Goal: Information Seeking & Learning: Learn about a topic

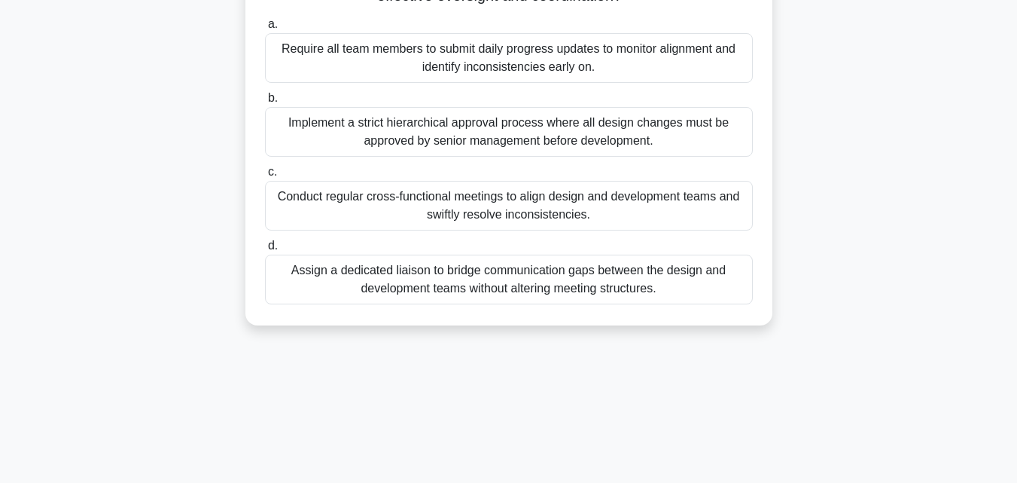
scroll to position [331, 0]
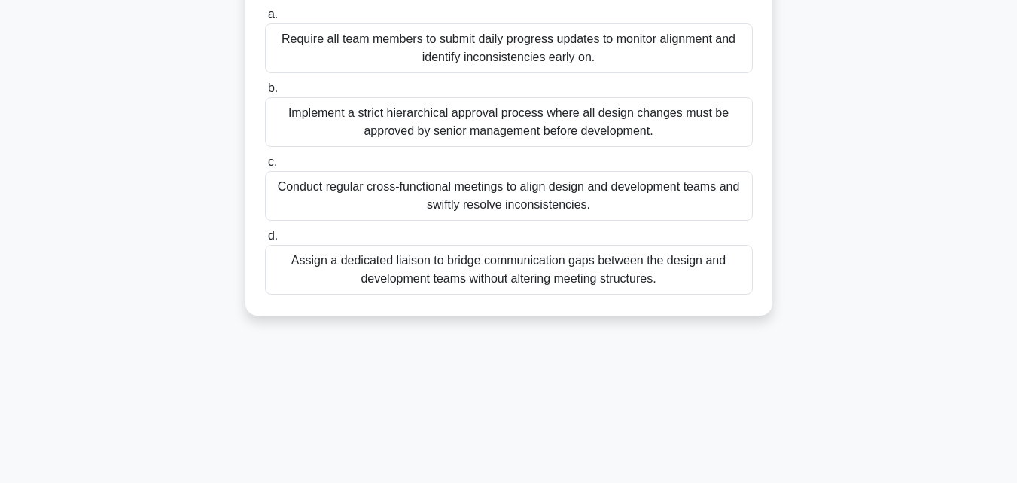
click at [515, 261] on div "Assign a dedicated liaison to bridge communication gaps between the design and …" at bounding box center [509, 270] width 488 height 50
click at [265, 241] on input "d. Assign a dedicated liaison to bridge communication gaps between the design a…" at bounding box center [265, 236] width 0 height 10
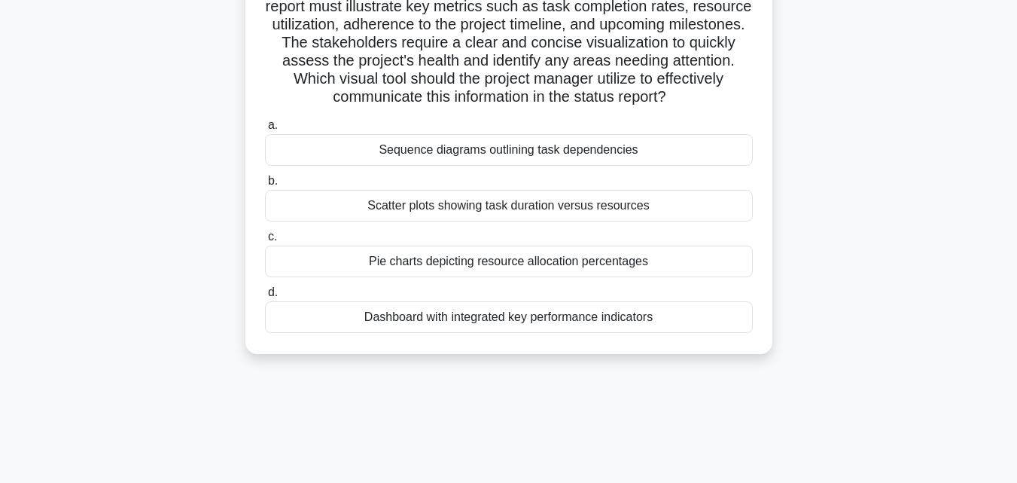
scroll to position [151, 0]
drag, startPoint x: 609, startPoint y: 313, endPoint x: 581, endPoint y: 358, distance: 52.1
click at [608, 313] on div "Dashboard with integrated key performance indicators" at bounding box center [509, 318] width 488 height 32
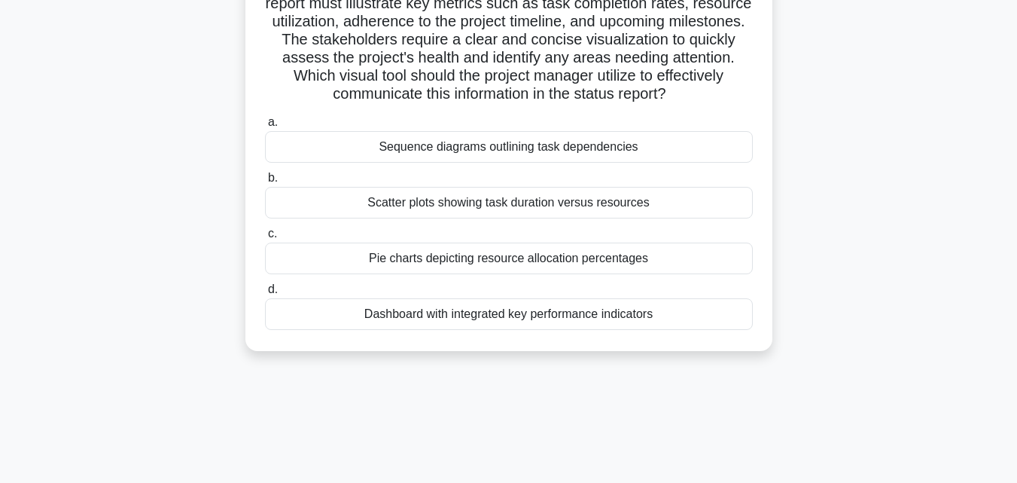
click at [352, 310] on div "Dashboard with integrated key performance indicators" at bounding box center [509, 314] width 488 height 32
click at [265, 294] on input "d. Dashboard with integrated key performance indicators" at bounding box center [265, 290] width 0 height 10
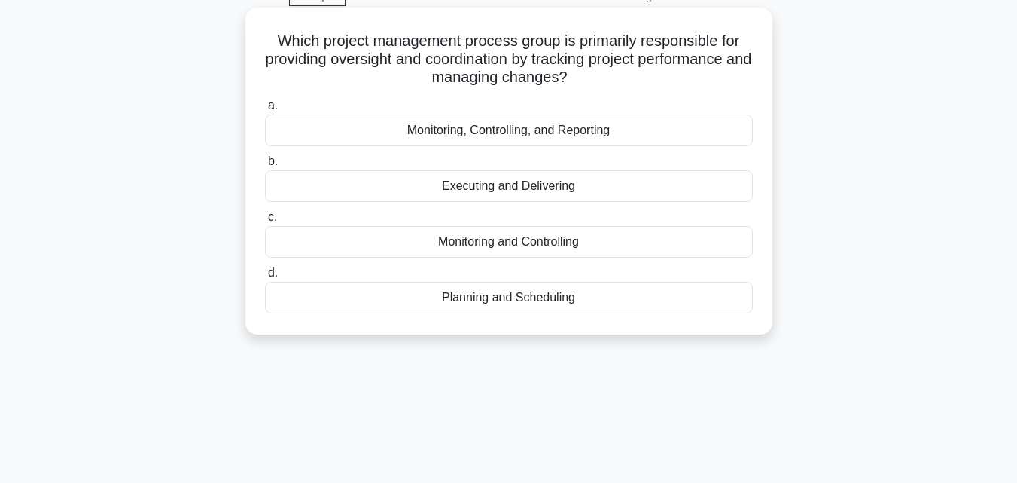
scroll to position [0, 0]
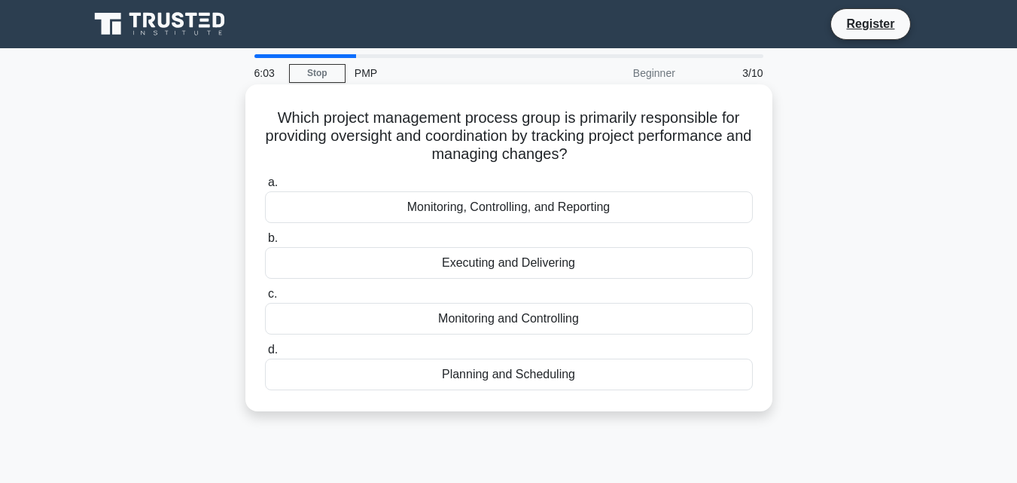
click at [480, 319] on div "Monitoring and Controlling" at bounding box center [509, 319] width 488 height 32
click at [265, 299] on input "c. Monitoring and Controlling" at bounding box center [265, 294] width 0 height 10
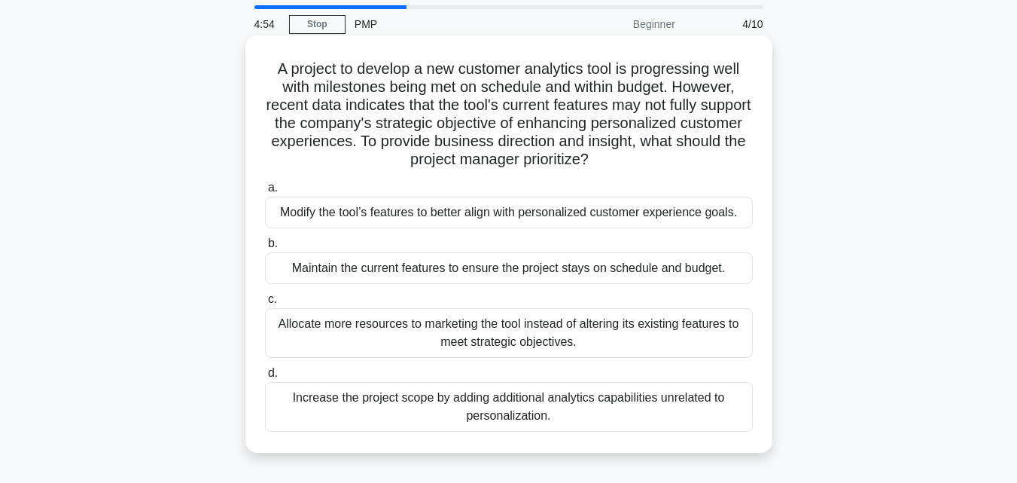
scroll to position [75, 0]
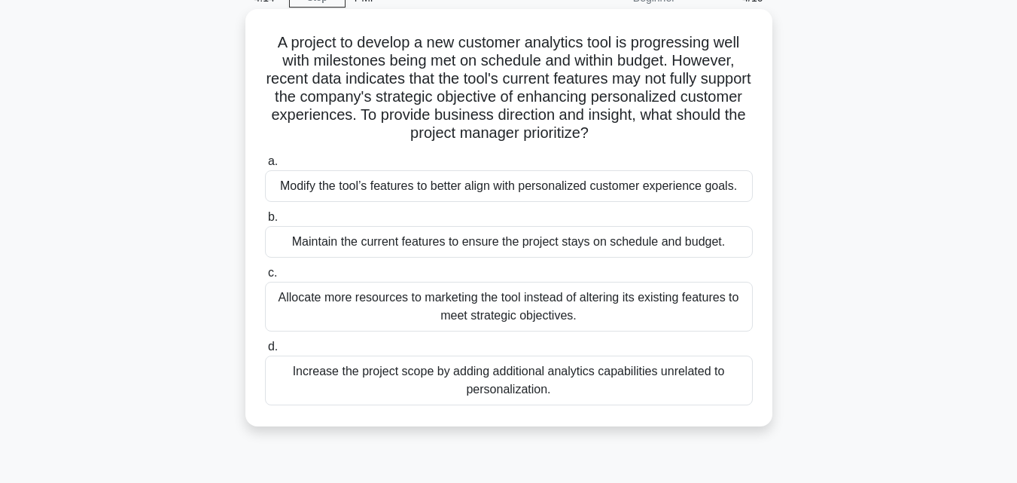
click at [303, 306] on div "Allocate more resources to marketing the tool instead of altering its existing …" at bounding box center [509, 307] width 488 height 50
click at [265, 278] on input "c. Allocate more resources to marketing the tool instead of altering its existi…" at bounding box center [265, 273] width 0 height 10
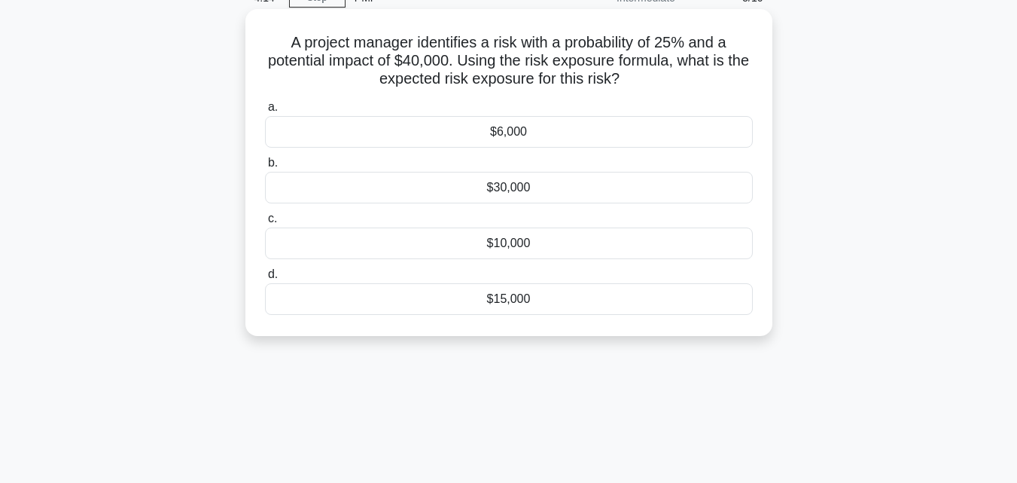
scroll to position [0, 0]
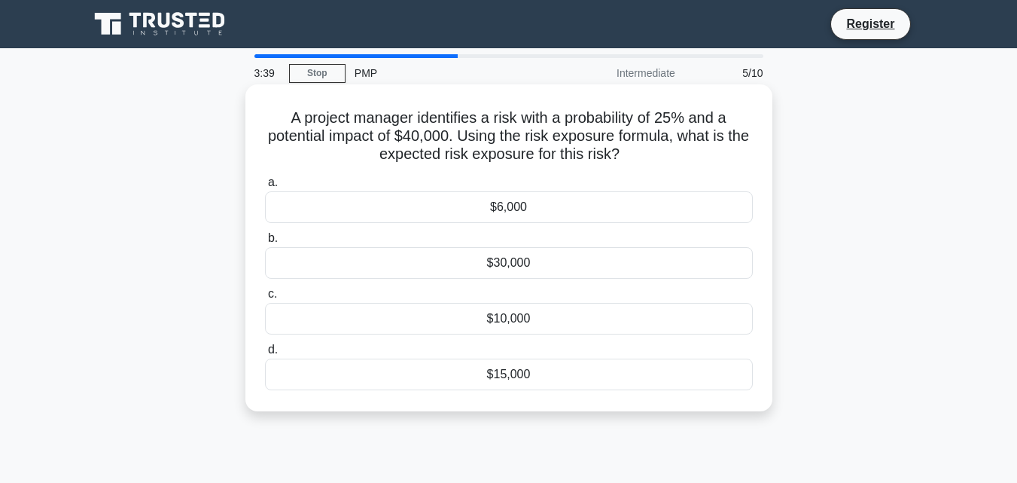
click at [537, 314] on div "$10,000" at bounding box center [509, 319] width 488 height 32
click at [265, 299] on input "c. $10,000" at bounding box center [265, 294] width 0 height 10
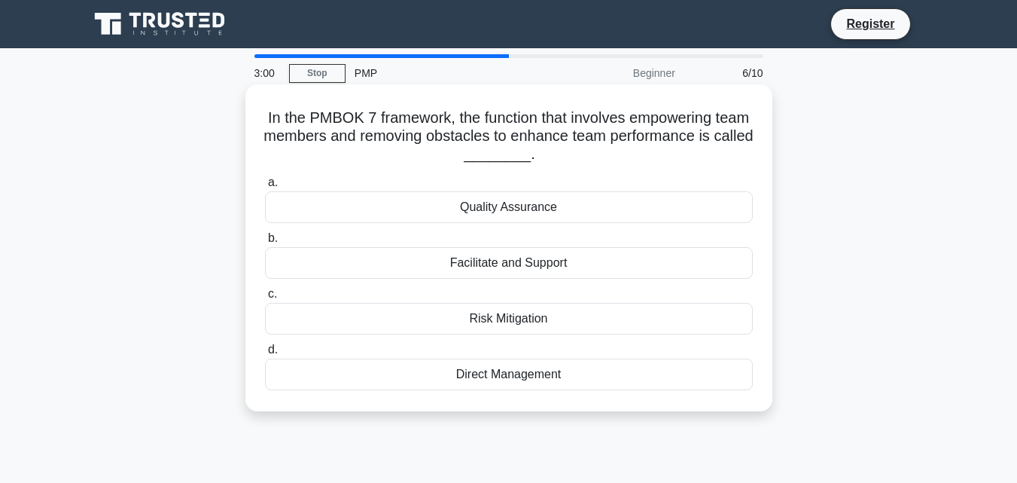
click at [533, 266] on div "Facilitate and Support" at bounding box center [509, 263] width 488 height 32
click at [265, 243] on input "b. Facilitate and Support" at bounding box center [265, 238] width 0 height 10
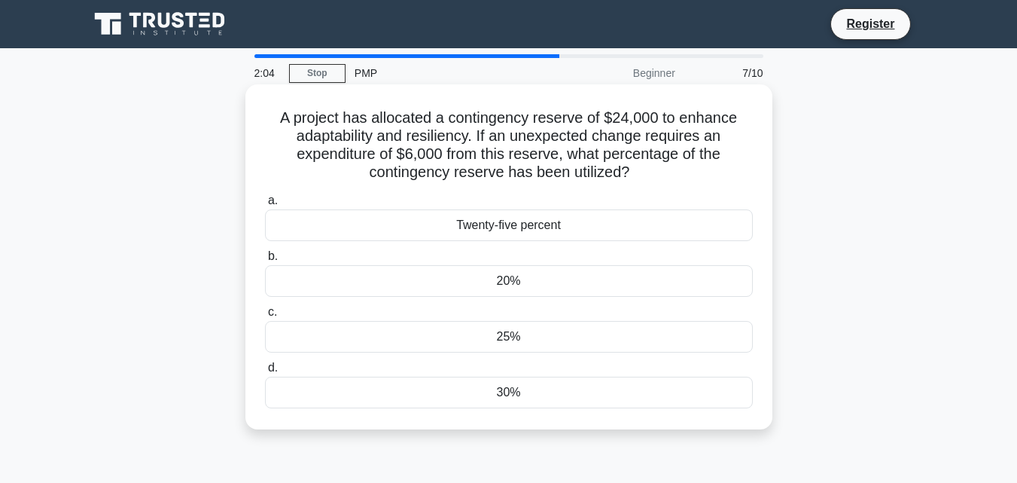
click at [514, 335] on div "25%" at bounding box center [509, 337] width 488 height 32
click at [265, 317] on input "c. 25%" at bounding box center [265, 312] width 0 height 10
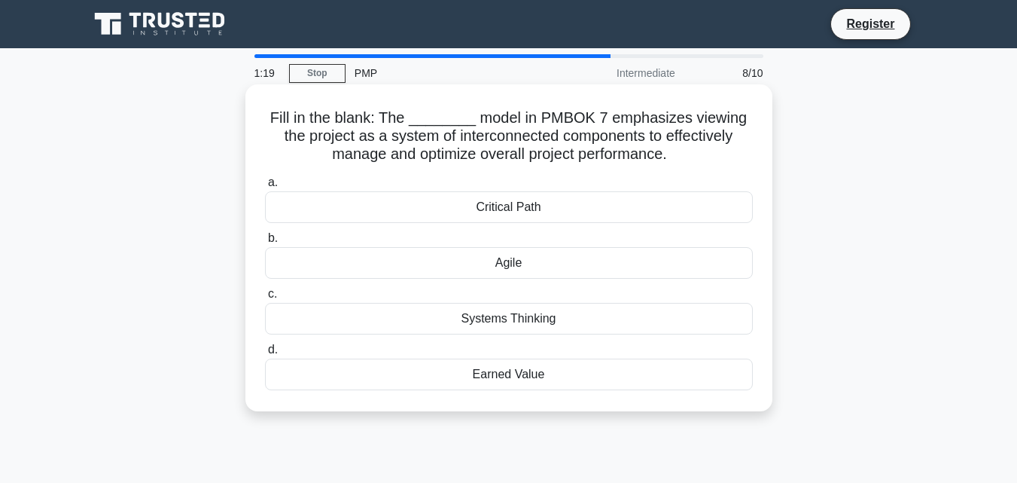
click at [517, 377] on div "Earned Value" at bounding box center [509, 374] width 488 height 32
click at [265, 355] on input "d. Earned Value" at bounding box center [265, 350] width 0 height 10
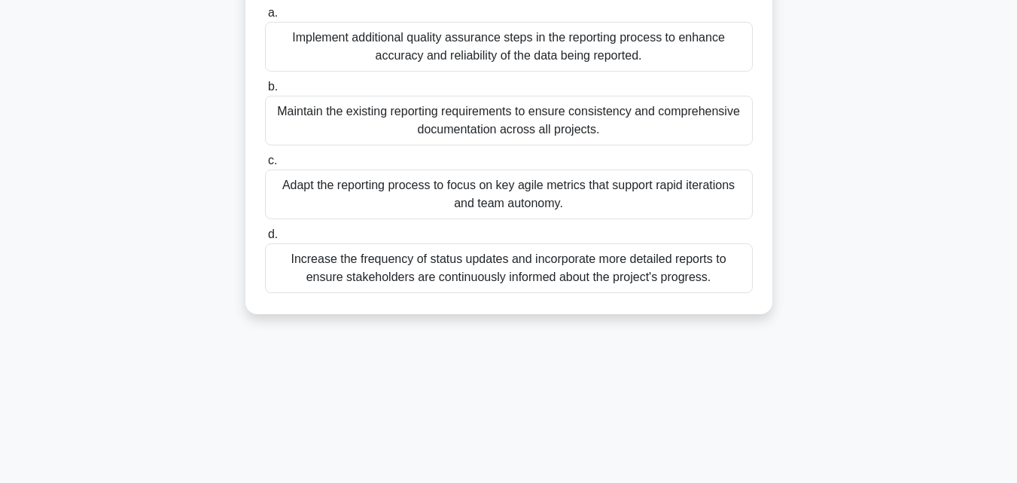
scroll to position [301, 0]
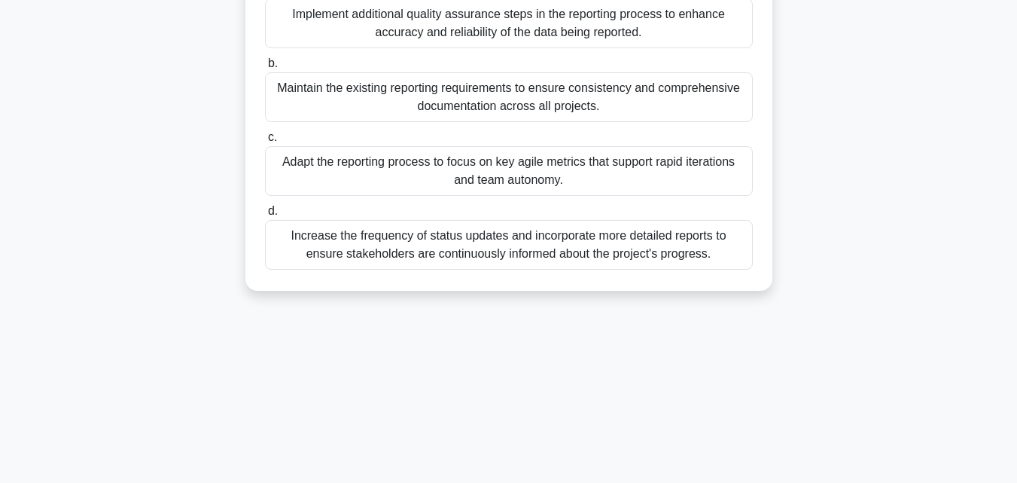
click at [456, 180] on div "Adapt the reporting process to focus on key agile metrics that support rapid it…" at bounding box center [509, 171] width 488 height 50
click at [265, 142] on input "c. Adapt the reporting process to focus on key agile metrics that support rapid…" at bounding box center [265, 138] width 0 height 10
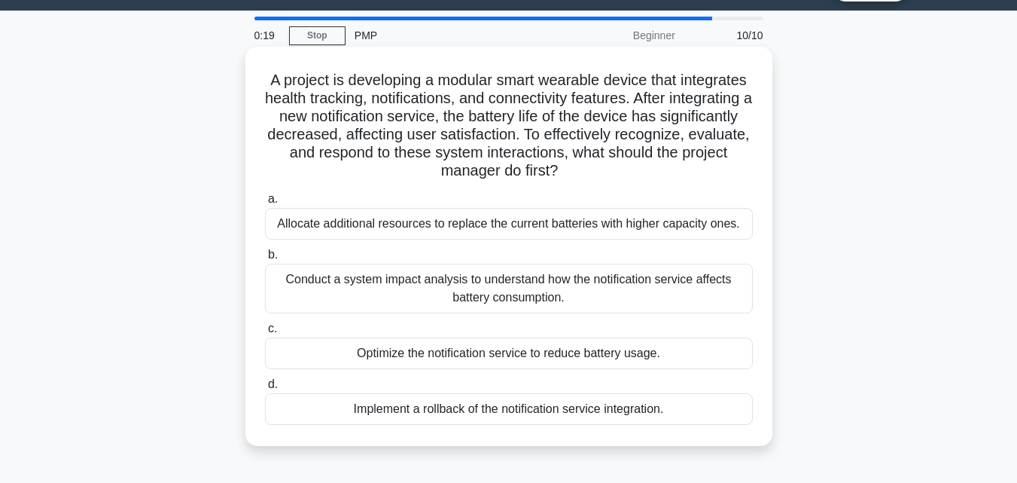
scroll to position [75, 0]
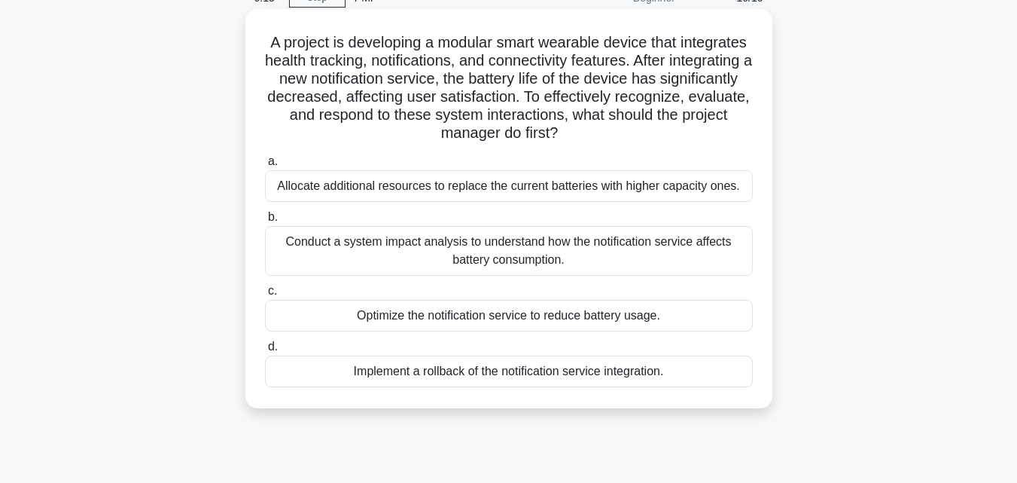
click at [427, 371] on div "Implement a rollback of the notification service integration." at bounding box center [509, 371] width 488 height 32
click at [265, 352] on input "d. Implement a rollback of the notification service integration." at bounding box center [265, 347] width 0 height 10
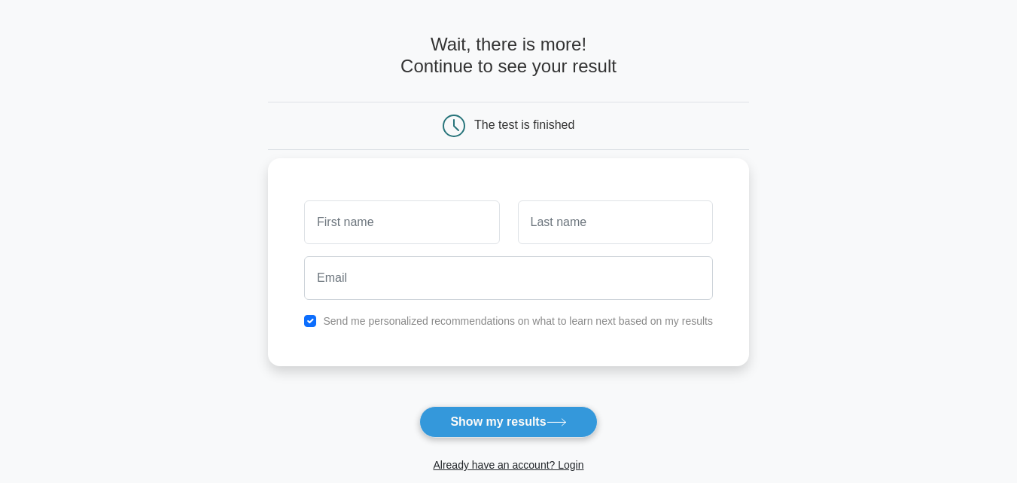
scroll to position [75, 0]
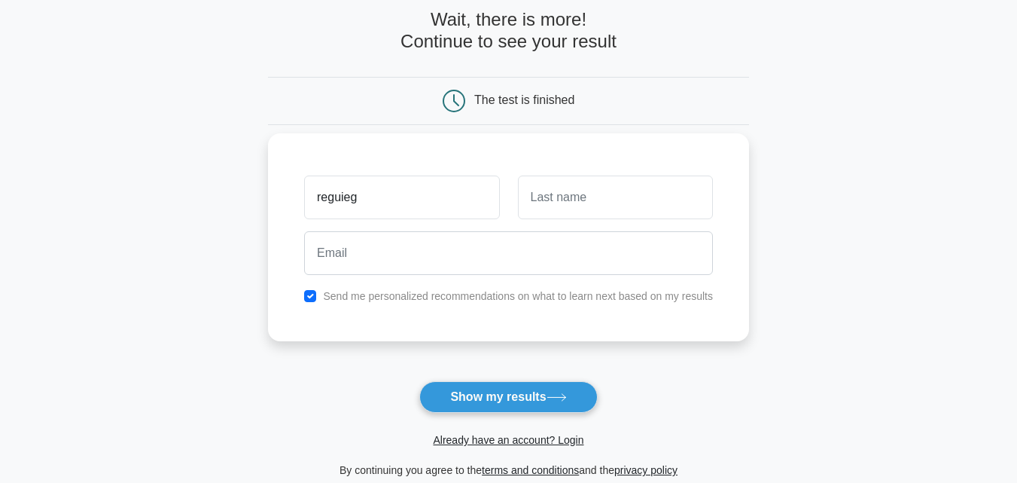
type input "reguieg"
click at [530, 179] on input "text" at bounding box center [615, 197] width 195 height 44
type input "boubakeuur"
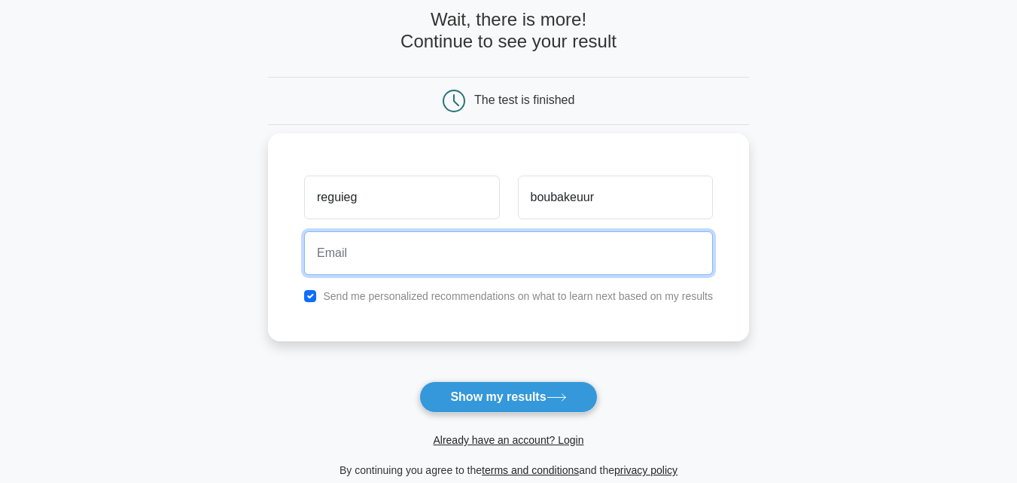
click at [322, 233] on input "email" at bounding box center [508, 253] width 409 height 44
type input "[EMAIL_ADDRESS][DOMAIN_NAME]"
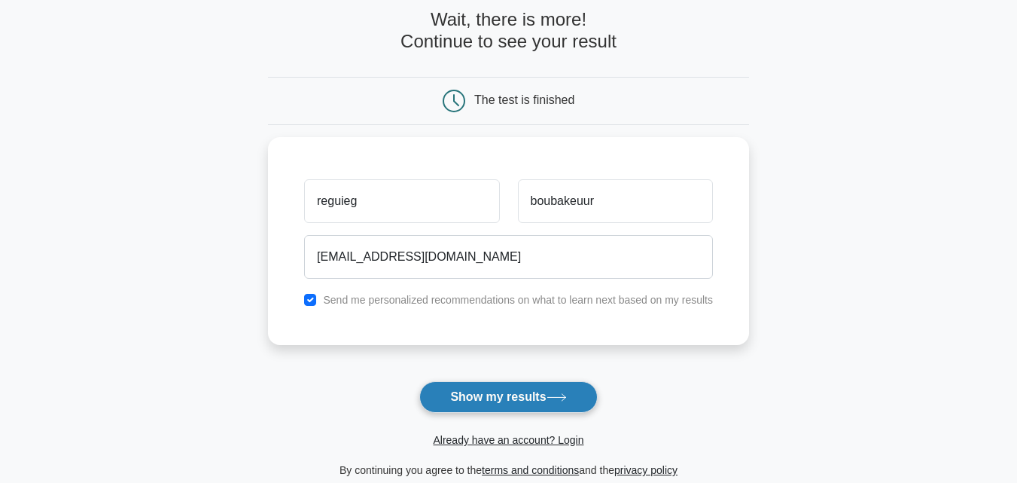
click at [470, 401] on button "Show my results" at bounding box center [508, 397] width 178 height 32
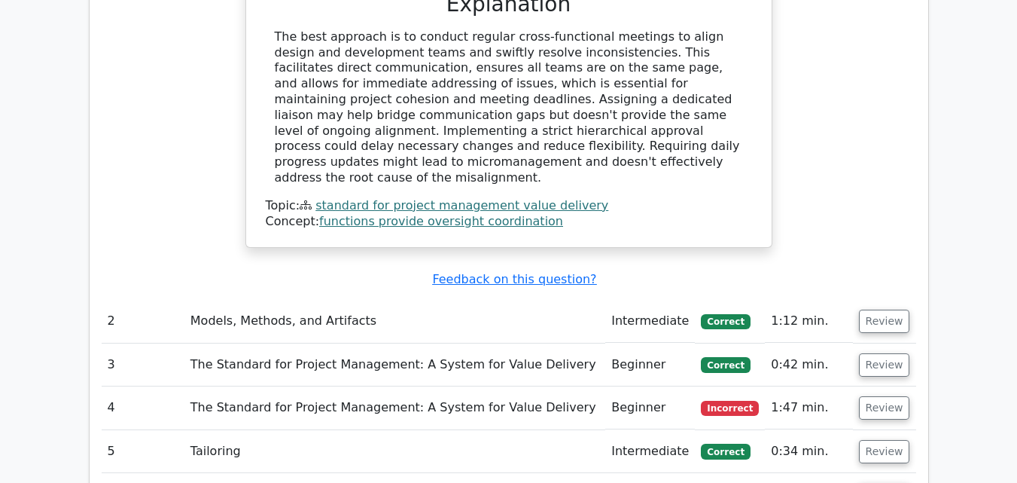
scroll to position [1807, 0]
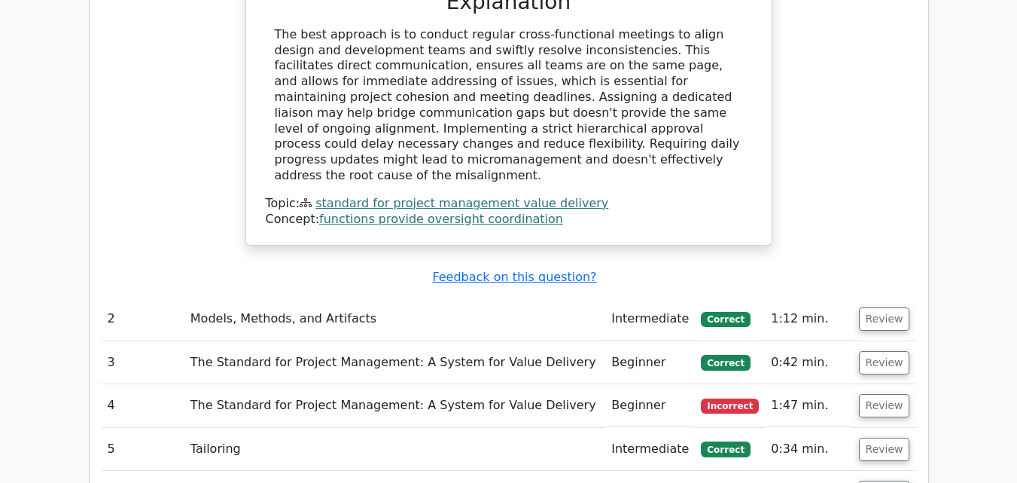
click at [321, 297] on td "Models, Methods, and Artifacts" at bounding box center [395, 318] width 421 height 43
click at [324, 384] on td "The Standard for Project Management: A System for Value Delivery" at bounding box center [395, 405] width 421 height 43
click at [488, 270] on u "Feedback on this question?" at bounding box center [514, 277] width 164 height 14
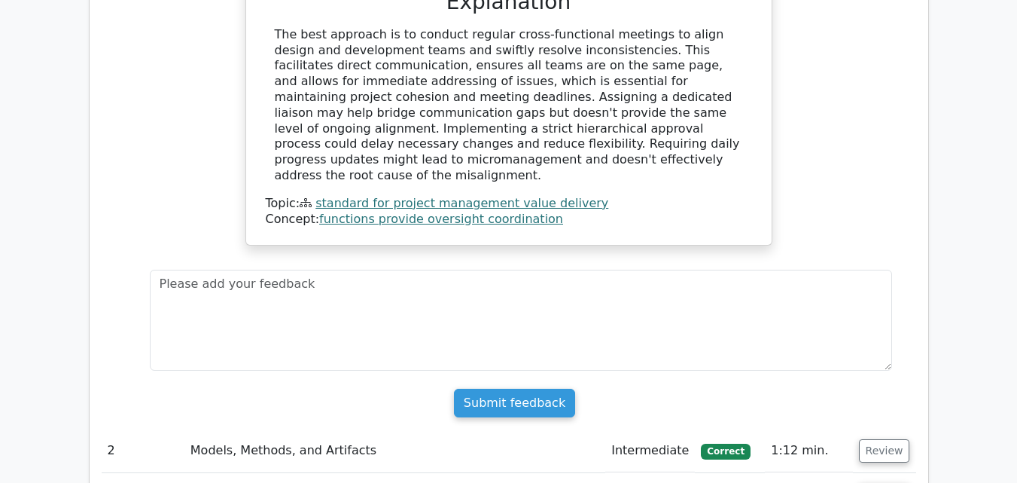
click at [437, 296] on form "Submit feedback" at bounding box center [515, 344] width 743 height 148
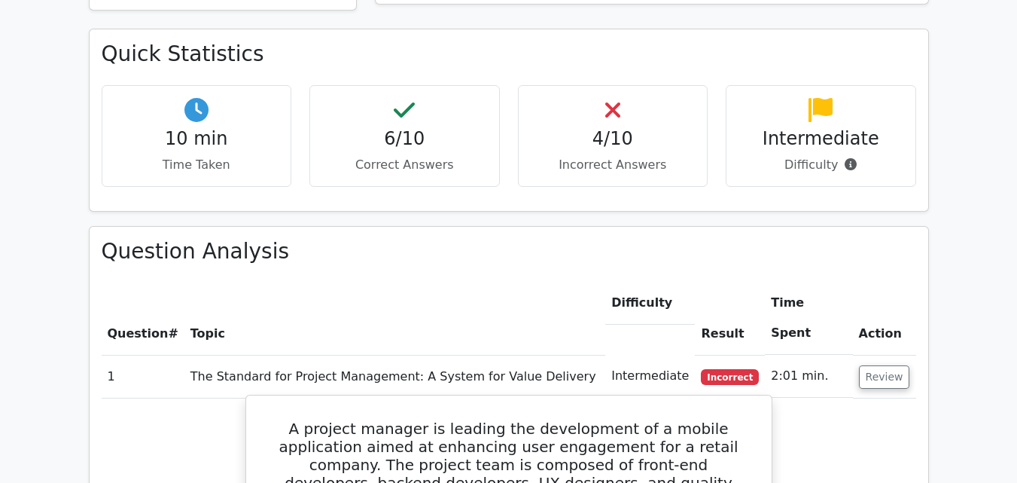
scroll to position [828, 0]
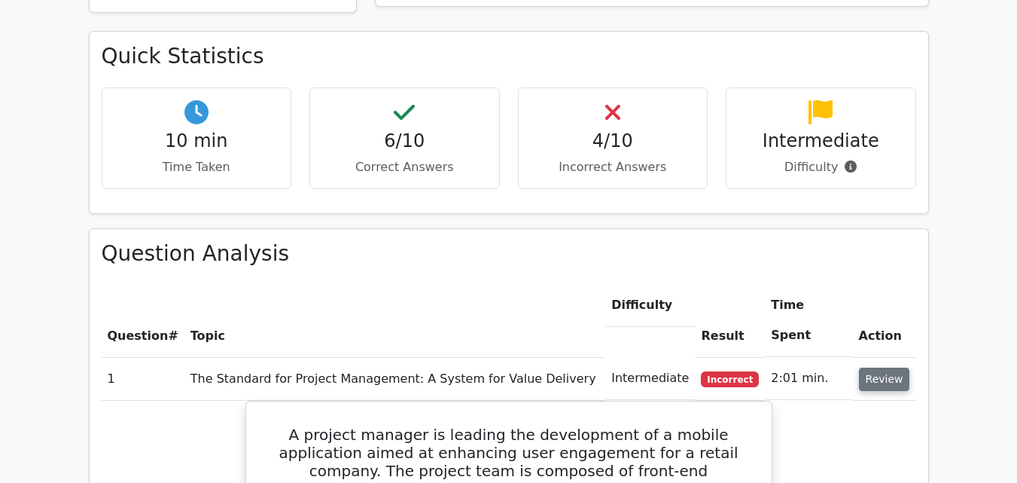
click at [898, 368] on button "Review" at bounding box center [884, 379] width 51 height 23
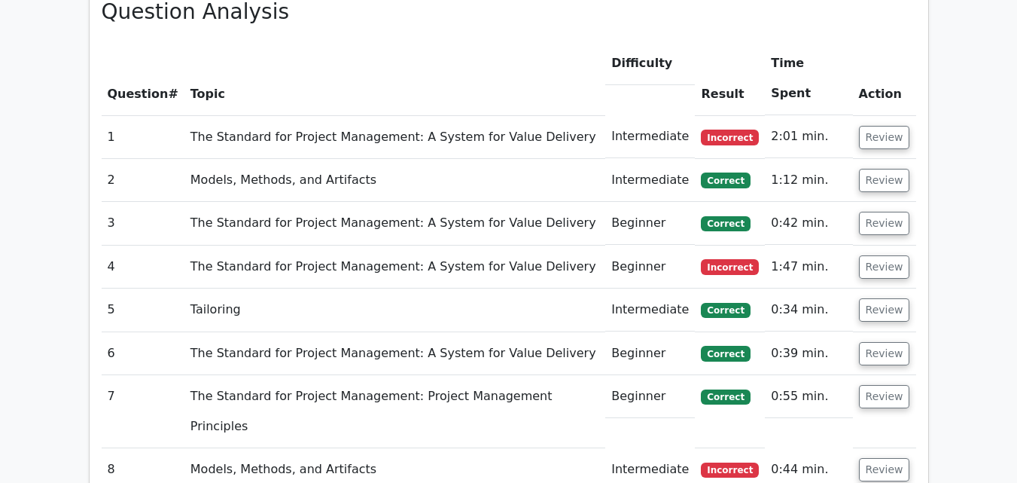
scroll to position [904, 0]
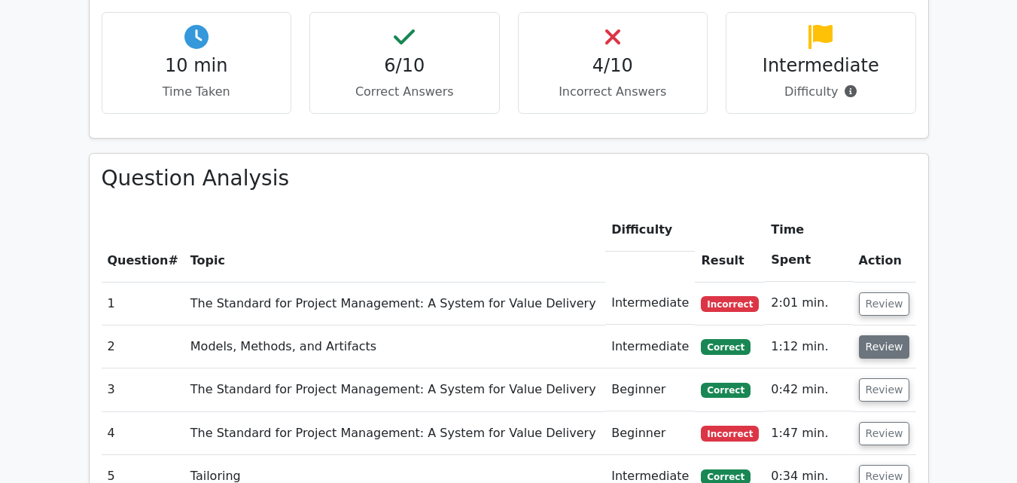
click at [880, 335] on button "Review" at bounding box center [884, 346] width 51 height 23
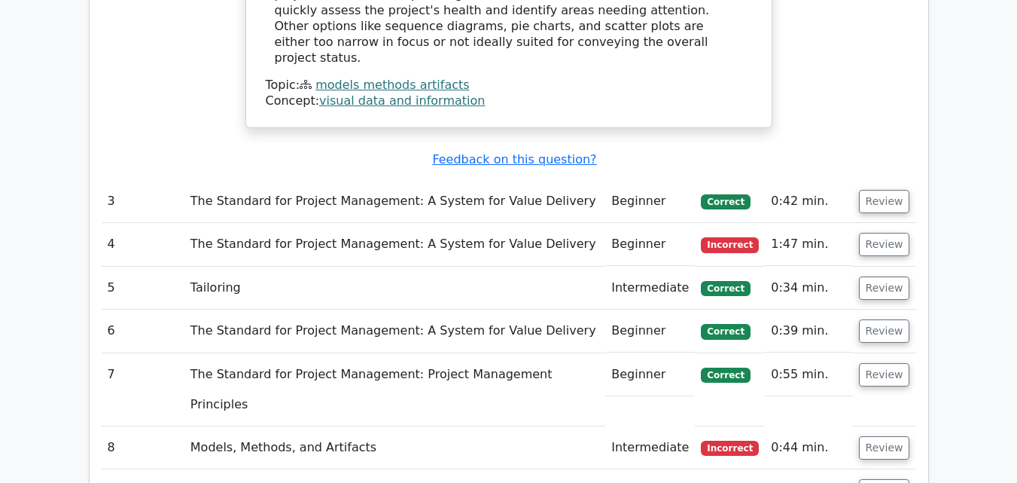
scroll to position [1773, 0]
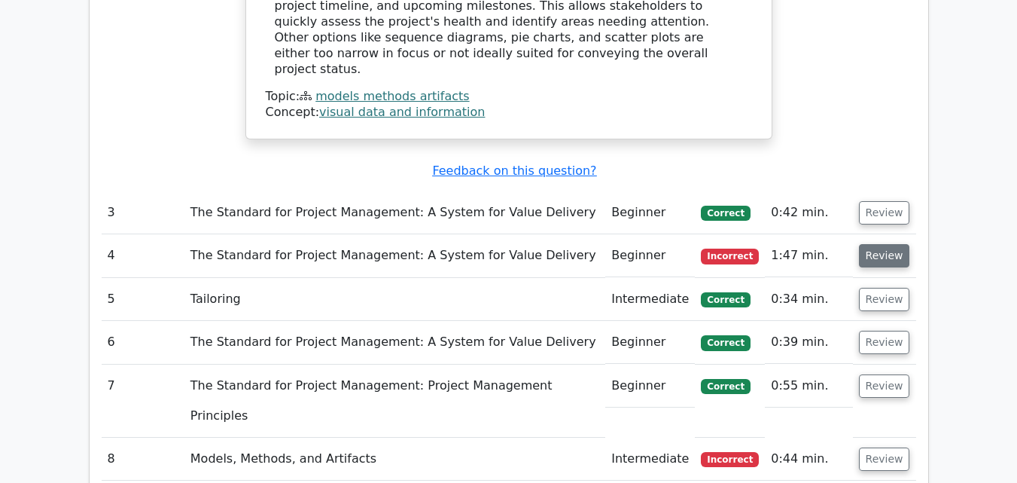
click at [874, 244] on button "Review" at bounding box center [884, 255] width 51 height 23
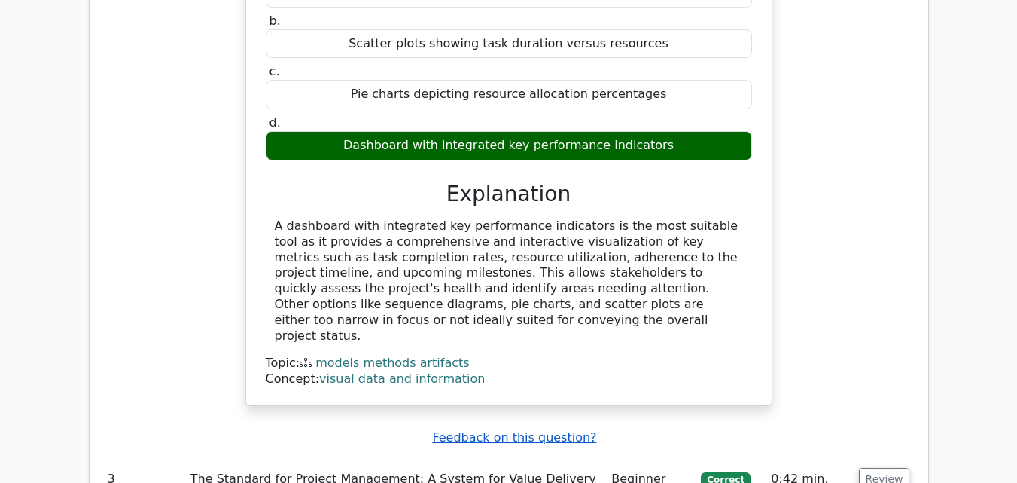
scroll to position [1582, 0]
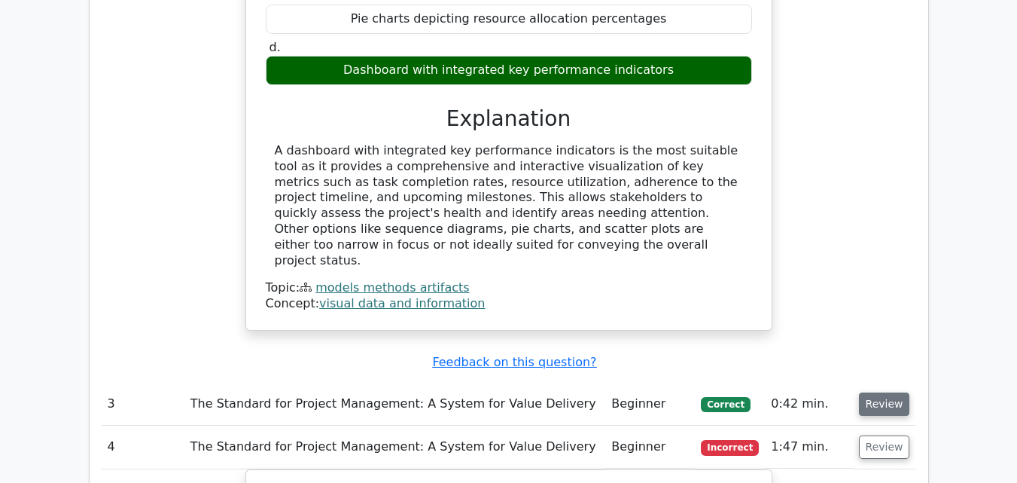
click at [889, 392] on button "Review" at bounding box center [884, 403] width 51 height 23
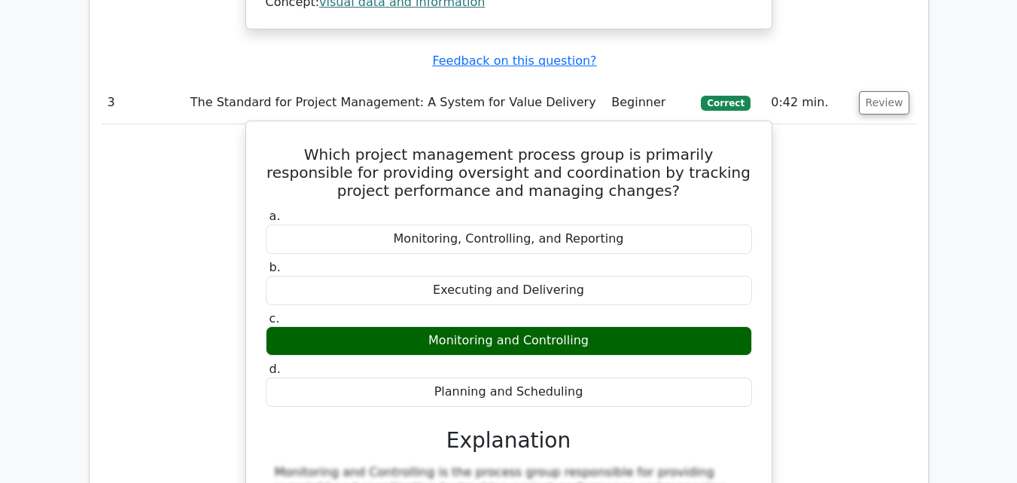
scroll to position [1807, 0]
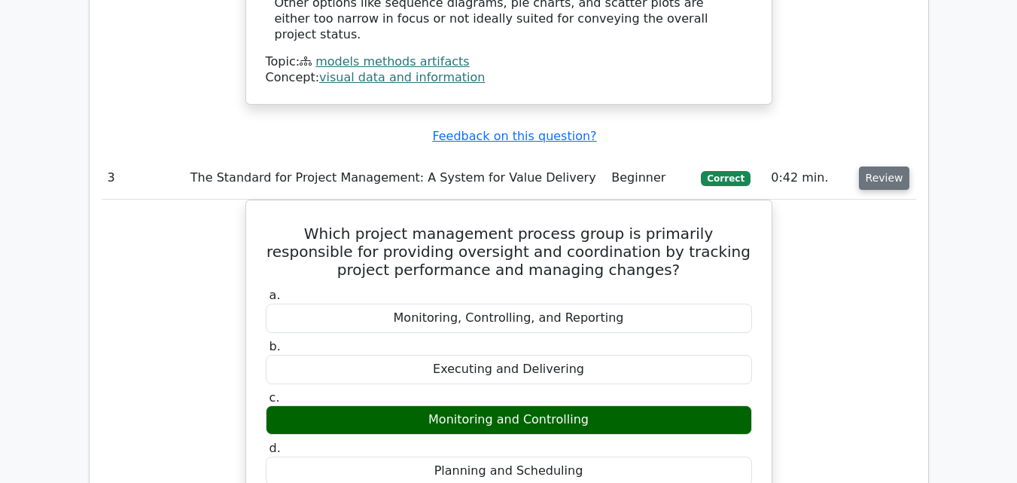
click at [883, 166] on button "Review" at bounding box center [884, 177] width 51 height 23
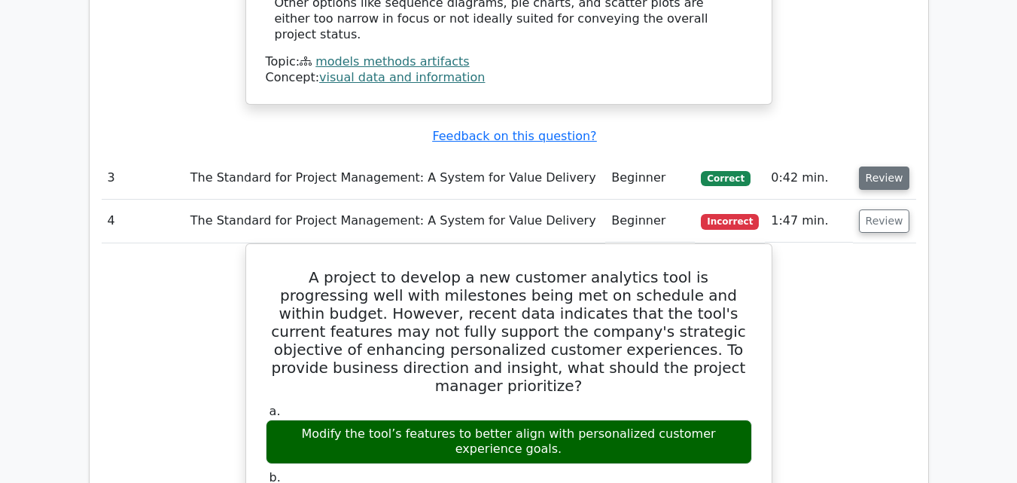
click at [869, 166] on button "Review" at bounding box center [884, 177] width 51 height 23
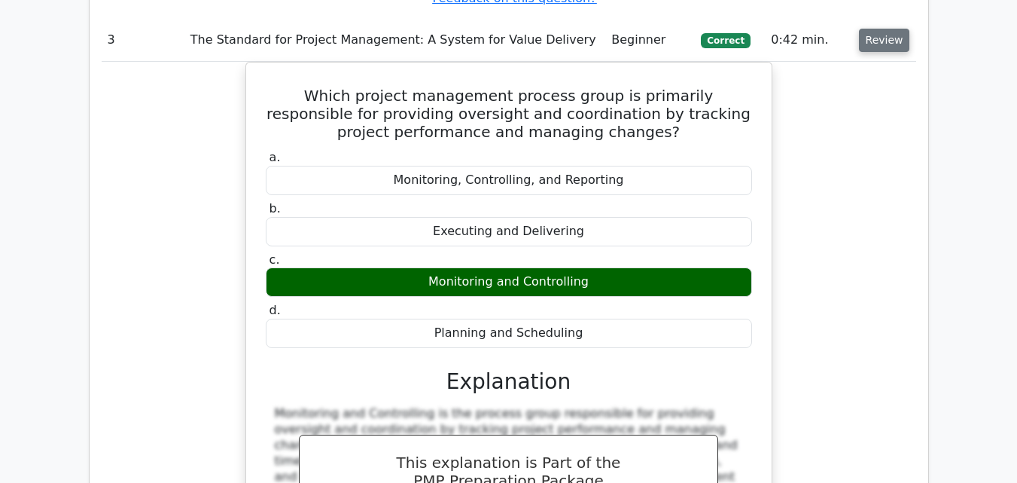
scroll to position [1958, 0]
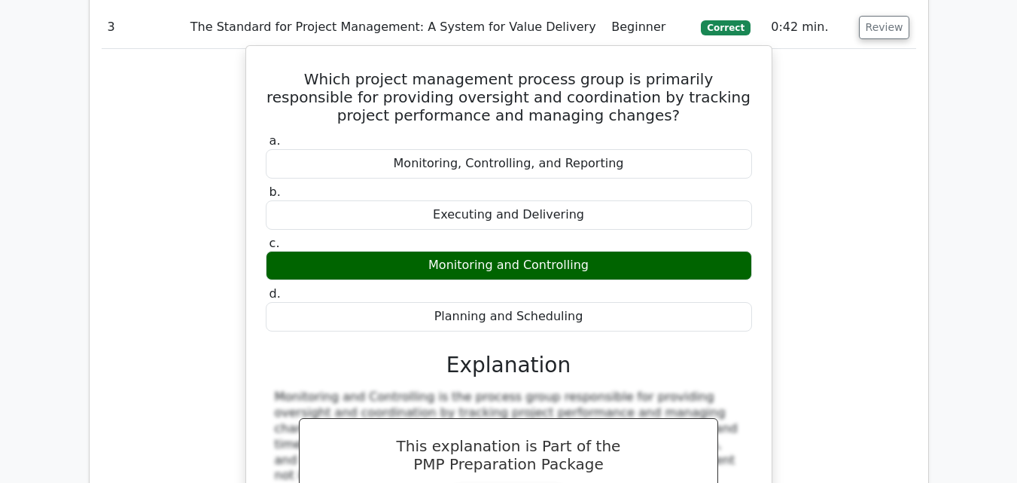
click at [697, 352] on h3 "Explanation" at bounding box center [509, 365] width 468 height 26
click at [579, 389] on div "Monitoring and Controlling is the process group responsible for providing overs…" at bounding box center [509, 436] width 468 height 94
click at [432, 389] on div "Monitoring and Controlling is the process group responsible for providing overs…" at bounding box center [509, 436] width 468 height 94
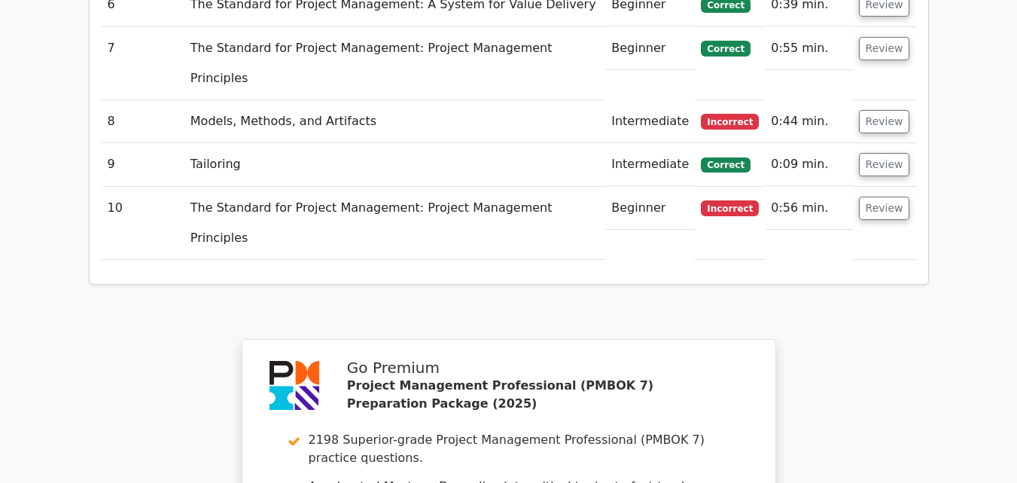
scroll to position [3389, 0]
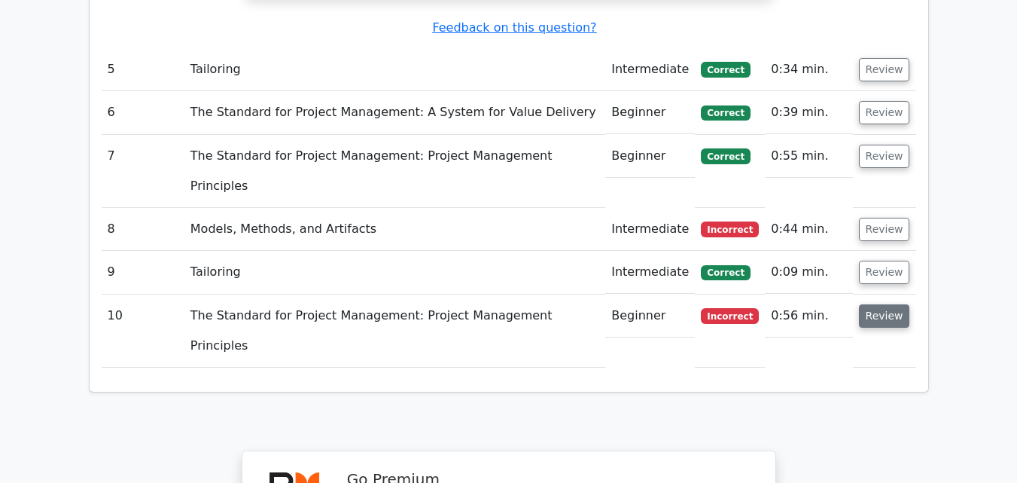
click at [865, 304] on button "Review" at bounding box center [884, 315] width 51 height 23
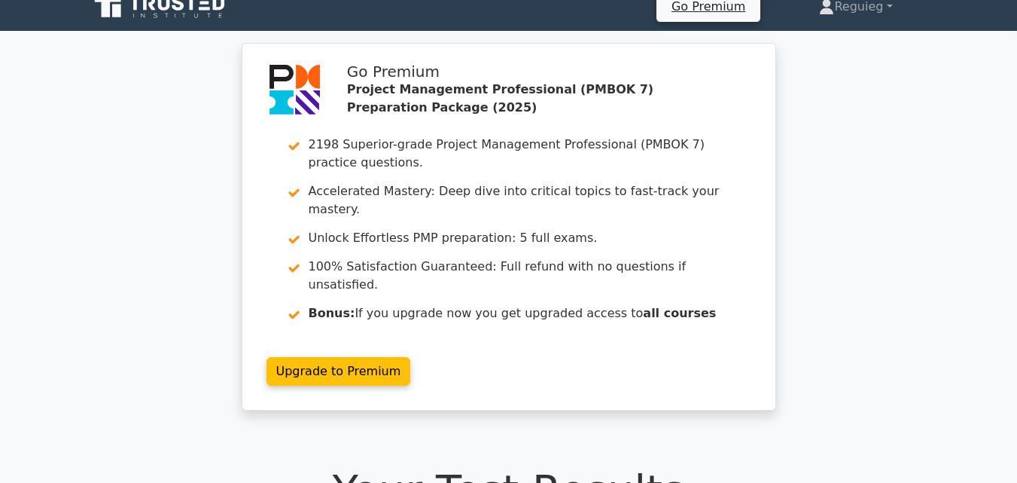
scroll to position [0, 0]
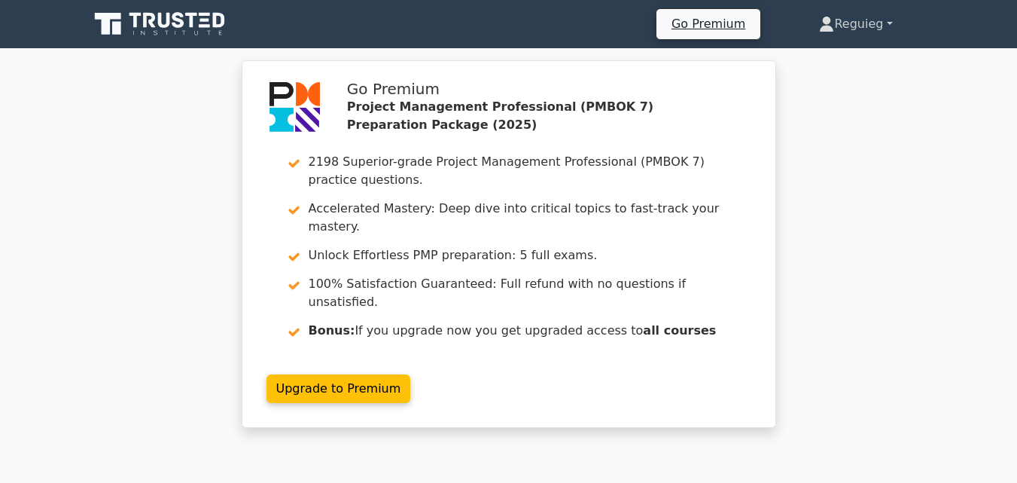
click at [887, 20] on link "Reguieg" at bounding box center [855, 24] width 145 height 30
click at [836, 80] on link "Settings" at bounding box center [843, 84] width 119 height 24
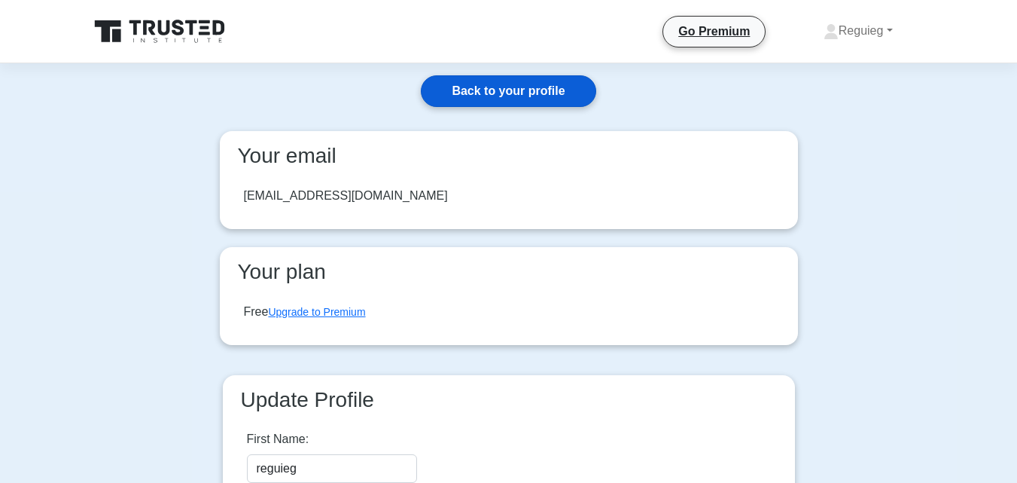
click at [551, 92] on link "Back to your profile" at bounding box center [508, 91] width 175 height 32
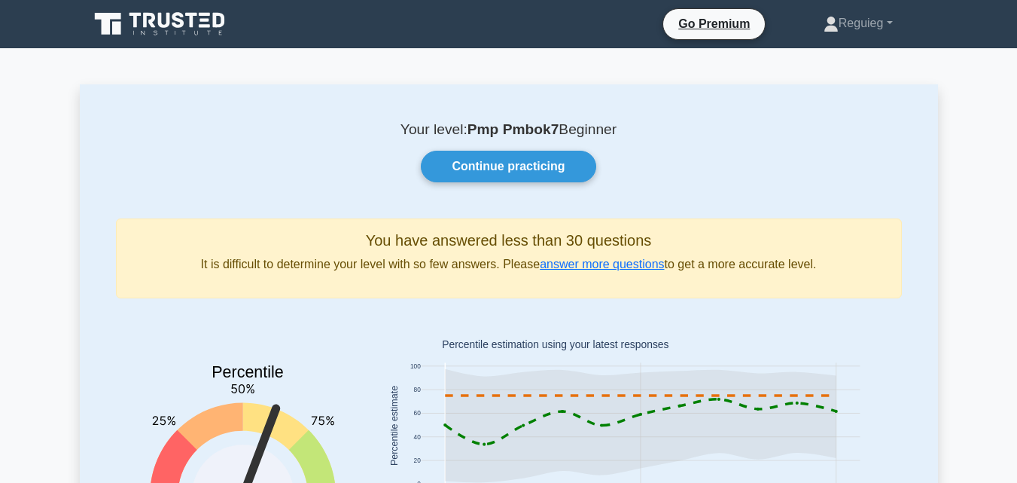
click at [190, 14] on icon at bounding box center [192, 20] width 12 height 15
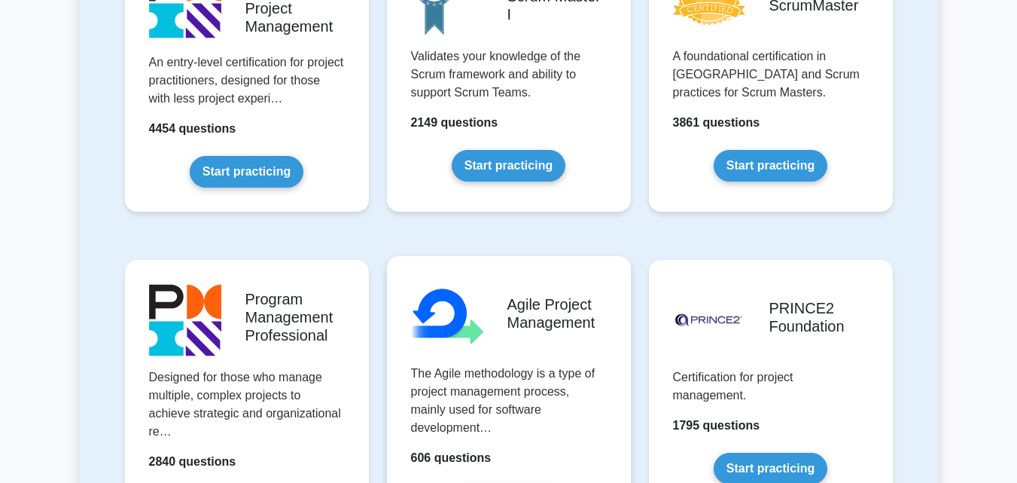
scroll to position [678, 0]
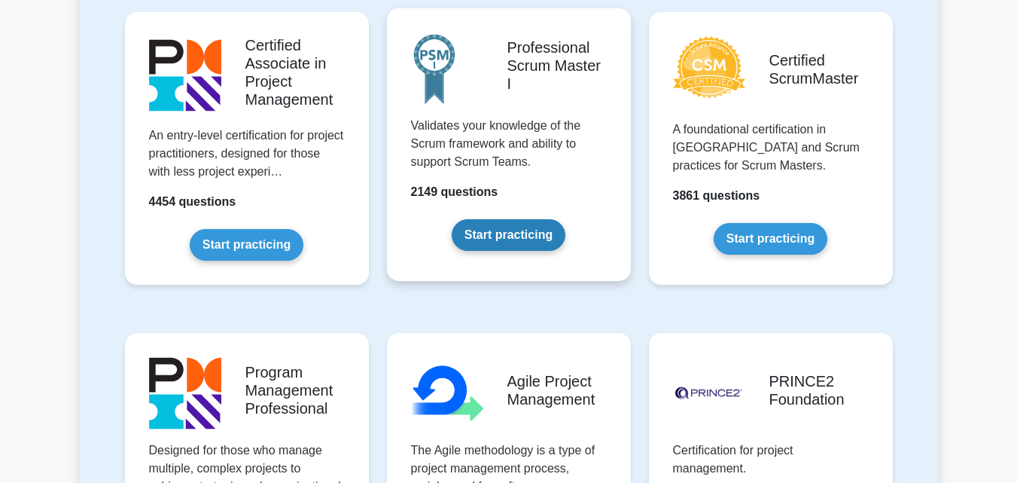
click at [500, 231] on link "Start practicing" at bounding box center [509, 235] width 114 height 32
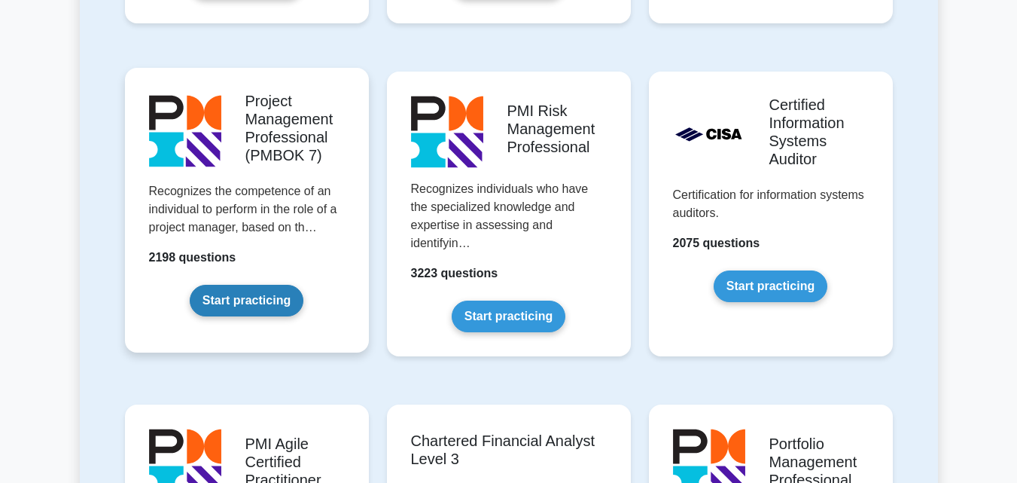
scroll to position [1280, 0]
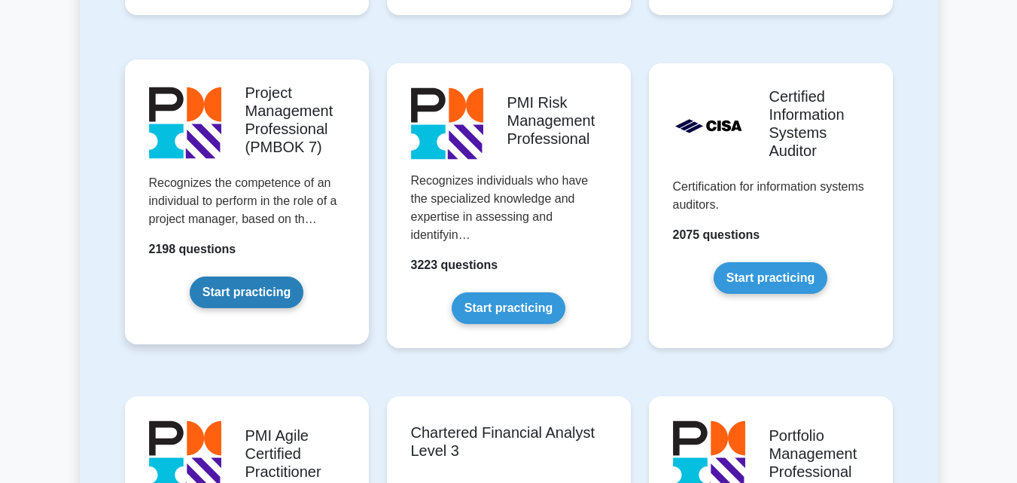
click at [252, 289] on link "Start practicing" at bounding box center [247, 292] width 114 height 32
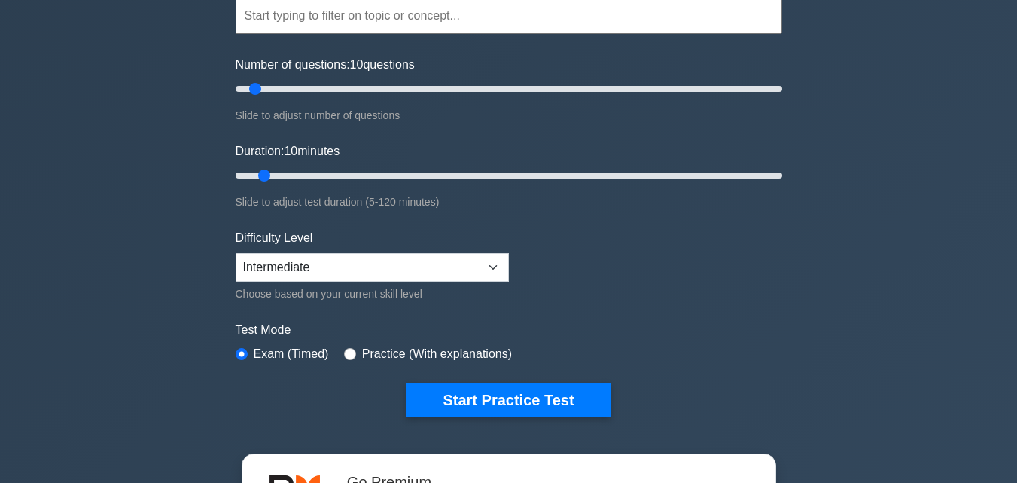
scroll to position [226, 0]
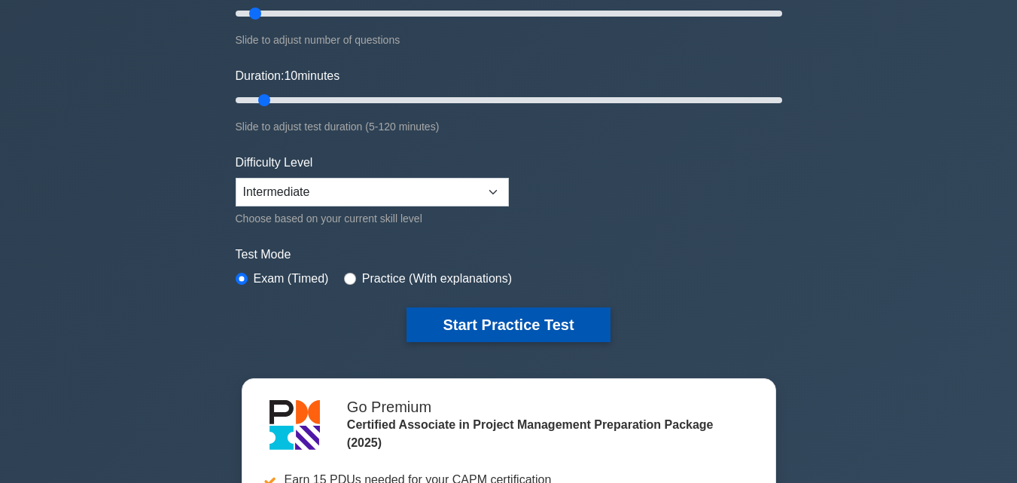
click at [447, 316] on button "Start Practice Test" at bounding box center [508, 324] width 203 height 35
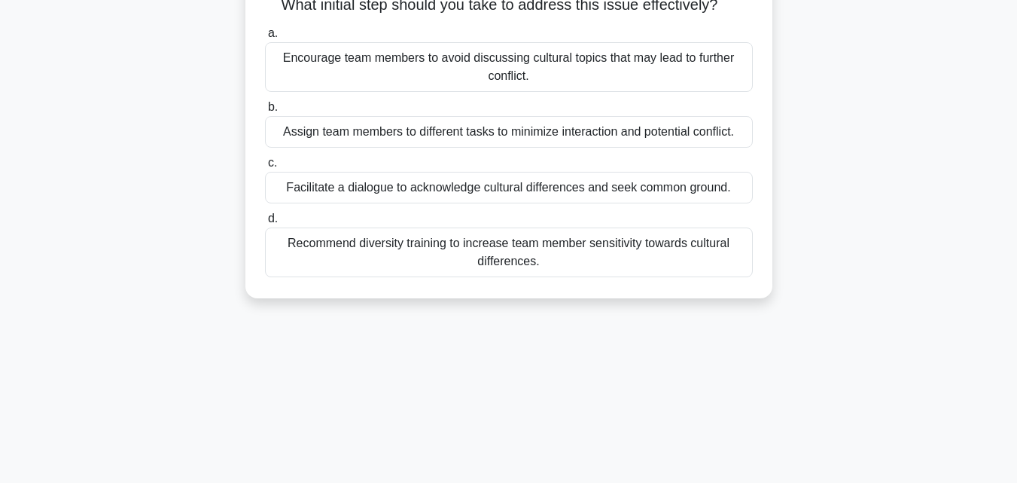
scroll to position [151, 0]
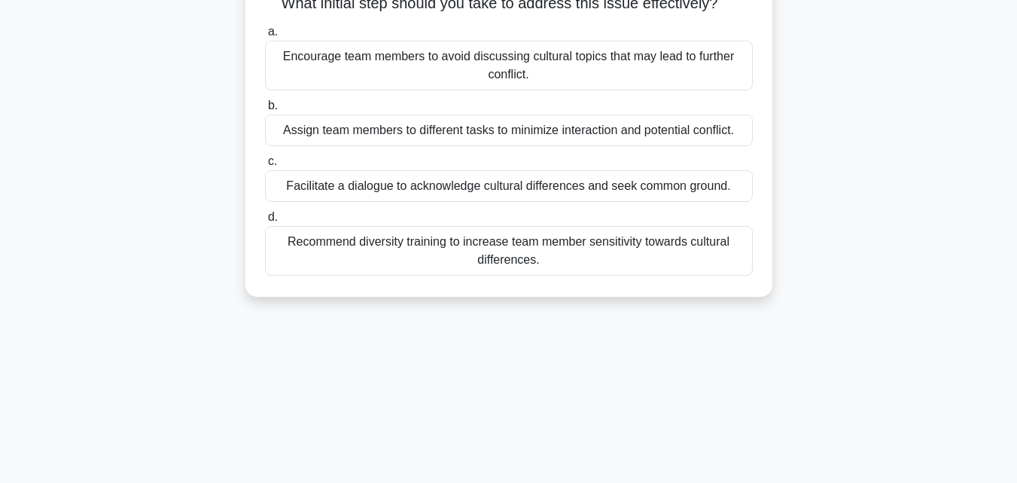
click at [436, 202] on div "Facilitate a dialogue to acknowledge cultural differences and seek common groun…" at bounding box center [509, 186] width 488 height 32
click at [265, 166] on input "c. Facilitate a dialogue to acknowledge cultural differences and seek common gr…" at bounding box center [265, 162] width 0 height 10
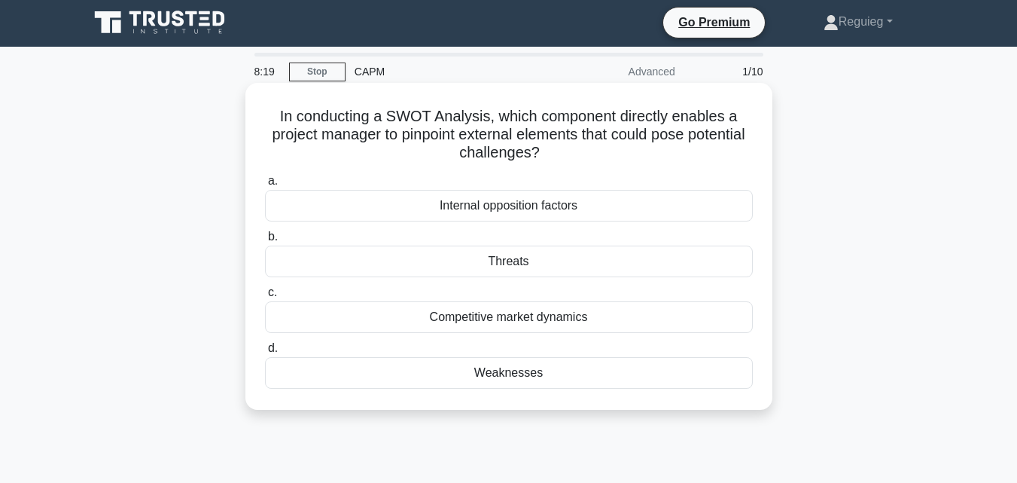
scroll to position [0, 0]
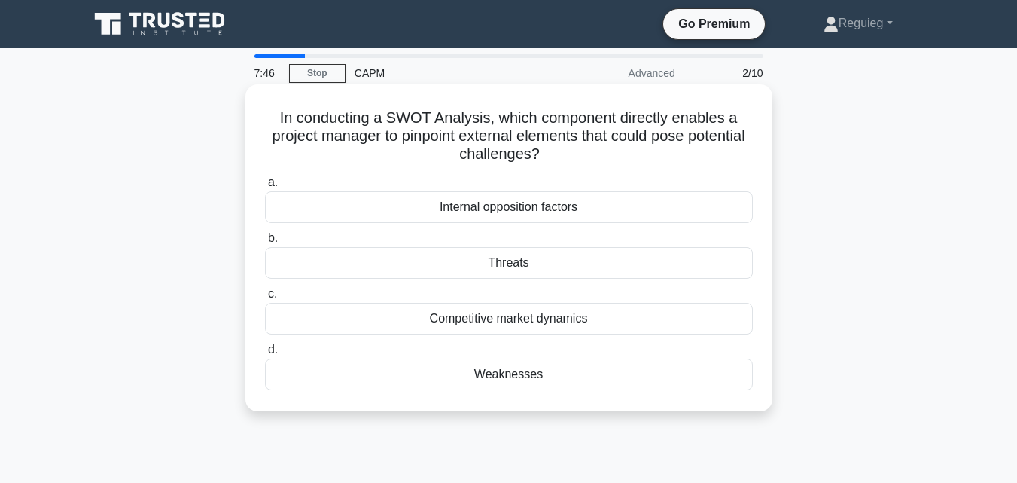
click at [506, 381] on div "Weaknesses" at bounding box center [509, 374] width 488 height 32
click at [265, 355] on input "d. Weaknesses" at bounding box center [265, 350] width 0 height 10
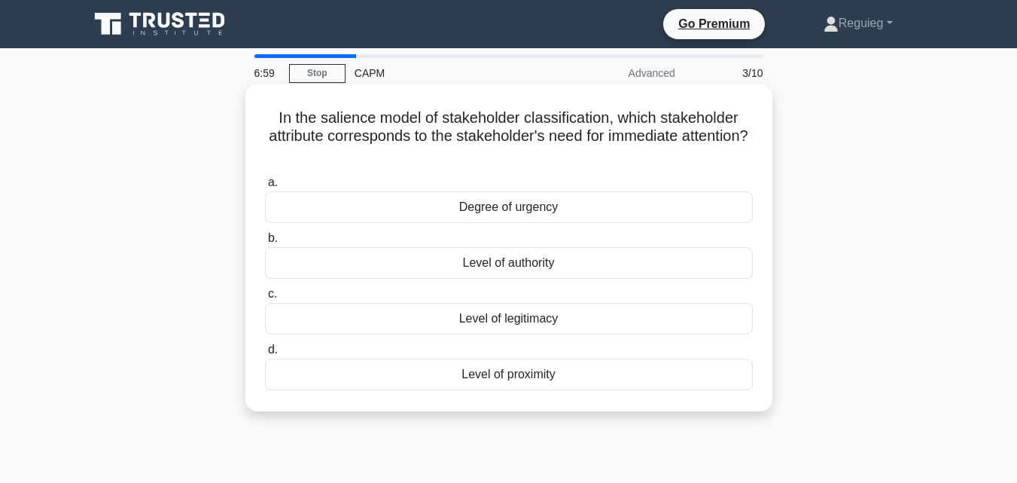
click at [467, 268] on div "Level of authority" at bounding box center [509, 263] width 488 height 32
click at [265, 243] on input "b. Level of authority" at bounding box center [265, 238] width 0 height 10
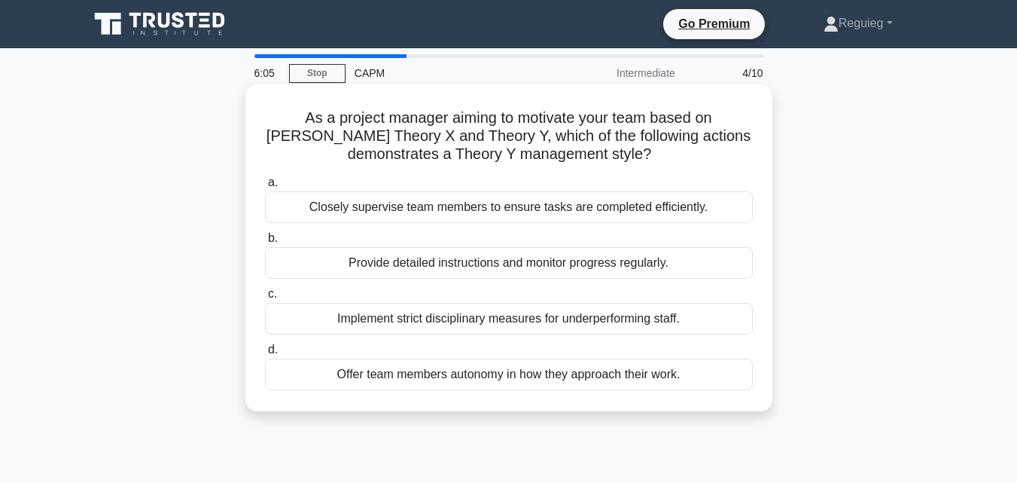
click at [432, 377] on div "Offer team members autonomy in how they approach their work." at bounding box center [509, 374] width 488 height 32
click at [265, 355] on input "d. Offer team members autonomy in how they approach their work." at bounding box center [265, 350] width 0 height 10
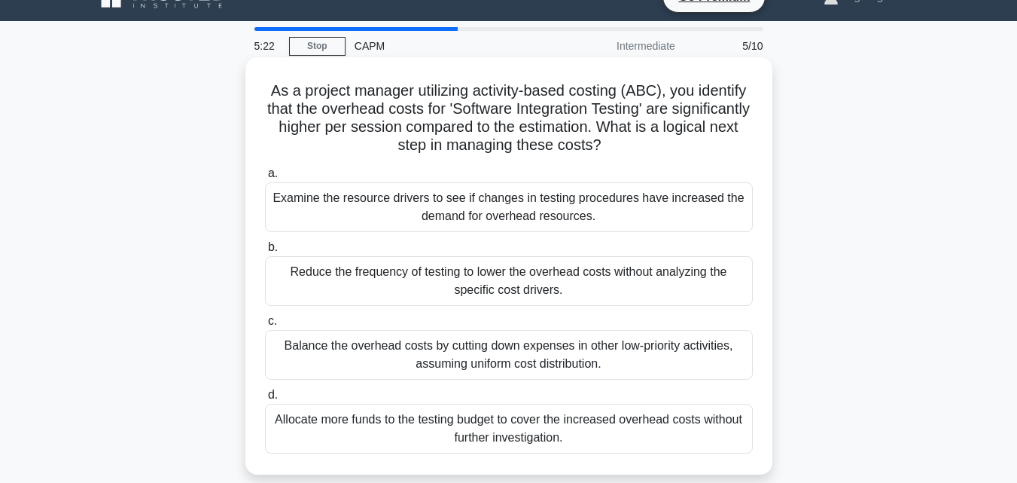
scroll to position [75, 0]
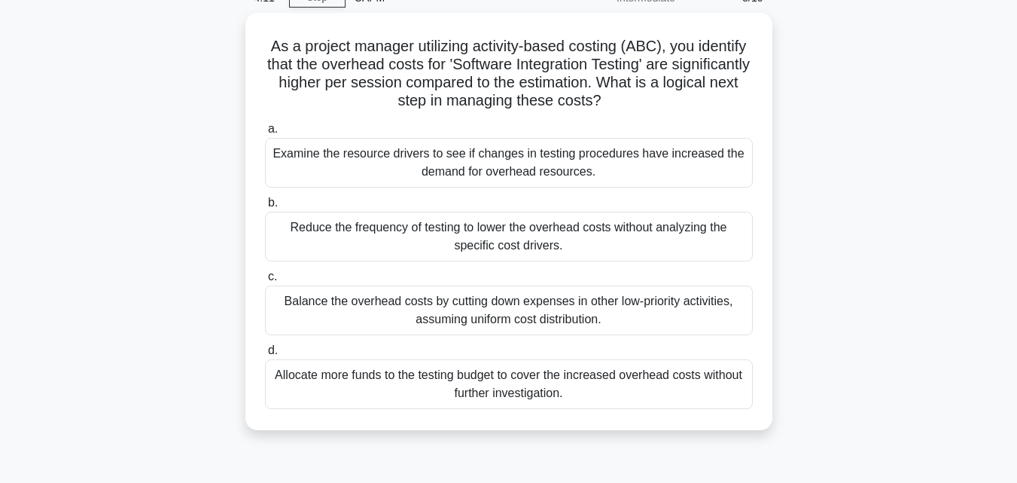
drag, startPoint x: 395, startPoint y: 243, endPoint x: 182, endPoint y: 241, distance: 213.9
click at [194, 243] on div "As a project manager utilizing activity-based costing (ABC), you identify that …" at bounding box center [509, 230] width 859 height 435
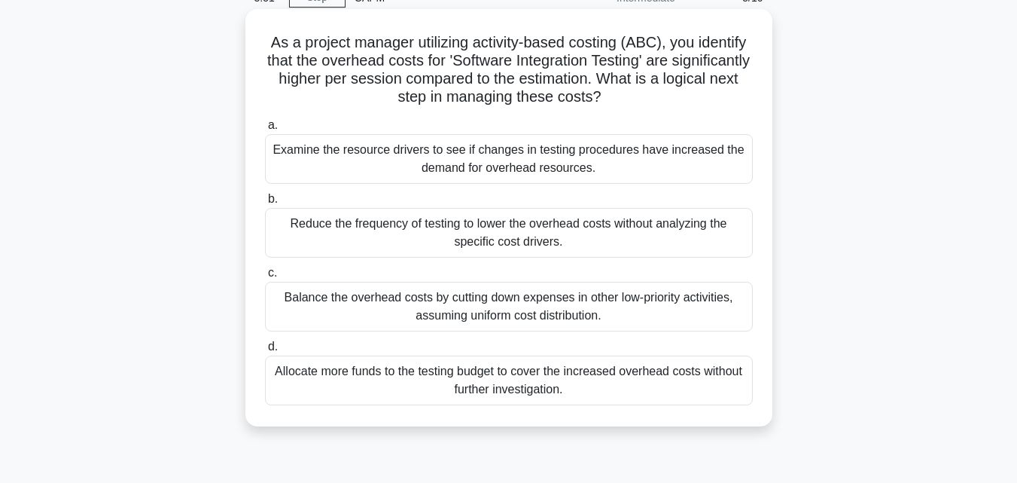
click at [329, 306] on div "Balance the overhead costs by cutting down expenses in other low-priority activ…" at bounding box center [509, 307] width 488 height 50
click at [265, 278] on input "c. Balance the overhead costs by cutting down expenses in other low-priority ac…" at bounding box center [265, 273] width 0 height 10
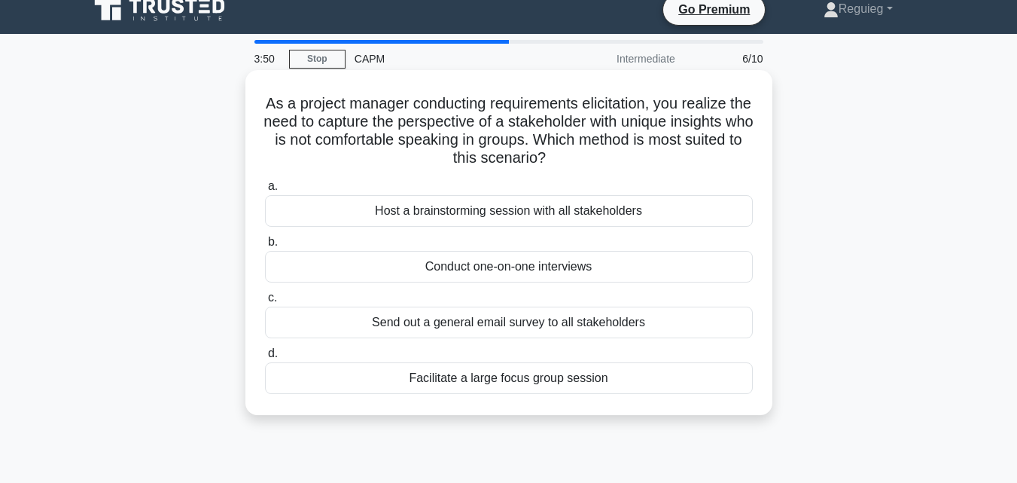
scroll to position [0, 0]
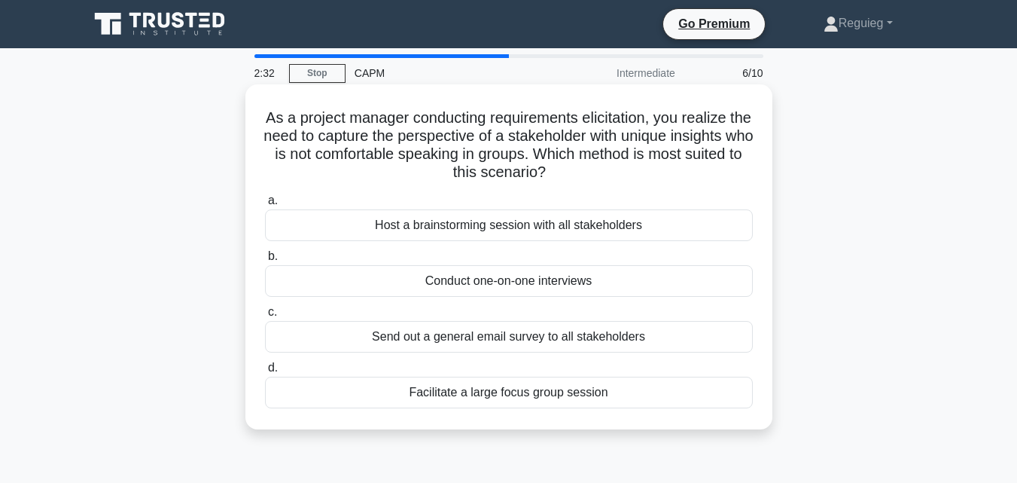
click at [517, 280] on div "Conduct one-on-one interviews" at bounding box center [509, 281] width 488 height 32
click at [265, 261] on input "b. Conduct one-on-one interviews" at bounding box center [265, 257] width 0 height 10
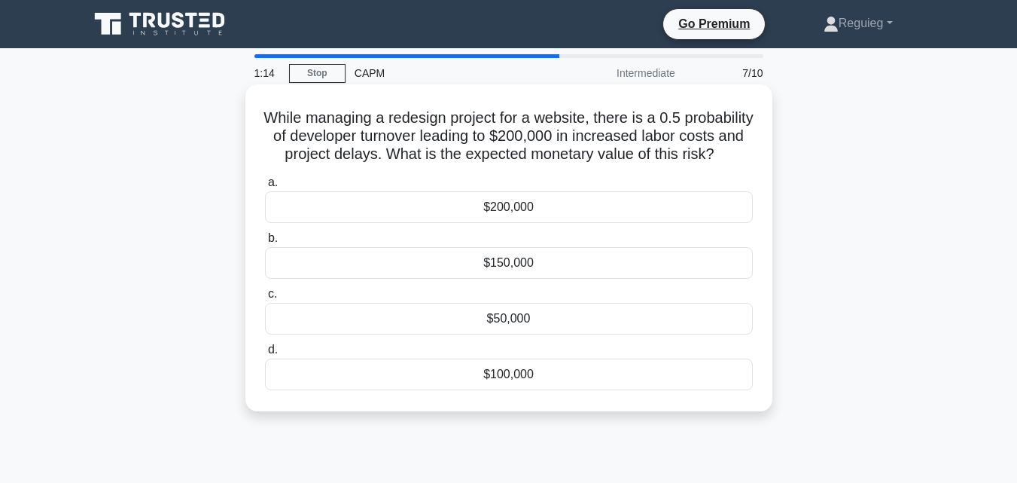
click at [467, 334] on div "$50,000" at bounding box center [509, 319] width 488 height 32
click at [265, 299] on input "c. $50,000" at bounding box center [265, 294] width 0 height 10
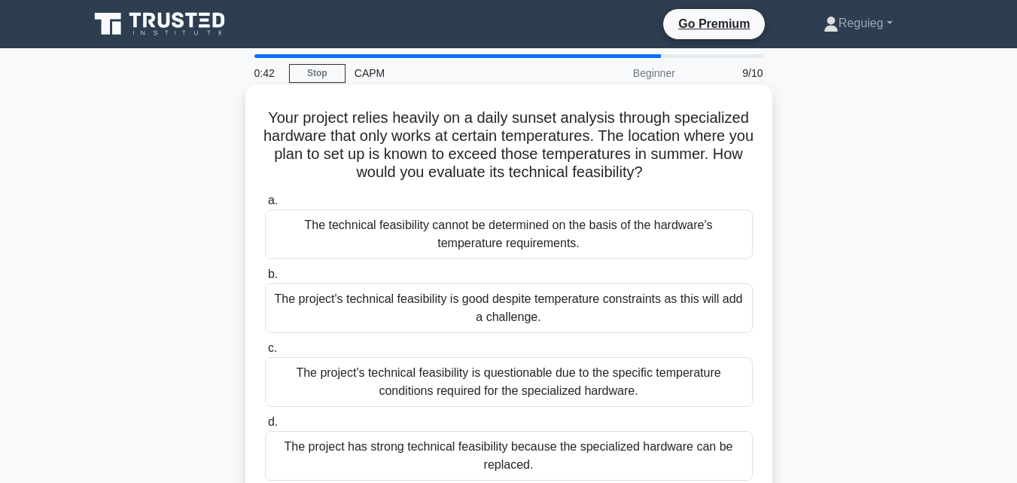
click at [337, 262] on div "a. The technical feasibility cannot be determined on the basis of the hardware'…" at bounding box center [509, 335] width 506 height 295
click at [340, 239] on div "The technical feasibility cannot be determined on the basis of the hardware's t…" at bounding box center [509, 234] width 488 height 50
click at [265, 206] on input "a. The technical feasibility cannot be determined on the basis of the hardware'…" at bounding box center [265, 201] width 0 height 10
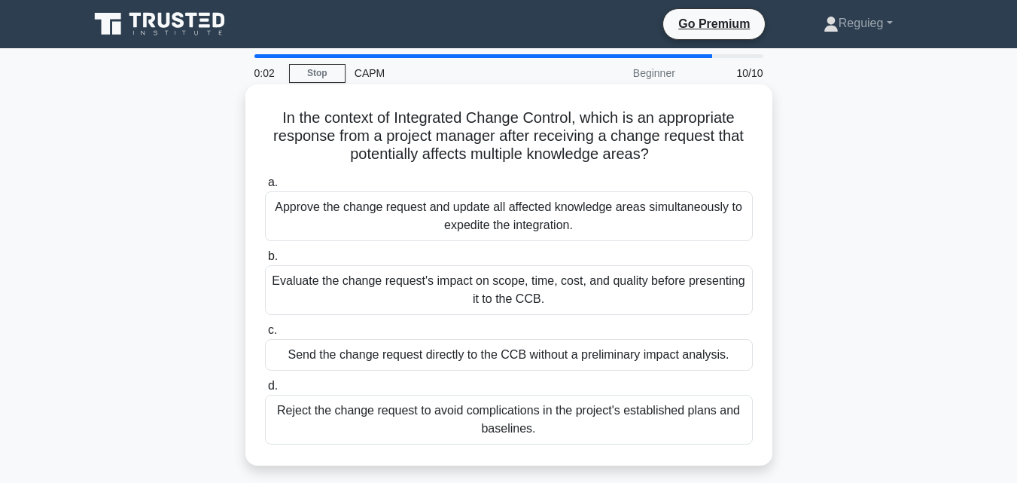
click at [369, 292] on div "Evaluate the change request's impact on scope, time, cost, and quality before p…" at bounding box center [509, 290] width 488 height 50
click at [265, 261] on input "b. Evaluate the change request's impact on scope, time, cost, and quality befor…" at bounding box center [265, 257] width 0 height 10
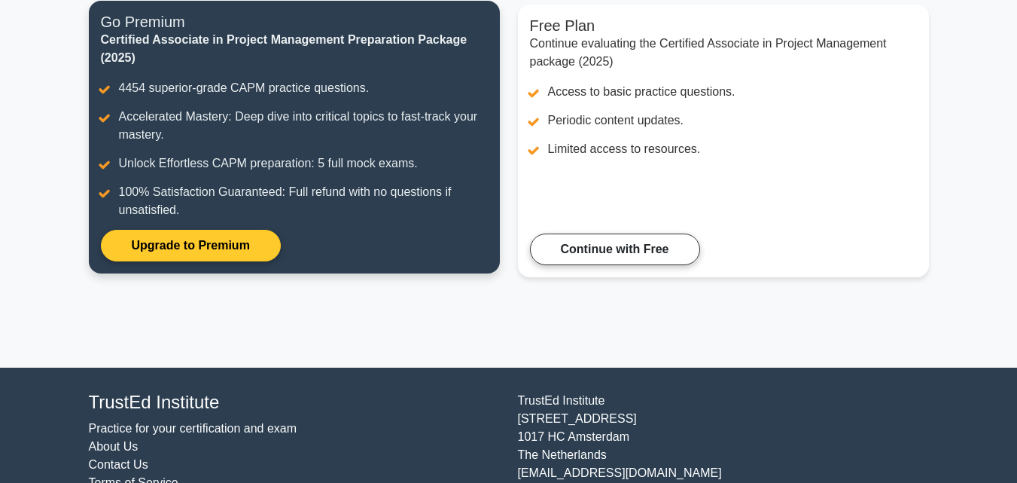
scroll to position [226, 0]
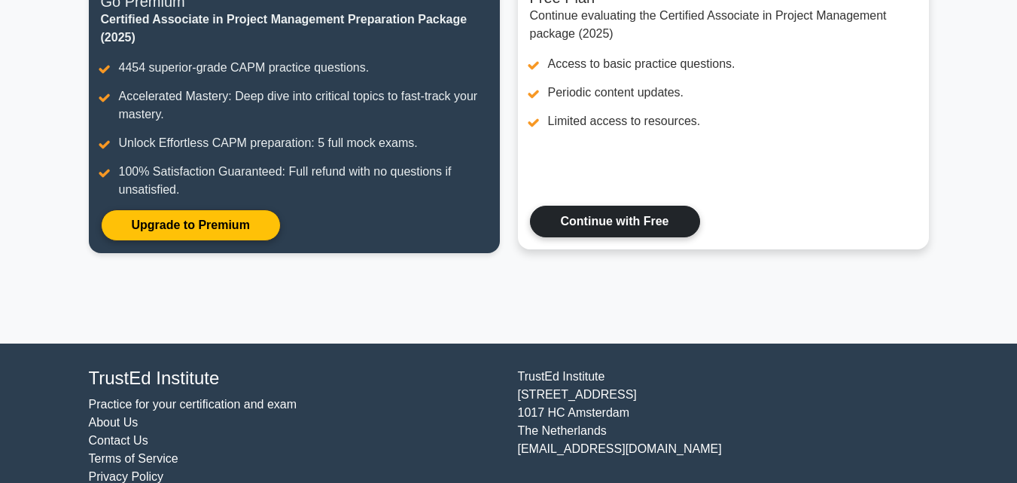
click at [584, 226] on link "Continue with Free" at bounding box center [615, 222] width 170 height 32
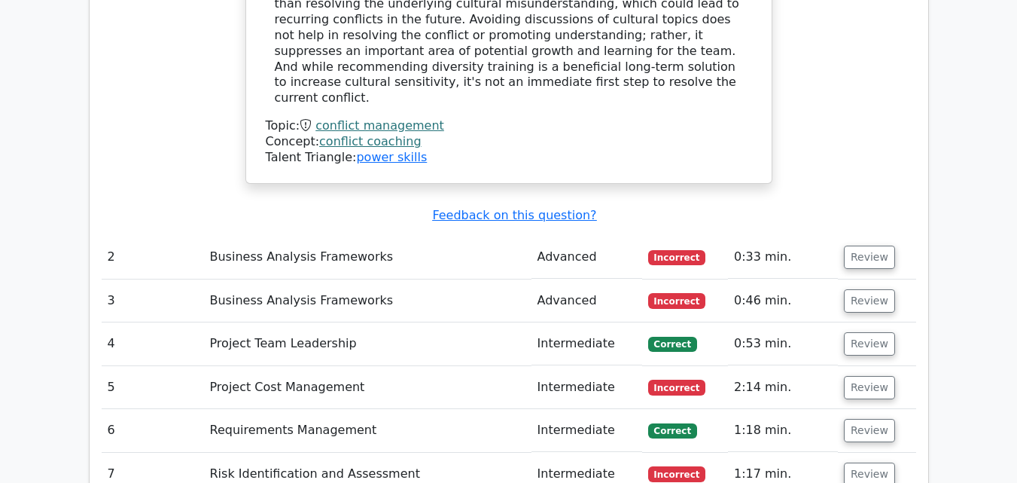
scroll to position [1958, 0]
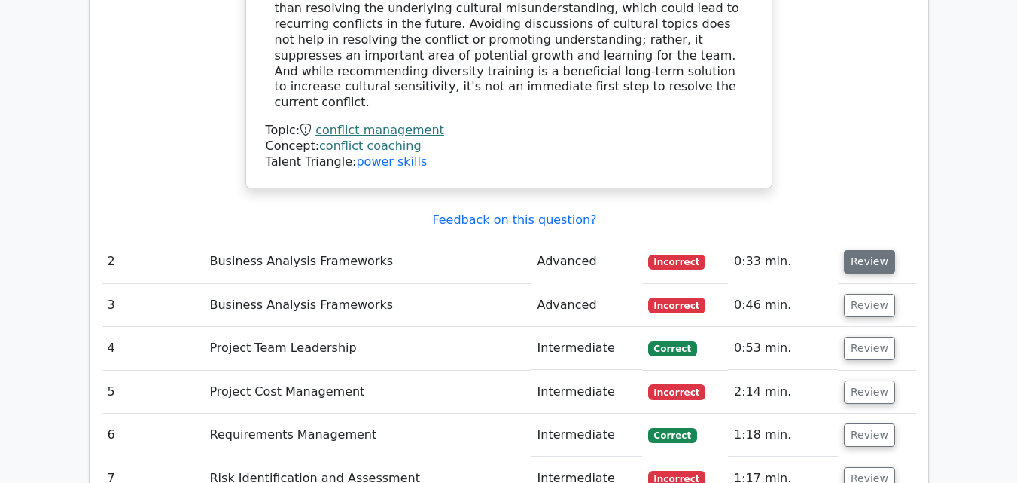
click at [849, 250] on button "Review" at bounding box center [869, 261] width 51 height 23
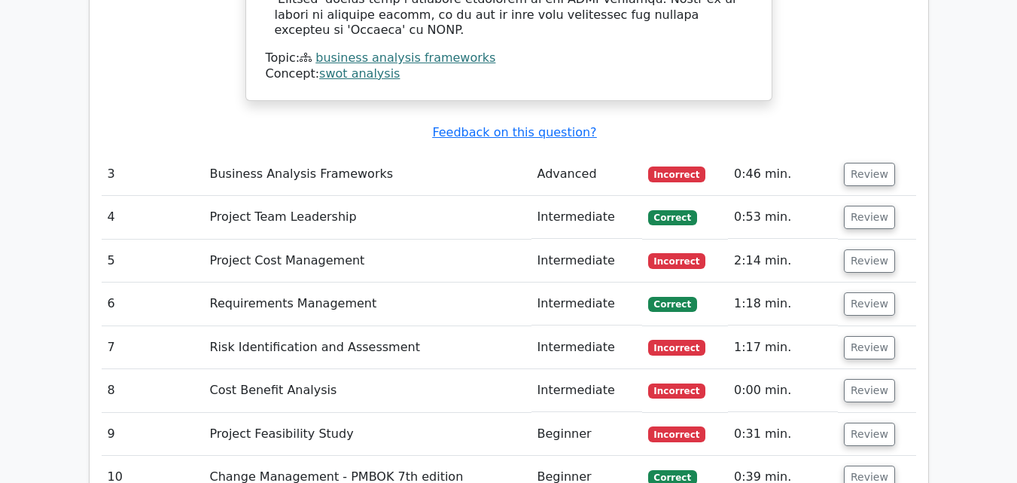
scroll to position [2787, 0]
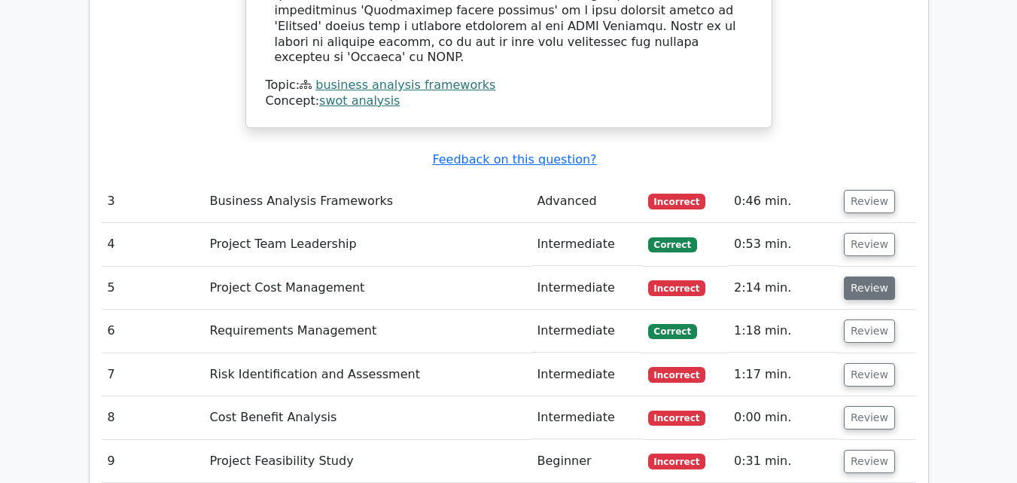
click at [862, 276] on button "Review" at bounding box center [869, 287] width 51 height 23
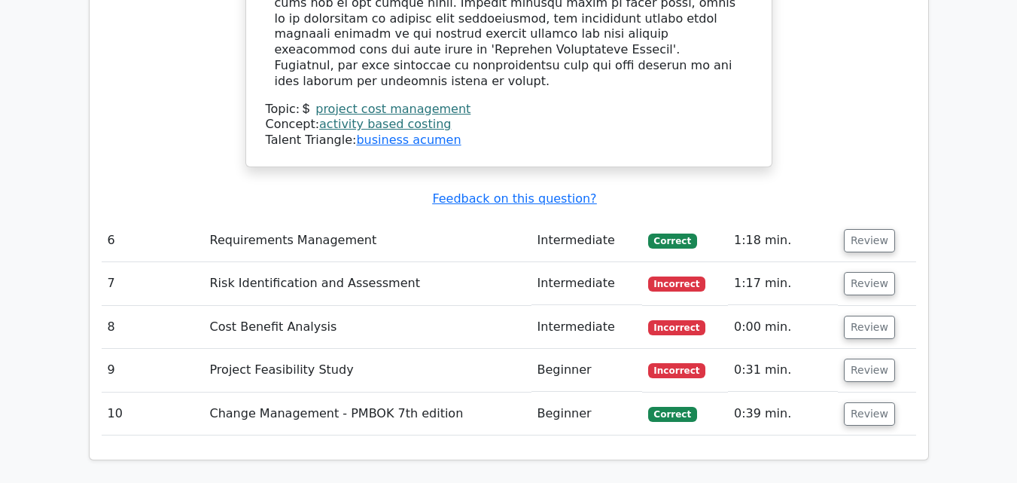
scroll to position [3690, 0]
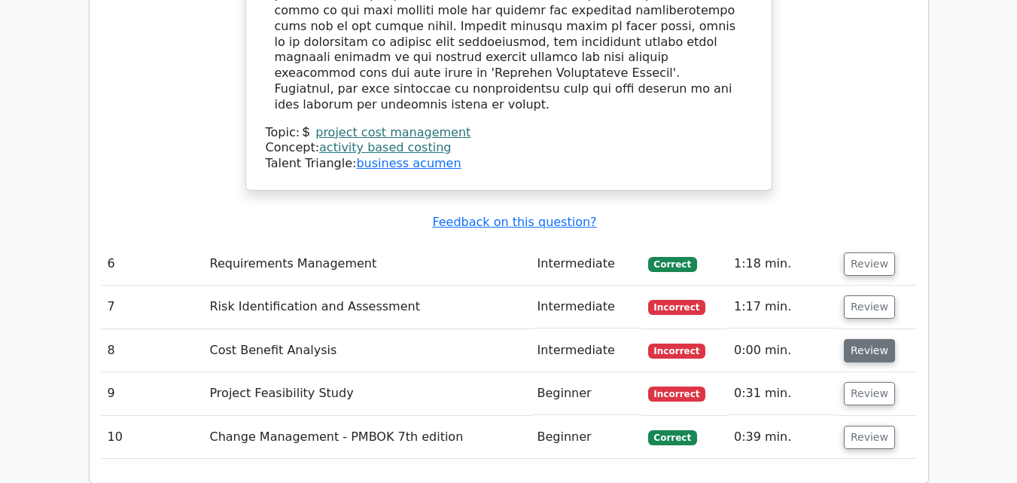
click at [853, 339] on button "Review" at bounding box center [869, 350] width 51 height 23
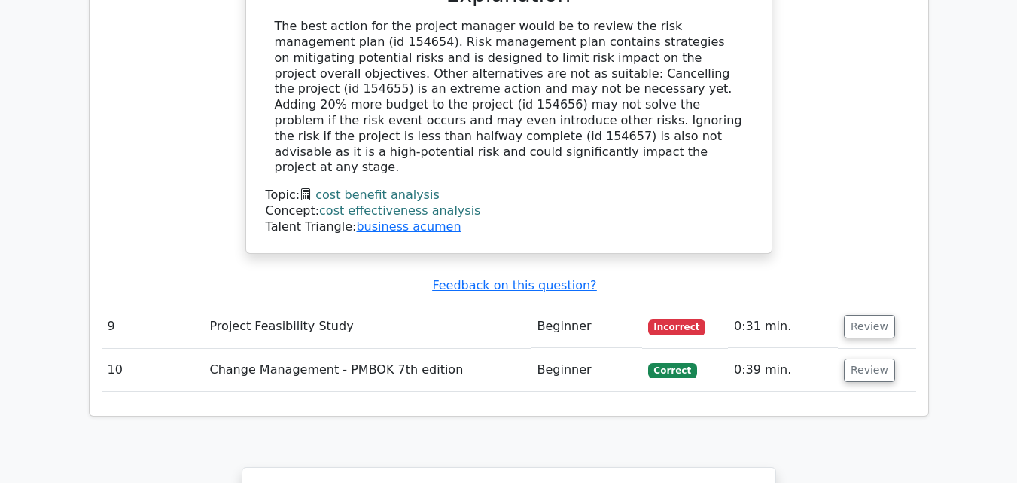
scroll to position [4411, 0]
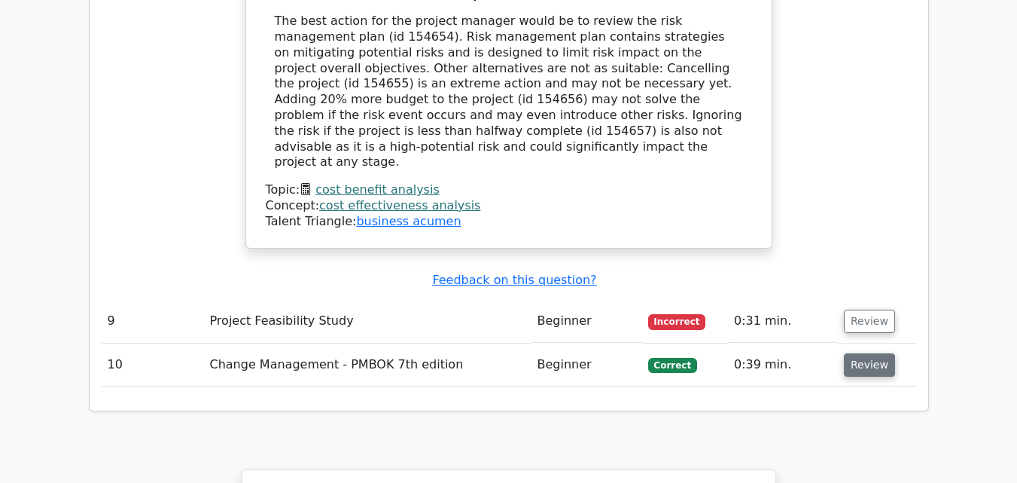
click at [856, 353] on button "Review" at bounding box center [869, 364] width 51 height 23
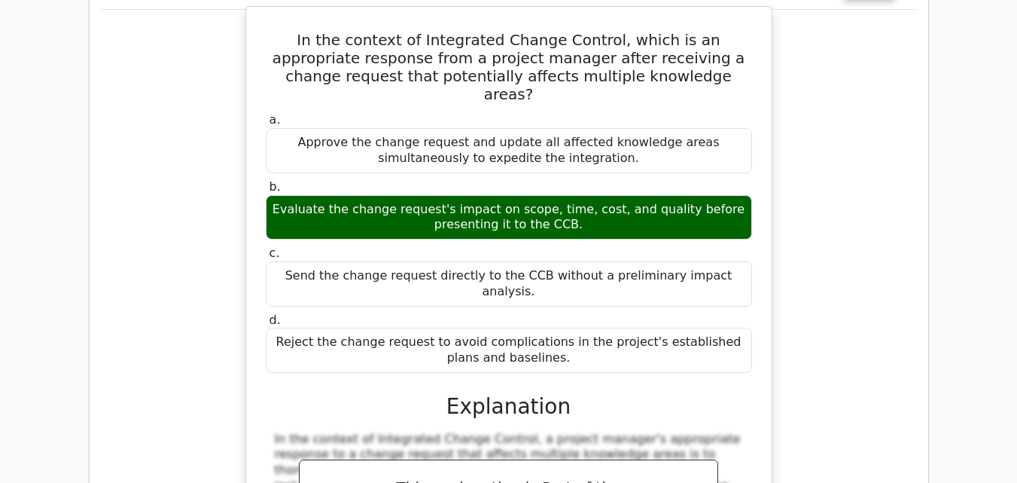
scroll to position [4863, 0]
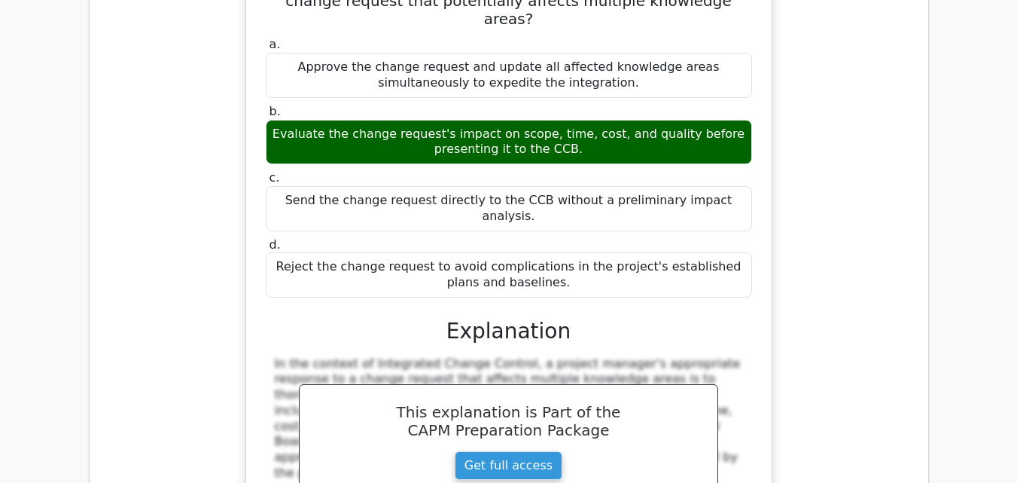
drag, startPoint x: 359, startPoint y: 157, endPoint x: 369, endPoint y: 221, distance: 64.0
click at [455, 451] on link "Get full access" at bounding box center [509, 465] width 108 height 29
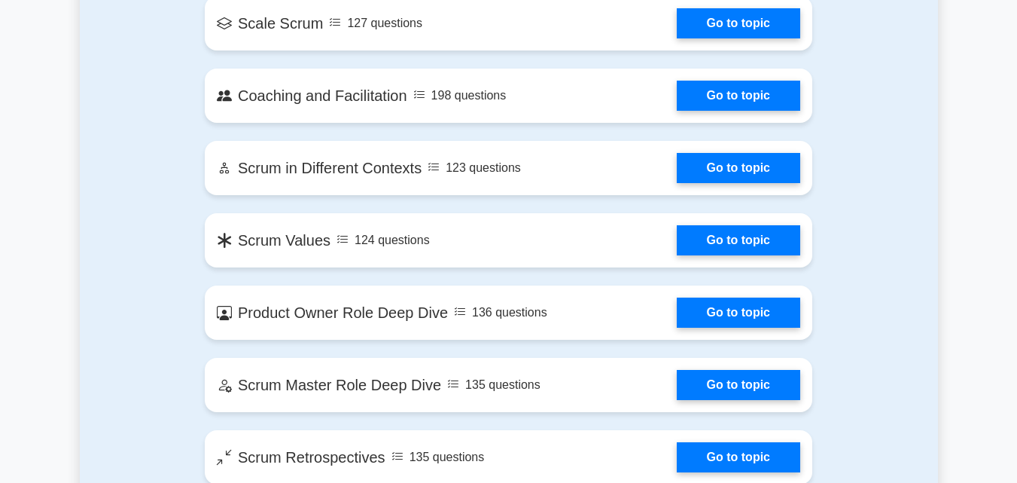
scroll to position [1732, 0]
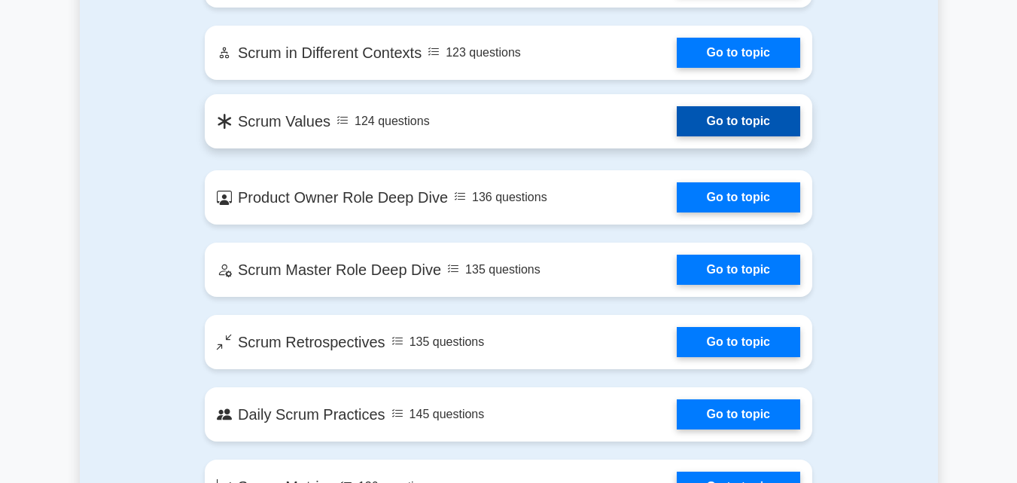
click at [680, 128] on link "Go to topic" at bounding box center [739, 121] width 124 height 30
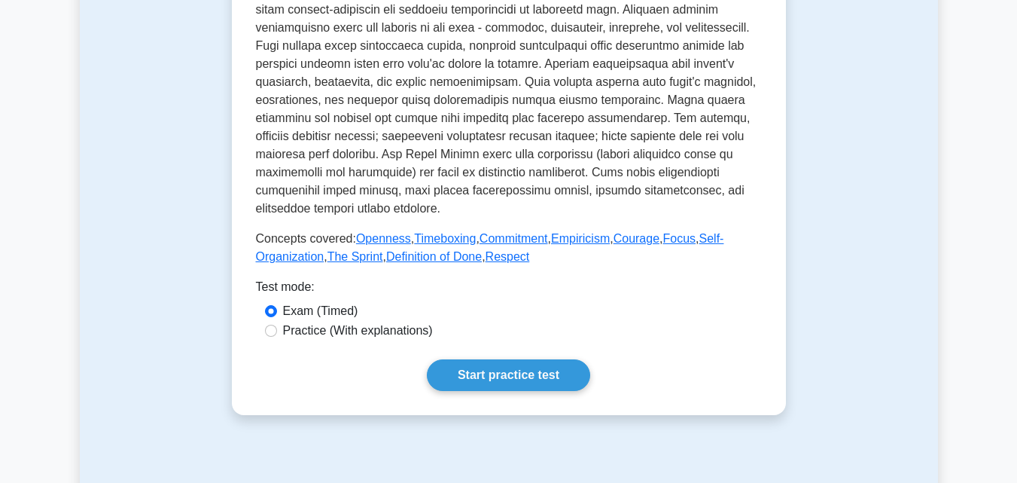
scroll to position [678, 0]
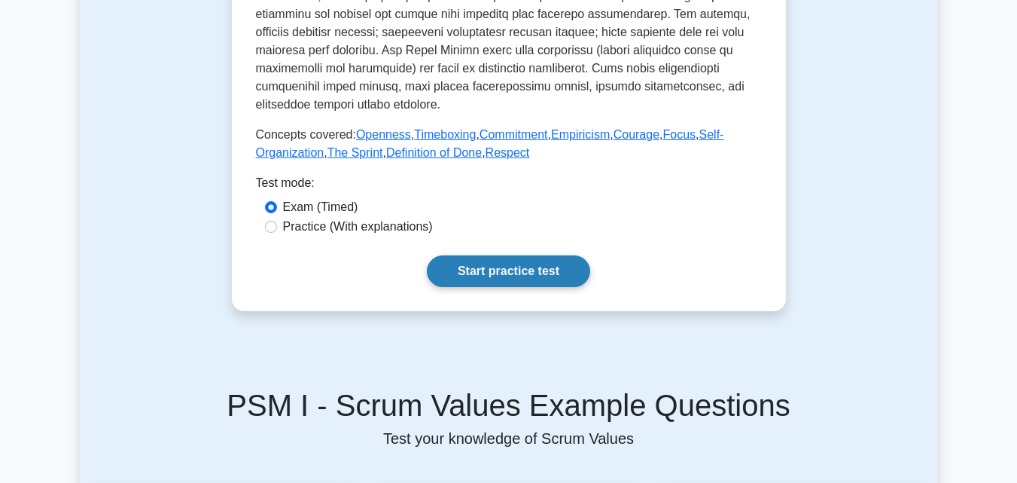
click at [493, 267] on link "Start practice test" at bounding box center [508, 271] width 163 height 32
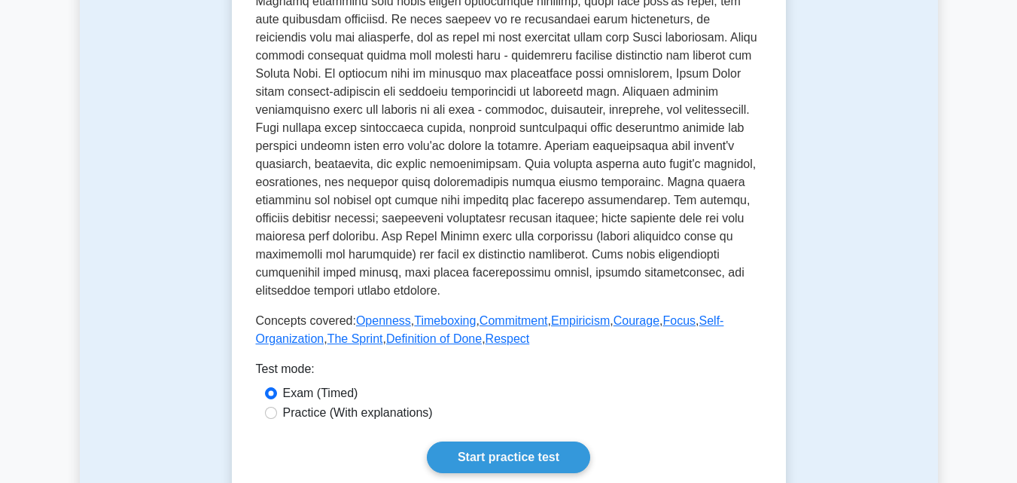
scroll to position [452, 0]
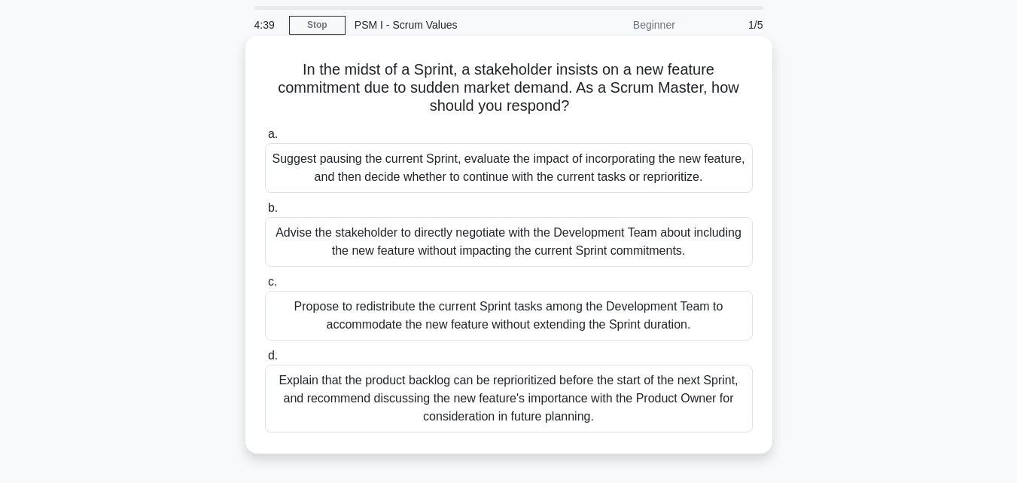
scroll to position [75, 0]
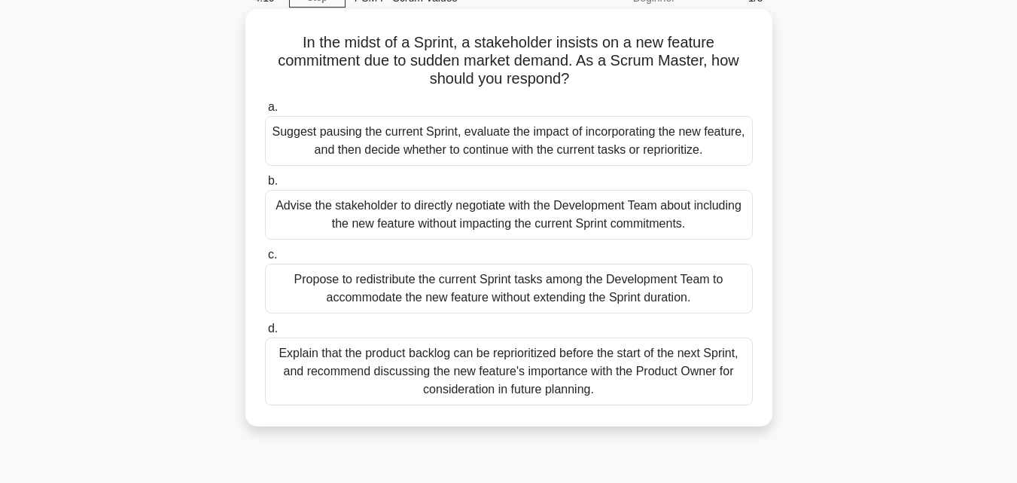
click at [394, 141] on div "Suggest pausing the current Sprint, evaluate the impact of incorporating the ne…" at bounding box center [509, 141] width 488 height 50
click at [265, 112] on input "a. Suggest pausing the current Sprint, evaluate the impact of incorporating the…" at bounding box center [265, 107] width 0 height 10
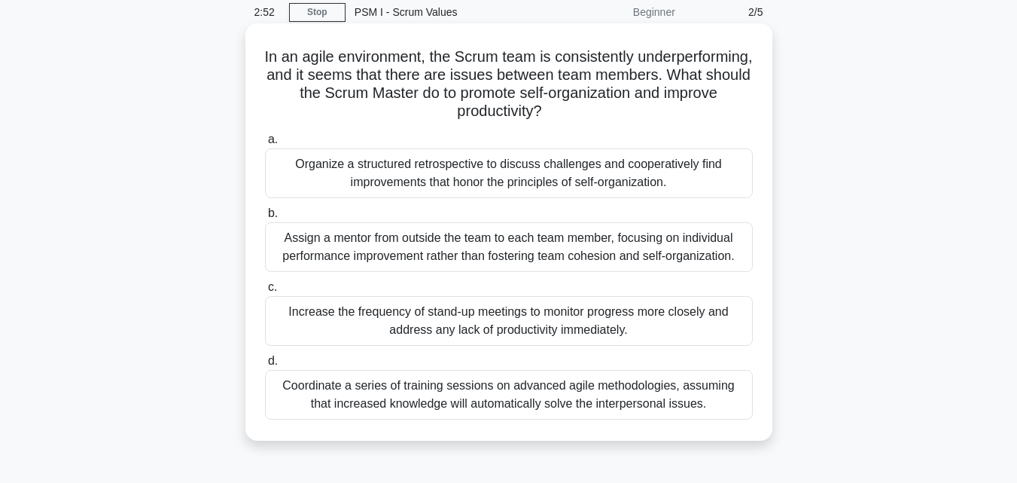
scroll to position [0, 0]
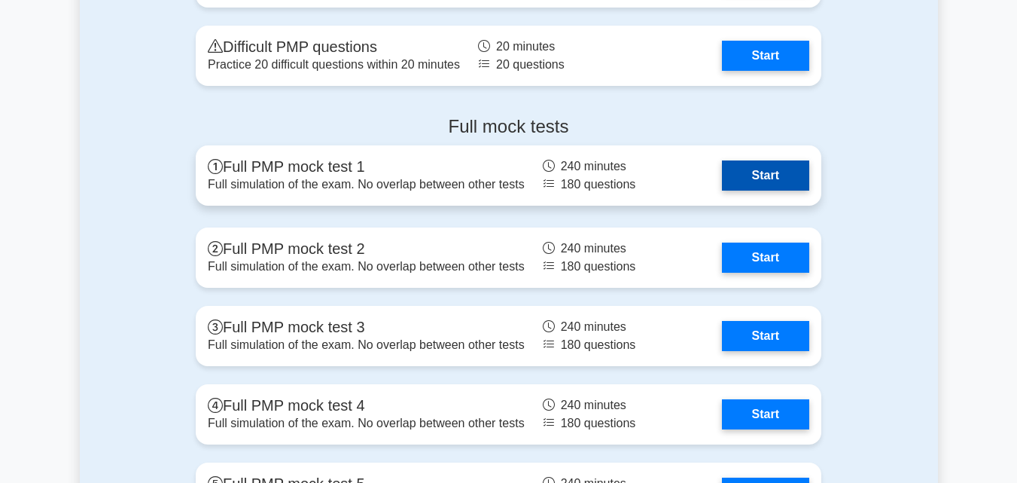
scroll to position [2033, 0]
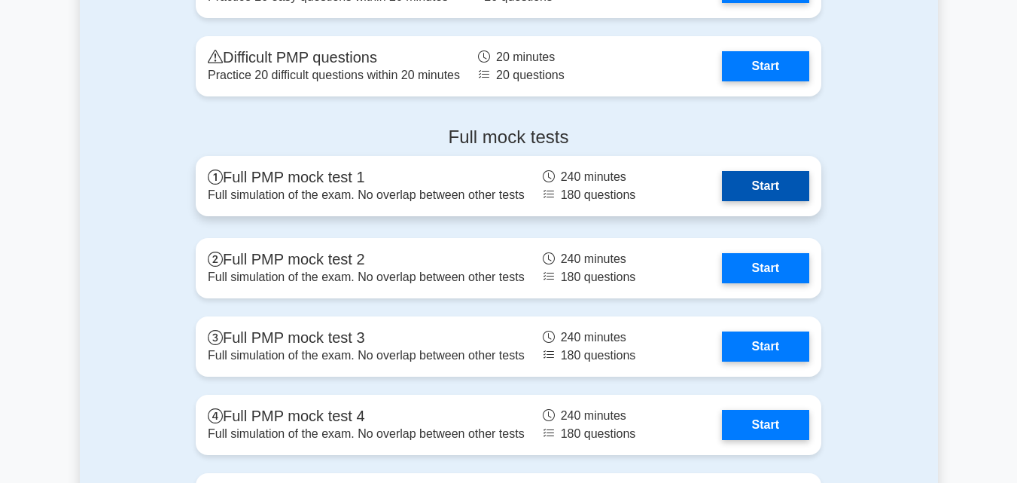
click at [748, 192] on link "Start" at bounding box center [765, 186] width 87 height 30
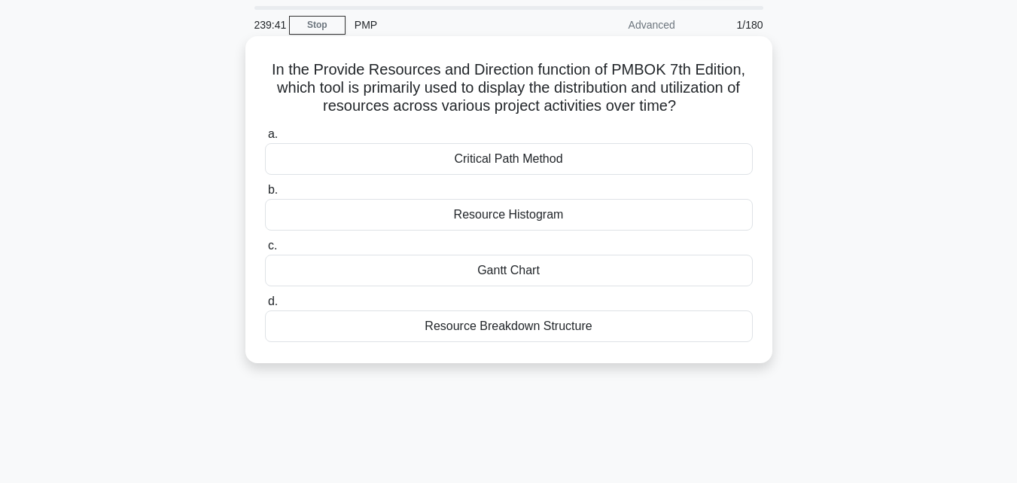
scroll to position [75, 0]
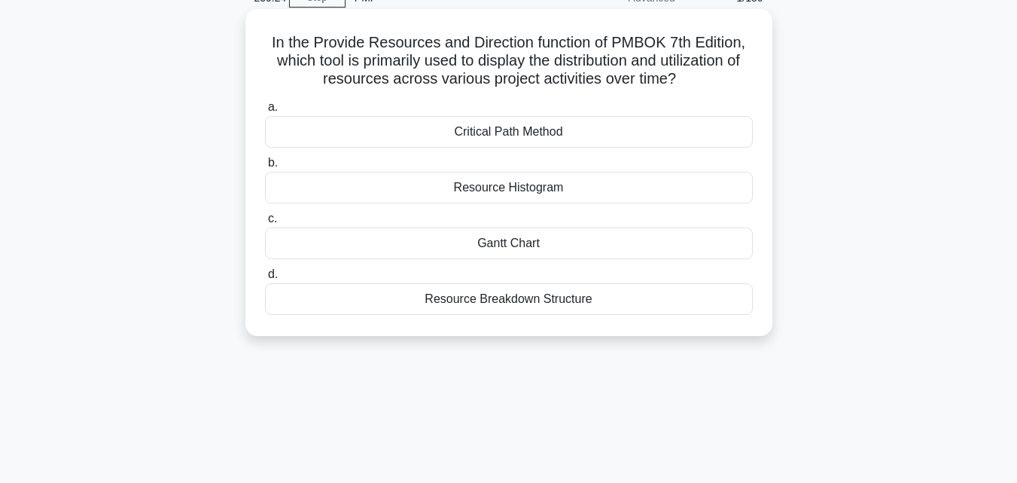
click at [468, 186] on div "Resource Histogram" at bounding box center [509, 188] width 488 height 32
click at [265, 168] on input "b. Resource Histogram" at bounding box center [265, 163] width 0 height 10
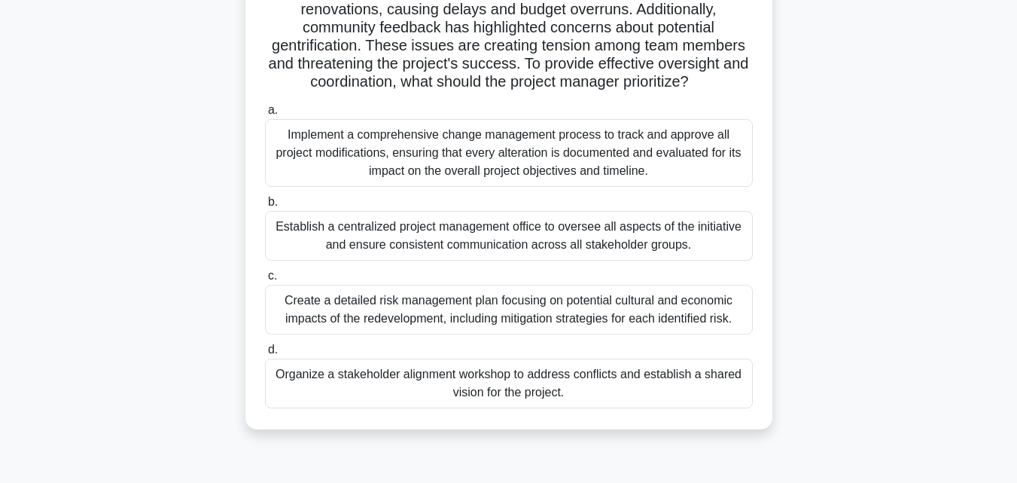
scroll to position [226, 0]
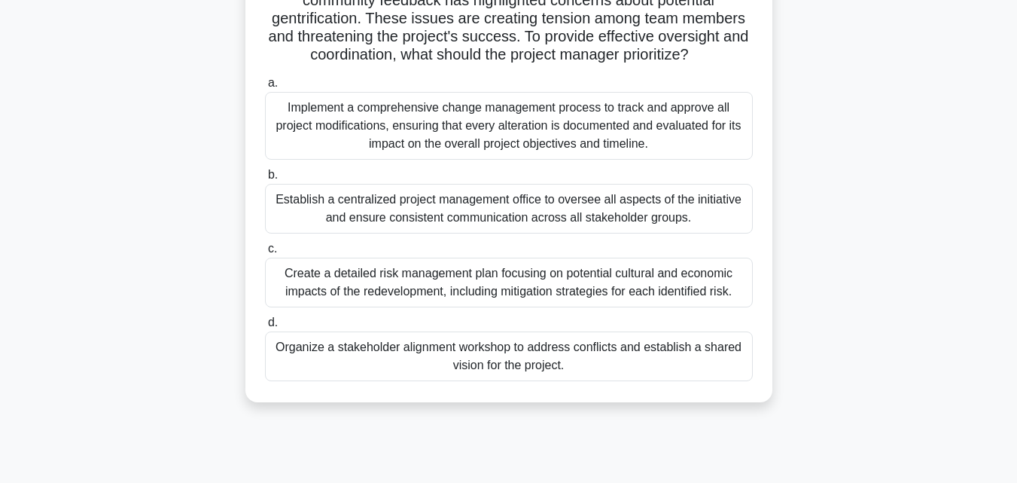
click at [403, 345] on div "Organize a stakeholder alignment workshop to address conflicts and establish a …" at bounding box center [509, 356] width 488 height 50
click at [265, 328] on input "d. Organize a stakeholder alignment workshop to address conflicts and establish…" at bounding box center [265, 323] width 0 height 10
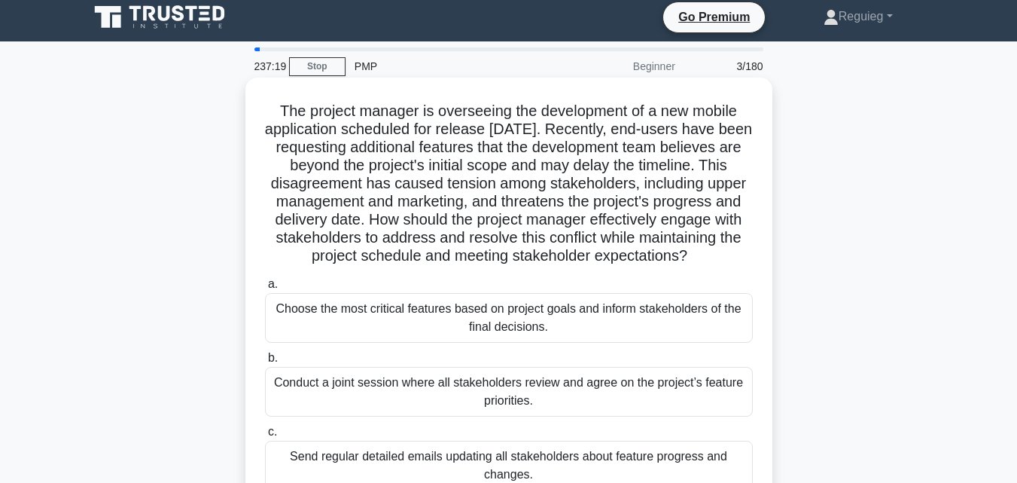
scroll to position [0, 0]
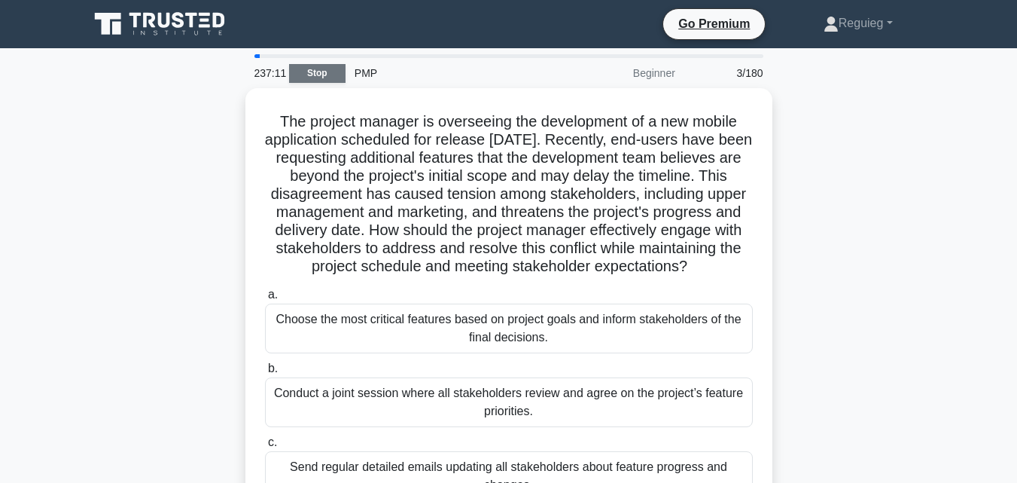
click at [334, 69] on link "Stop" at bounding box center [317, 73] width 56 height 19
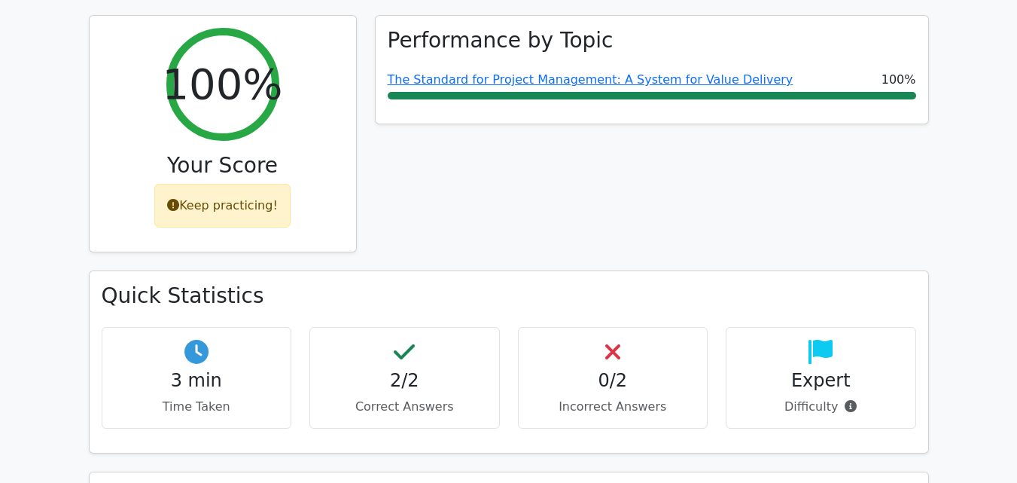
scroll to position [602, 0]
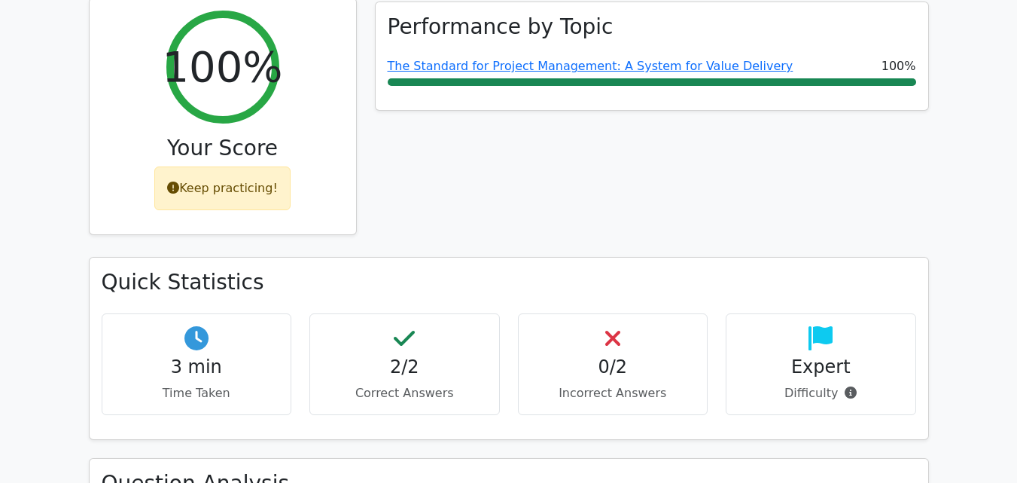
click at [265, 166] on div "Keep practicing!" at bounding box center [222, 188] width 136 height 44
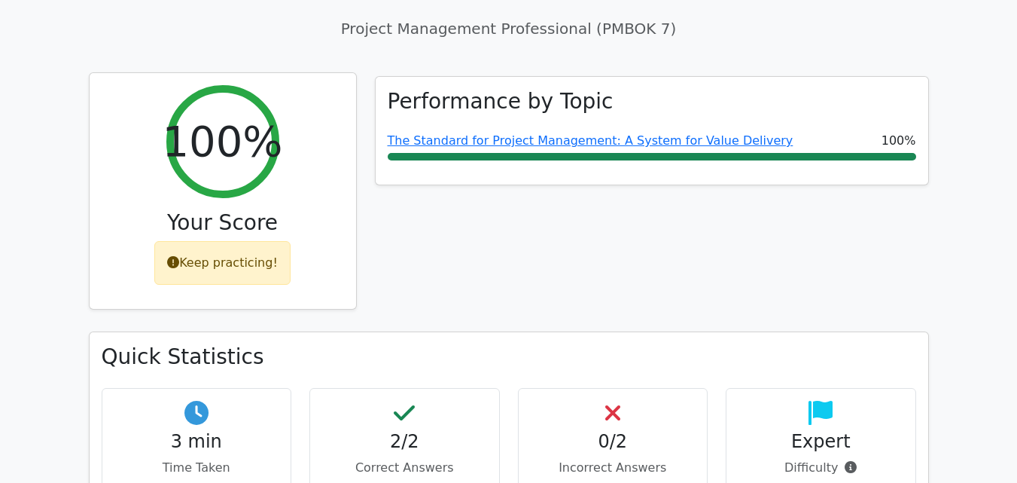
scroll to position [527, 0]
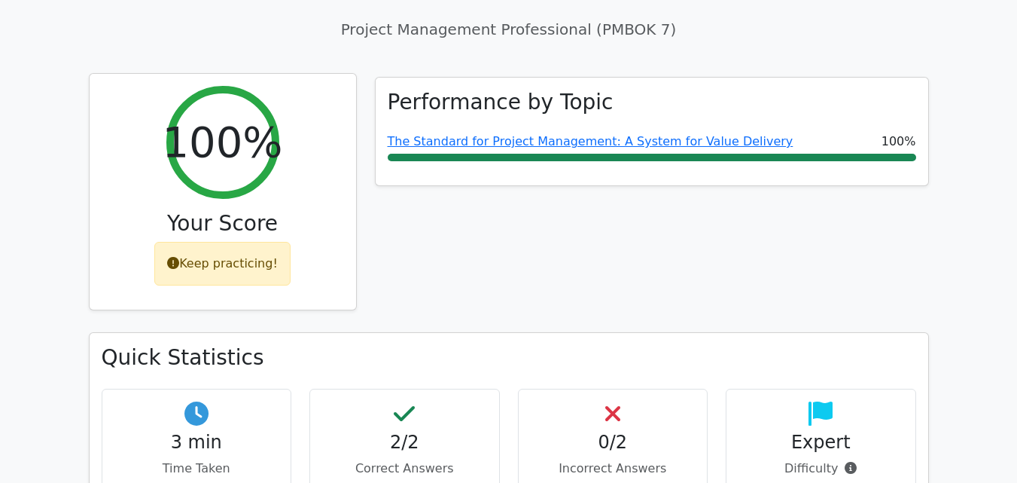
click at [243, 242] on div "Keep practicing!" at bounding box center [222, 264] width 136 height 44
click at [225, 242] on div "Keep practicing!" at bounding box center [222, 264] width 136 height 44
click at [226, 242] on div "Keep practicing!" at bounding box center [222, 264] width 136 height 44
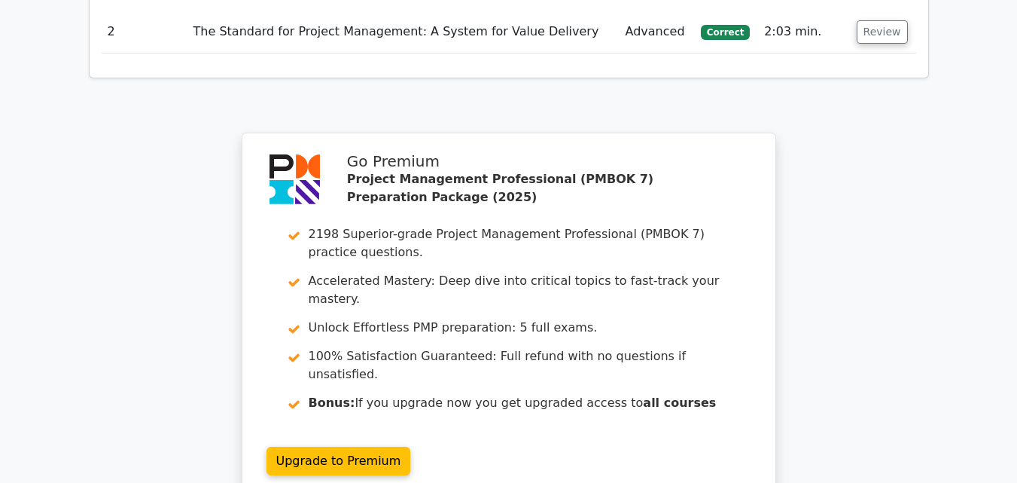
scroll to position [2033, 0]
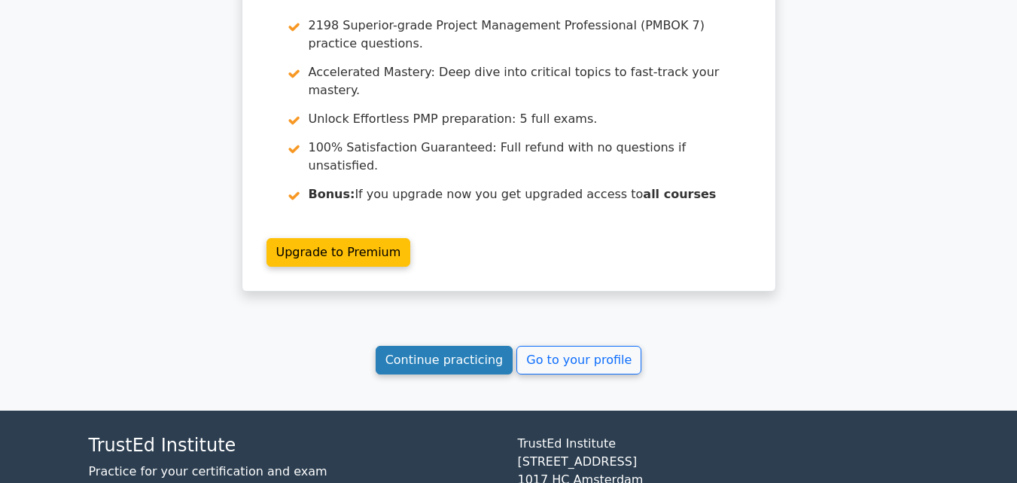
click at [453, 346] on link "Continue practicing" at bounding box center [445, 360] width 138 height 29
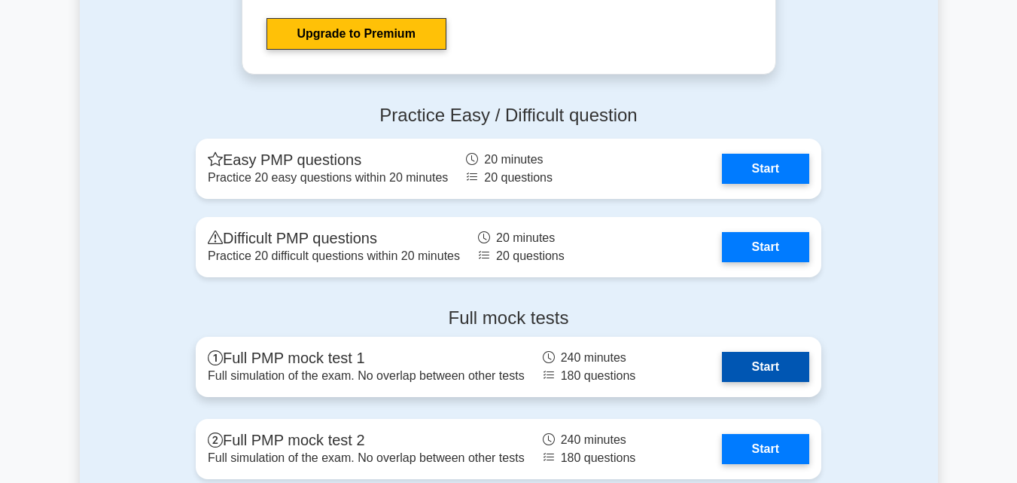
scroll to position [1807, 0]
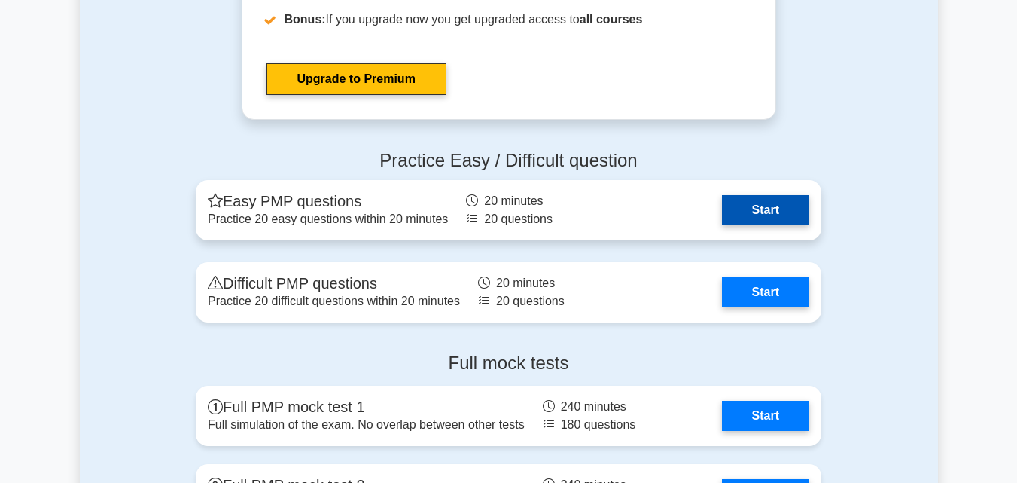
click at [773, 203] on link "Start" at bounding box center [765, 210] width 87 height 30
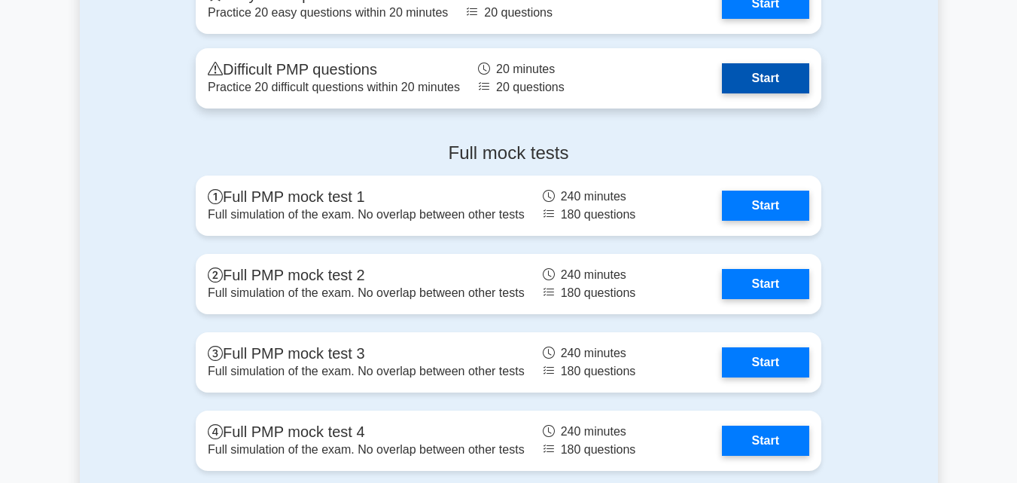
scroll to position [2033, 0]
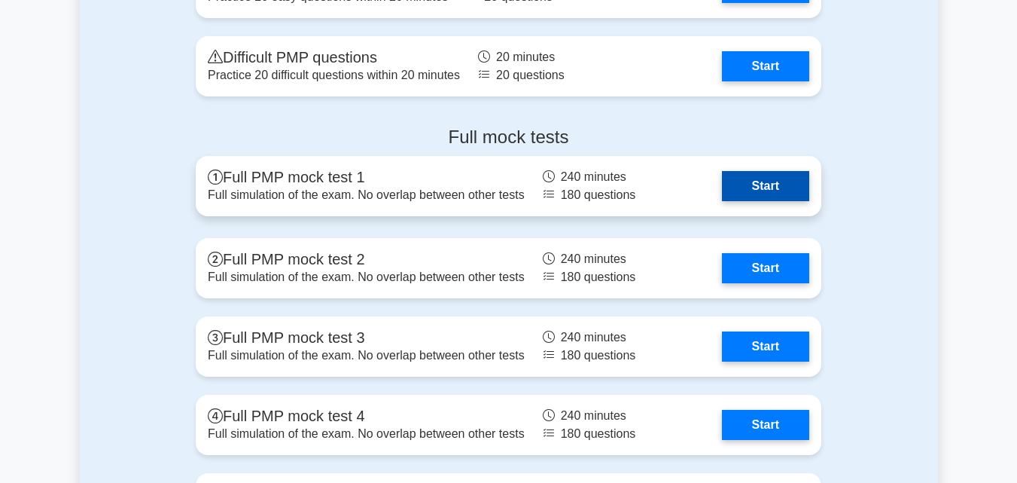
click at [743, 188] on link "Start" at bounding box center [765, 186] width 87 height 30
click at [729, 187] on link "Start" at bounding box center [765, 186] width 87 height 30
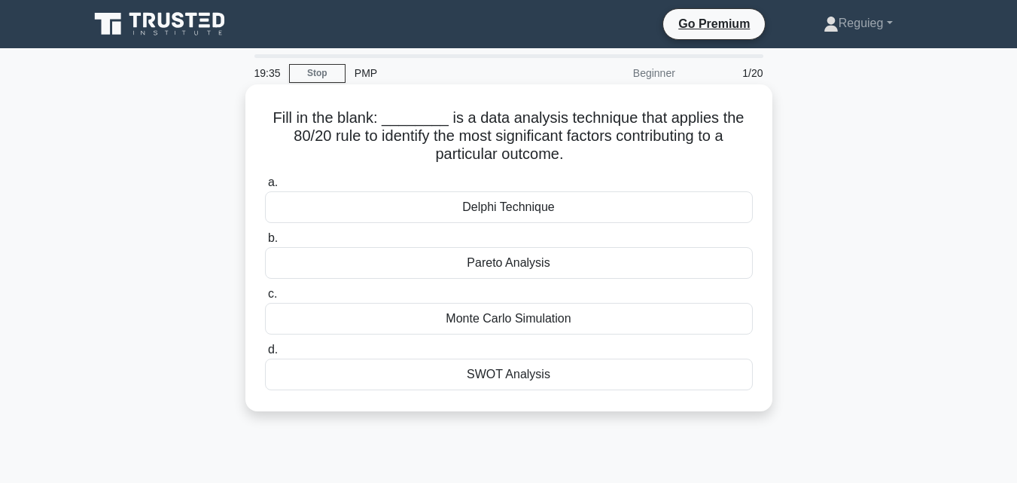
click at [444, 322] on div "Monte Carlo Simulation" at bounding box center [509, 319] width 488 height 32
click at [265, 299] on input "c. Monte Carlo Simulation" at bounding box center [265, 294] width 0 height 10
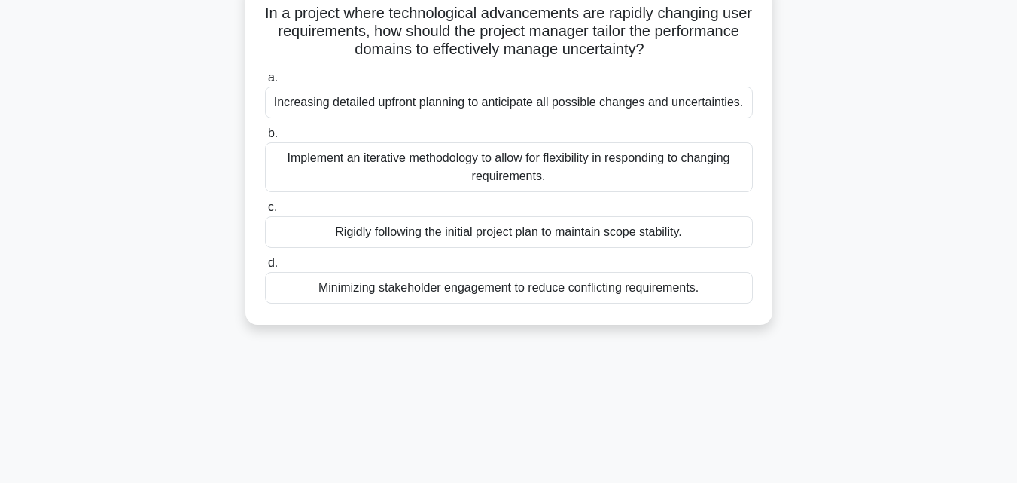
scroll to position [29, 0]
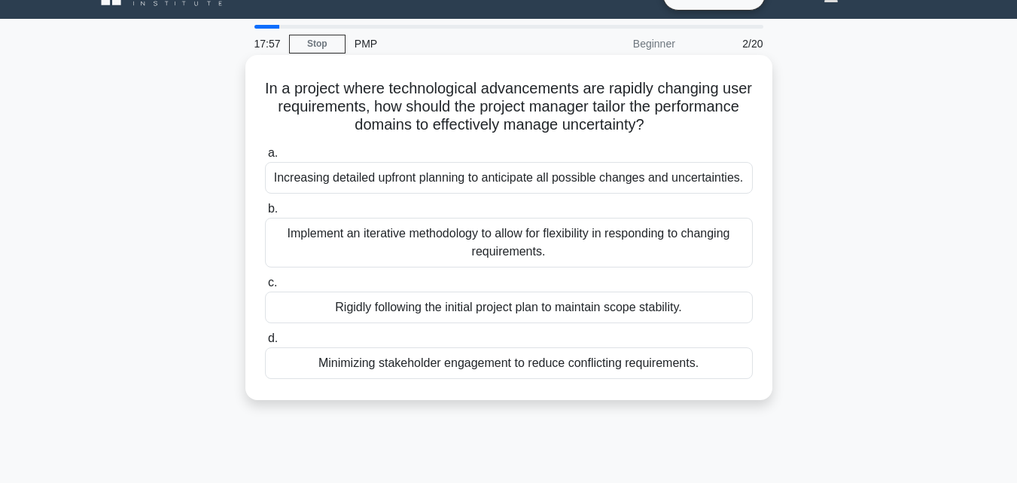
click at [401, 240] on div "Implement an iterative methodology to allow for flexibility in responding to ch…" at bounding box center [509, 243] width 488 height 50
click at [265, 214] on input "b. Implement an iterative methodology to allow for flexibility in responding to…" at bounding box center [265, 209] width 0 height 10
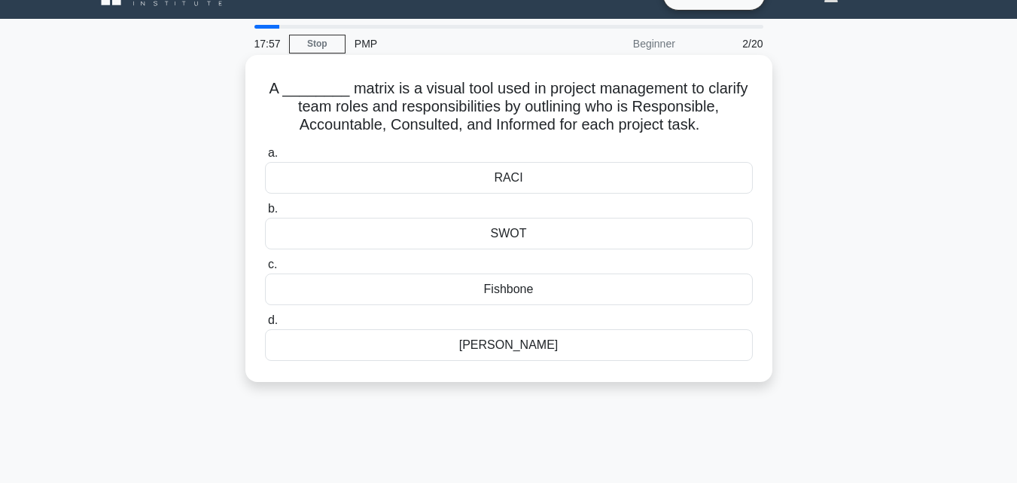
scroll to position [0, 0]
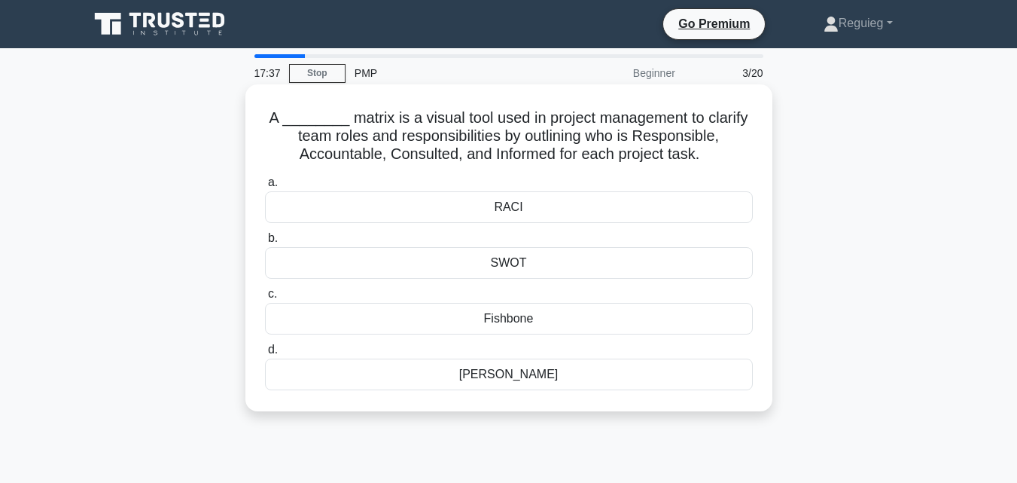
click at [419, 209] on div "RACI" at bounding box center [509, 207] width 488 height 32
click at [265, 188] on input "a. RACI" at bounding box center [265, 183] width 0 height 10
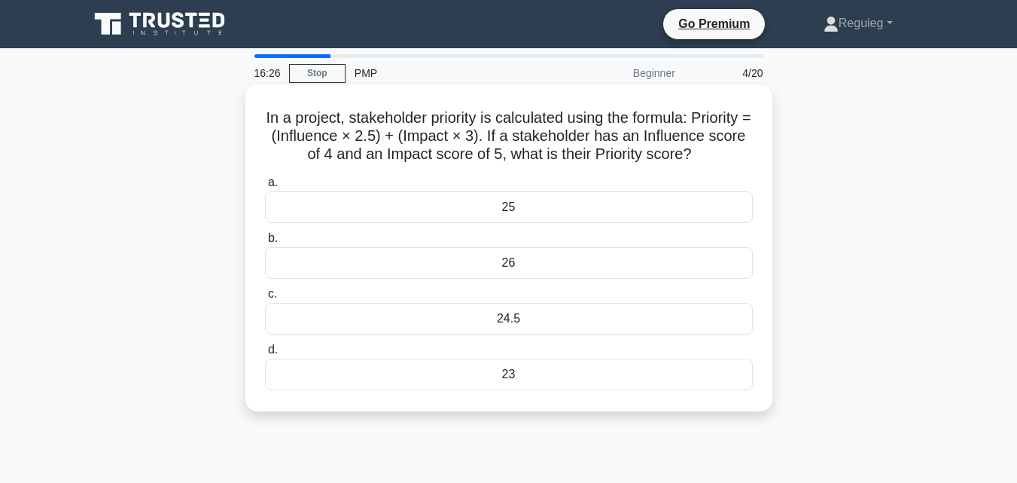
click at [476, 209] on div "25" at bounding box center [509, 207] width 488 height 32
click at [265, 188] on input "a. 25" at bounding box center [265, 183] width 0 height 10
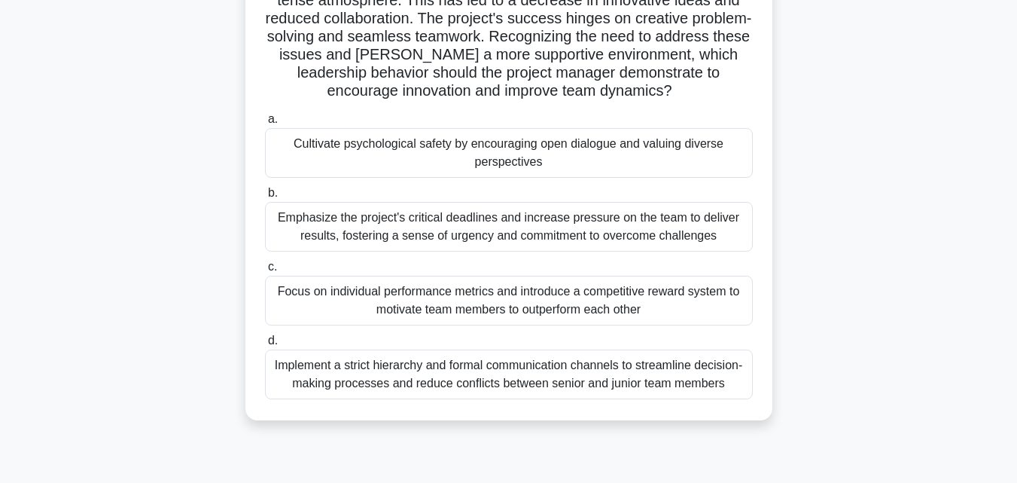
scroll to position [151, 0]
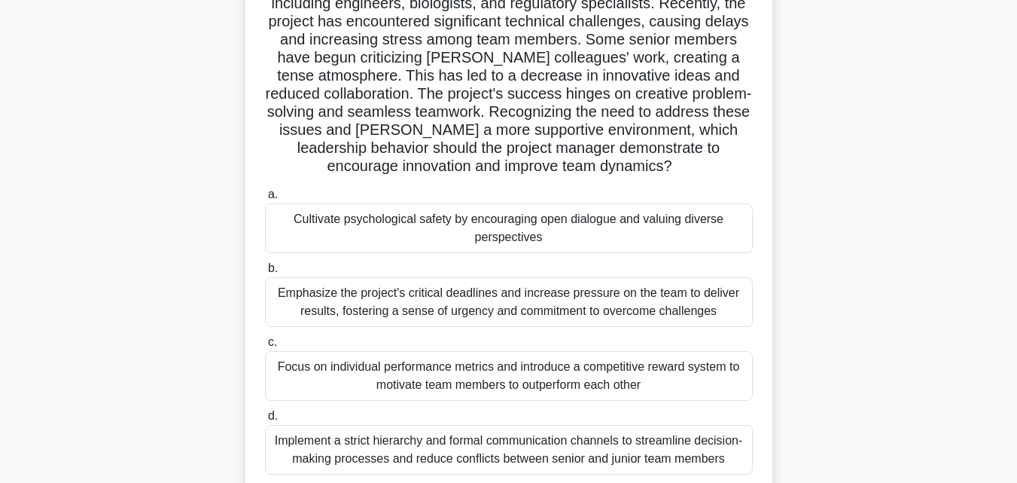
click at [321, 230] on div "Cultivate psychological safety by encouraging open dialogue and valuing diverse…" at bounding box center [509, 228] width 488 height 50
click at [265, 200] on input "a. Cultivate psychological safety by encouraging open dialogue and valuing dive…" at bounding box center [265, 195] width 0 height 10
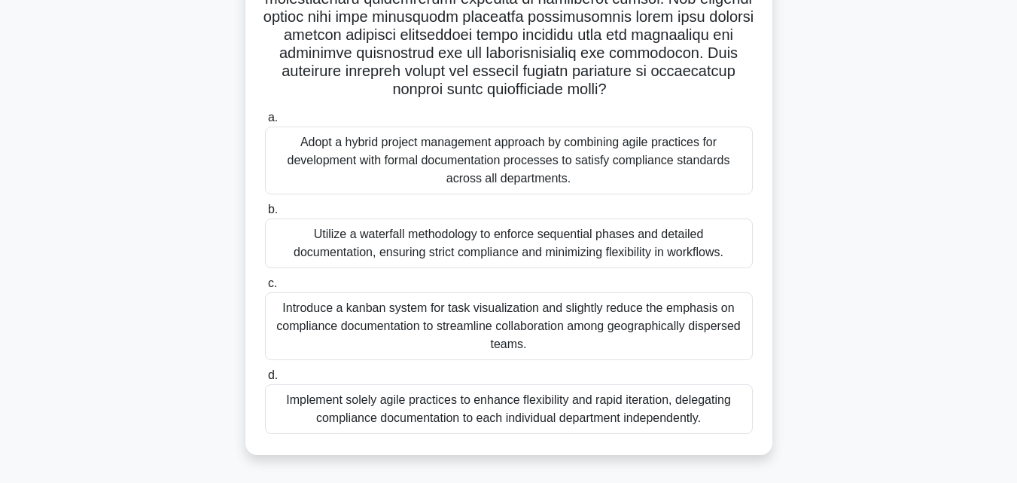
scroll to position [355, 0]
click at [364, 243] on div "Utilize a waterfall methodology to enforce sequential phases and detailed docum…" at bounding box center [509, 243] width 488 height 50
click at [265, 215] on input "b. Utilize a waterfall methodology to enforce sequential phases and detailed do…" at bounding box center [265, 210] width 0 height 10
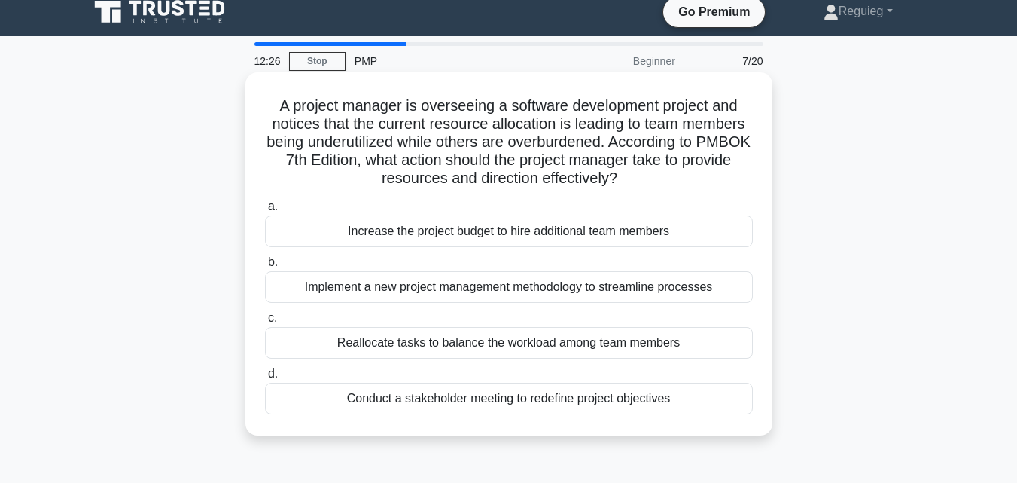
scroll to position [0, 0]
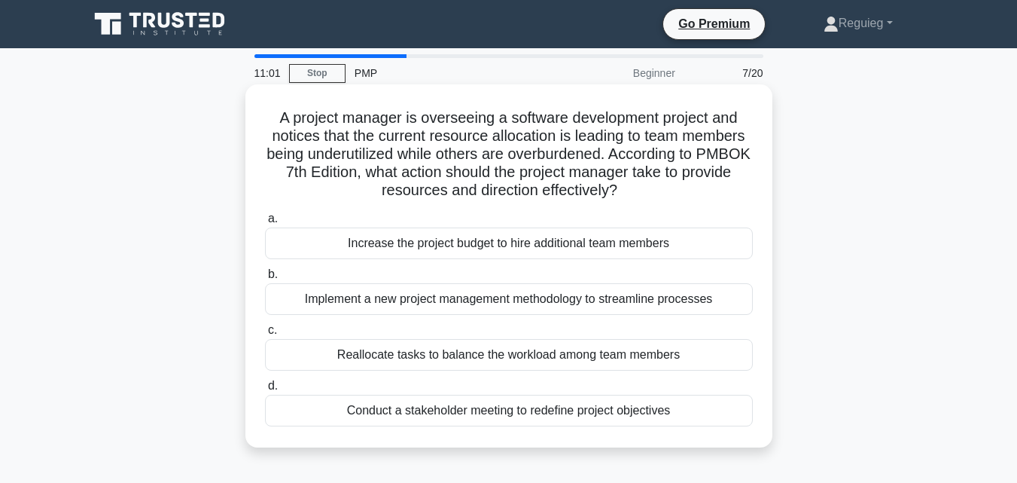
click at [324, 352] on div "Reallocate tasks to balance the workload among team members" at bounding box center [509, 355] width 488 height 32
click at [265, 335] on input "c. Reallocate tasks to balance the workload among team members" at bounding box center [265, 330] width 0 height 10
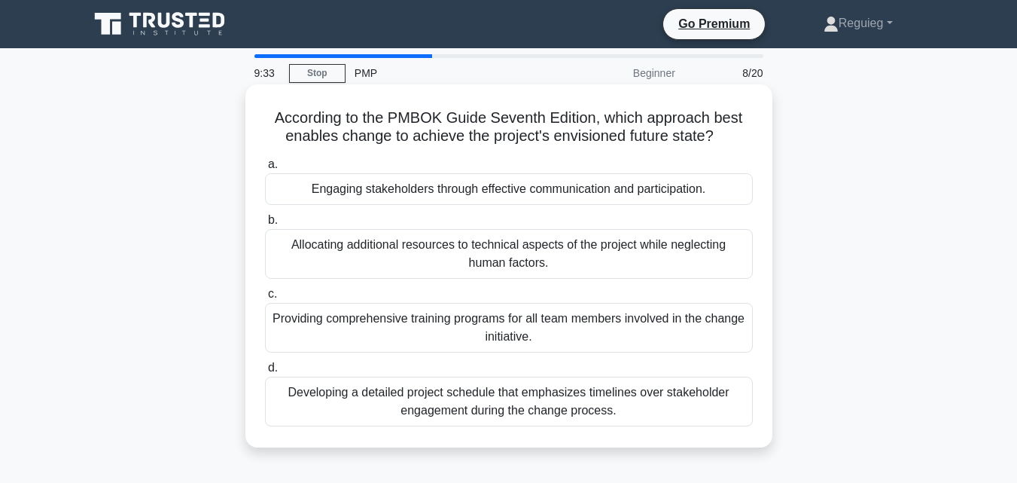
click at [343, 401] on div "Developing a detailed project schedule that emphasizes timelines over stakehold…" at bounding box center [509, 402] width 488 height 50
click at [265, 373] on input "d. Developing a detailed project schedule that emphasizes timelines over stakeh…" at bounding box center [265, 368] width 0 height 10
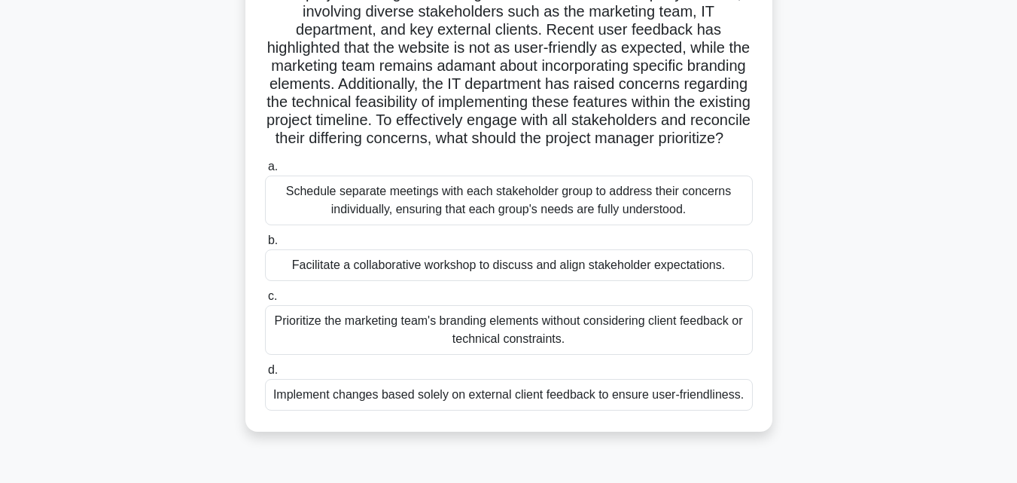
scroll to position [151, 0]
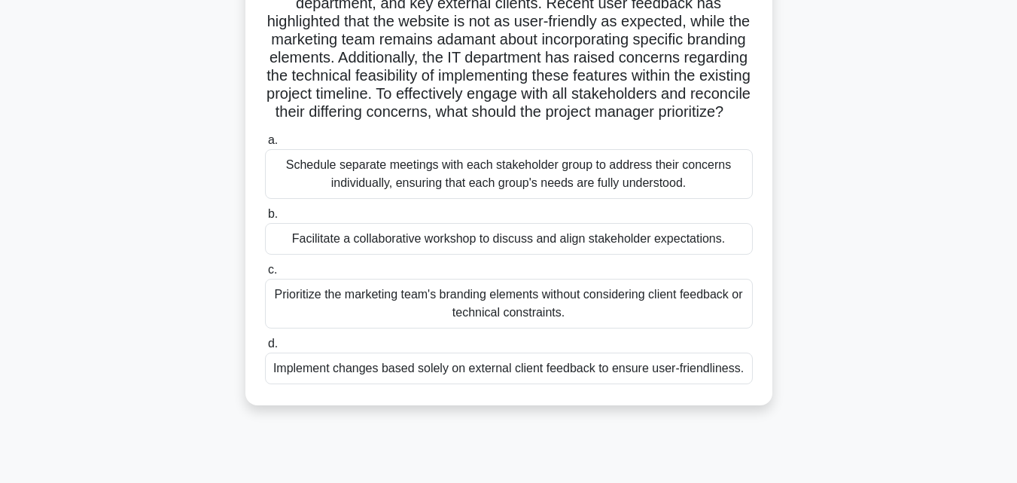
drag, startPoint x: 508, startPoint y: 251, endPoint x: 517, endPoint y: 255, distance: 10.5
click at [517, 255] on div "Facilitate a collaborative workshop to discuss and align stakeholder expectatio…" at bounding box center [509, 239] width 488 height 32
click at [325, 249] on div "Facilitate a collaborative workshop to discuss and align stakeholder expectatio…" at bounding box center [509, 239] width 488 height 32
click at [265, 219] on input "b. Facilitate a collaborative workshop to discuss and align stakeholder expecta…" at bounding box center [265, 214] width 0 height 10
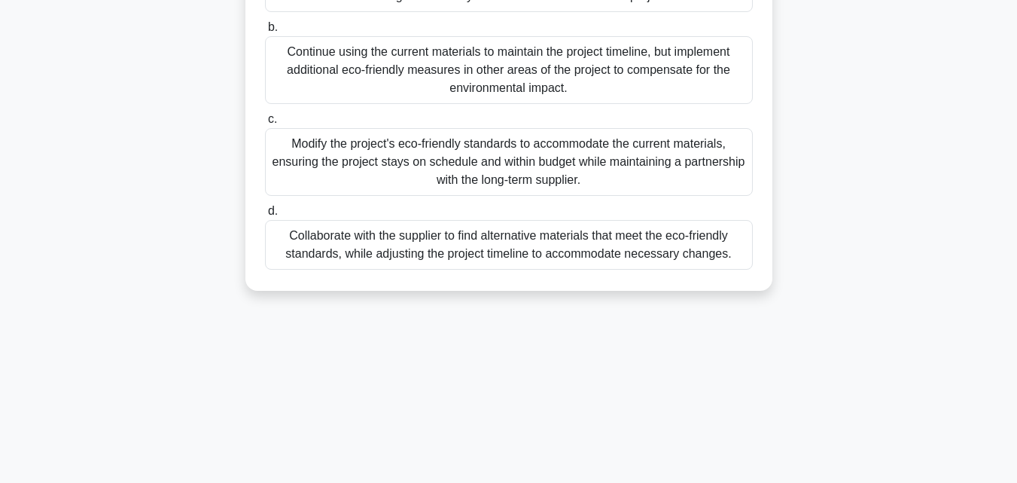
scroll to position [226, 0]
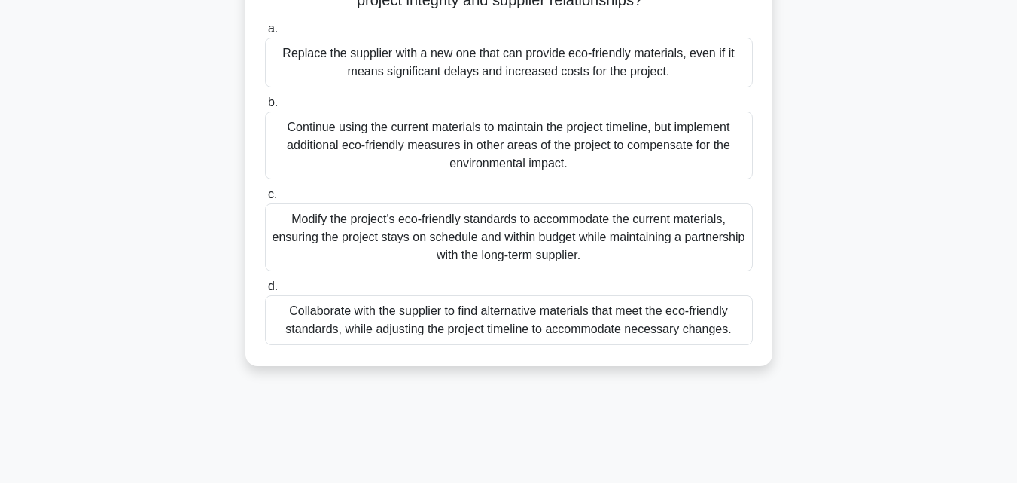
click at [483, 325] on div "Collaborate with the supplier to find alternative materials that meet the eco-f…" at bounding box center [509, 320] width 488 height 50
click at [265, 291] on input "d. Collaborate with the supplier to find alternative materials that meet the ec…" at bounding box center [265, 287] width 0 height 10
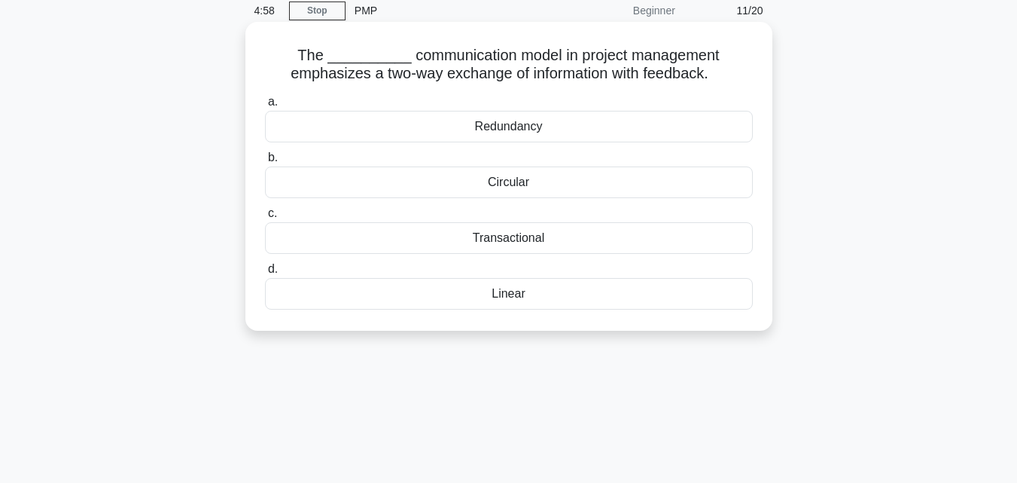
scroll to position [0, 0]
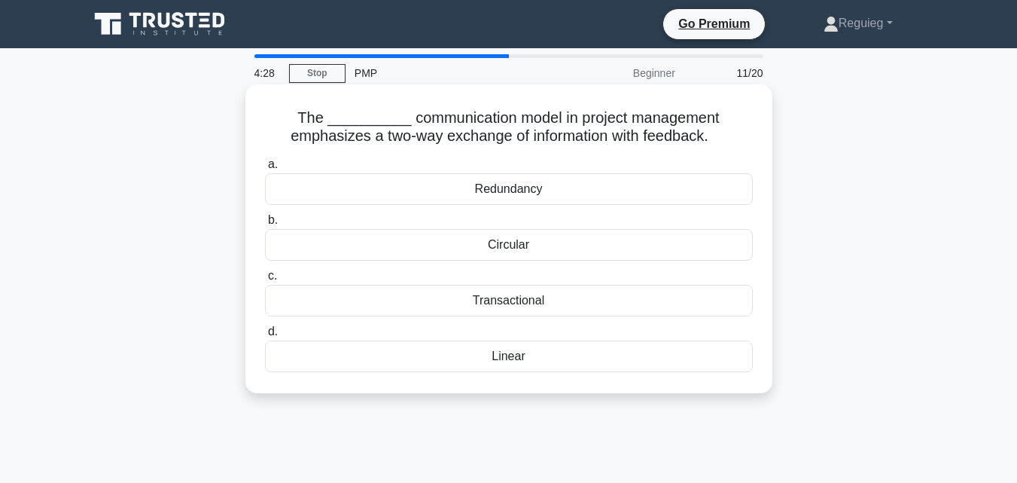
click at [374, 239] on div "Circular" at bounding box center [509, 245] width 488 height 32
click at [265, 225] on input "b. Circular" at bounding box center [265, 220] width 0 height 10
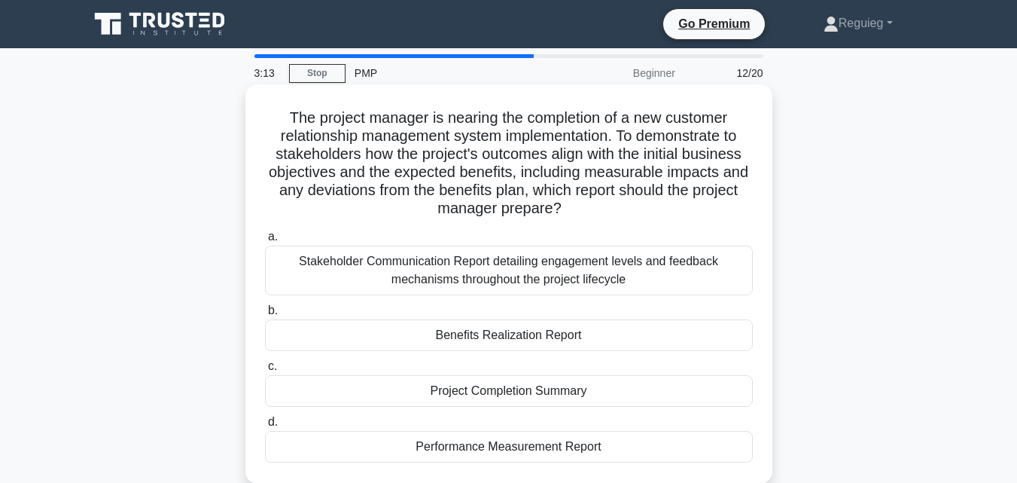
click at [512, 445] on div "Performance Measurement Report" at bounding box center [509, 447] width 488 height 32
click at [265, 427] on input "d. Performance Measurement Report" at bounding box center [265, 422] width 0 height 10
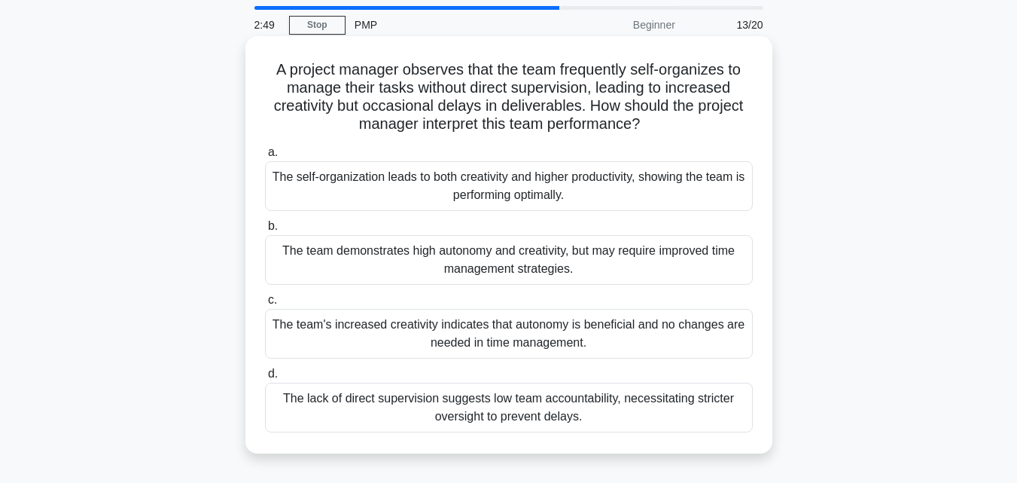
scroll to position [75, 0]
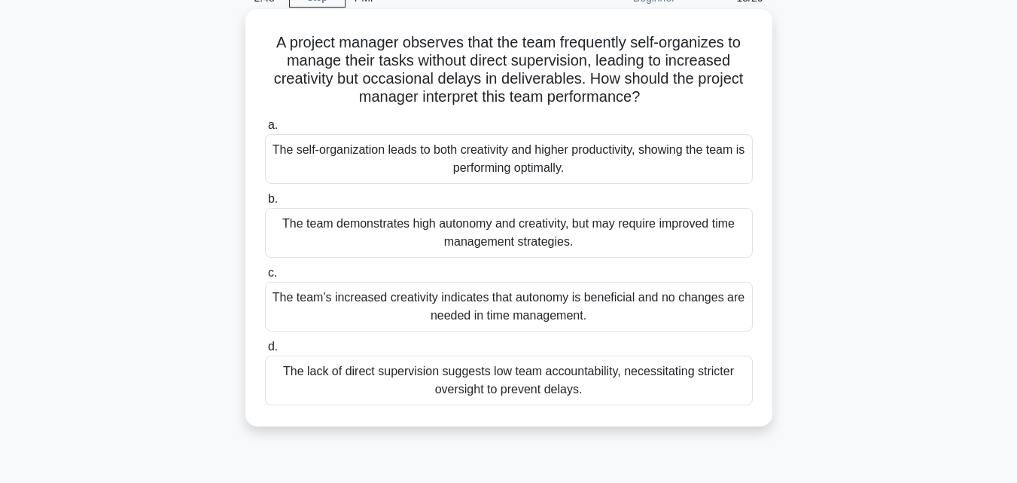
click at [452, 319] on div "The team's increased creativity indicates that autonomy is beneficial and no ch…" at bounding box center [509, 307] width 488 height 50
click at [265, 278] on input "c. The team's increased creativity indicates that autonomy is beneficial and no…" at bounding box center [265, 273] width 0 height 10
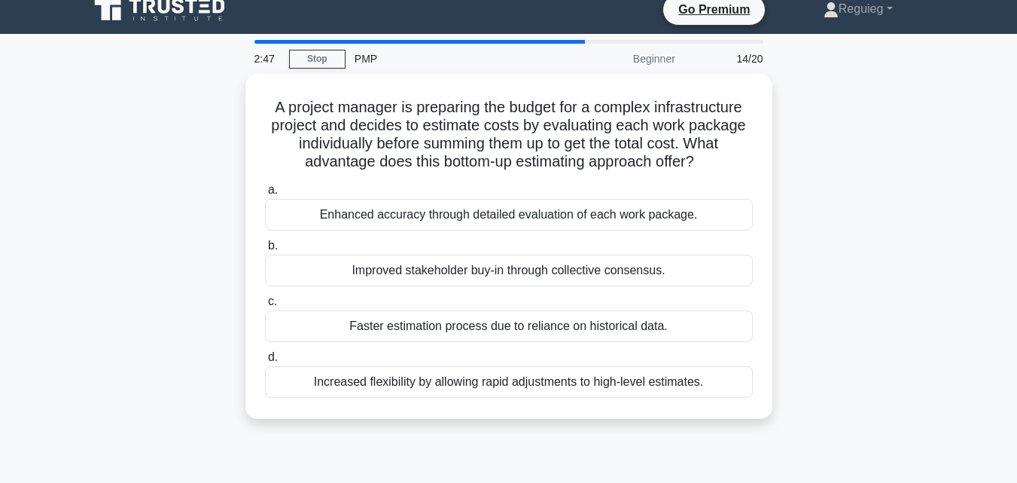
scroll to position [0, 0]
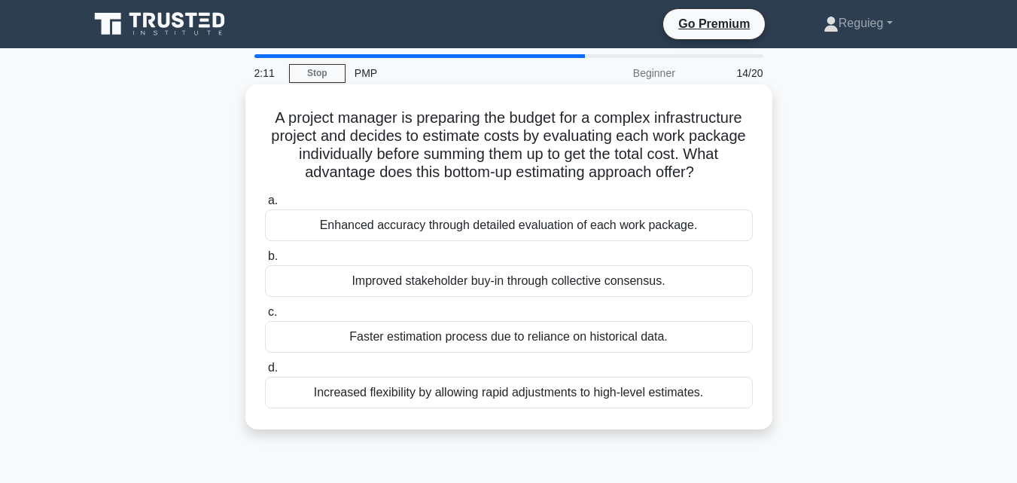
click at [428, 326] on div "Faster estimation process due to reliance on historical data." at bounding box center [509, 337] width 488 height 32
click at [265, 317] on input "c. Faster estimation process due to reliance on historical data." at bounding box center [265, 312] width 0 height 10
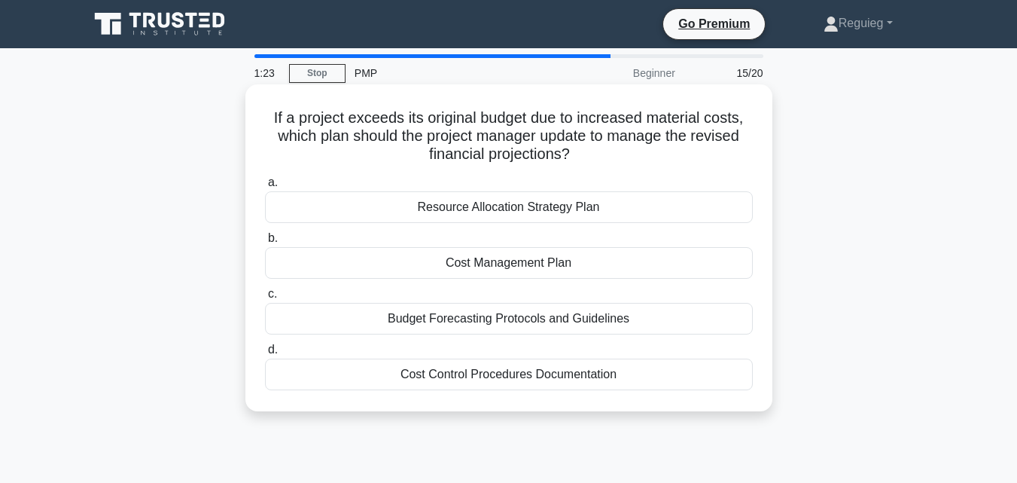
click at [571, 266] on div "Cost Management Plan" at bounding box center [509, 263] width 488 height 32
click at [265, 243] on input "b. Cost Management Plan" at bounding box center [265, 238] width 0 height 10
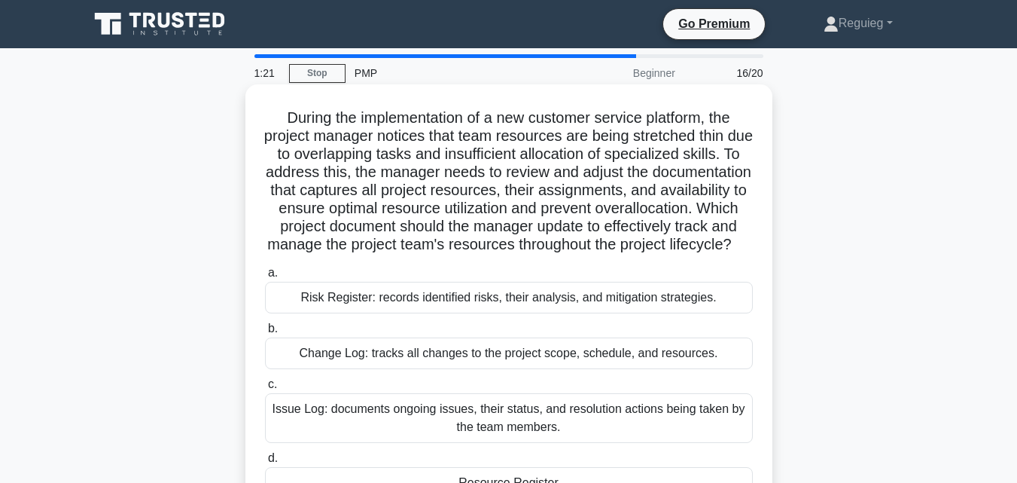
click at [503, 367] on div "Change Log: tracks all changes to the project scope, schedule, and resources." at bounding box center [509, 353] width 488 height 32
click at [265, 334] on input "b. Change Log: tracks all changes to the project scope, schedule, and resources." at bounding box center [265, 329] width 0 height 10
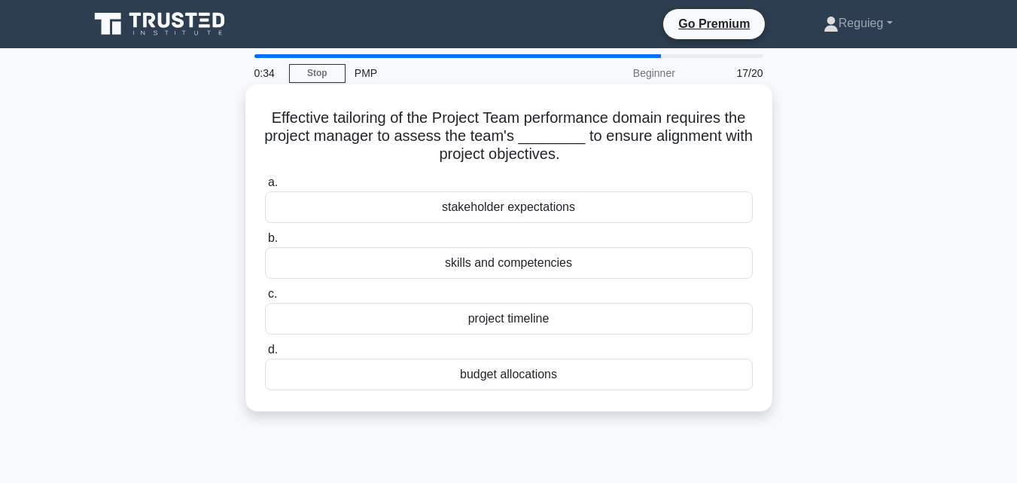
click at [624, 220] on div "stakeholder expectations" at bounding box center [509, 207] width 488 height 32
click at [265, 188] on input "a. stakeholder expectations" at bounding box center [265, 183] width 0 height 10
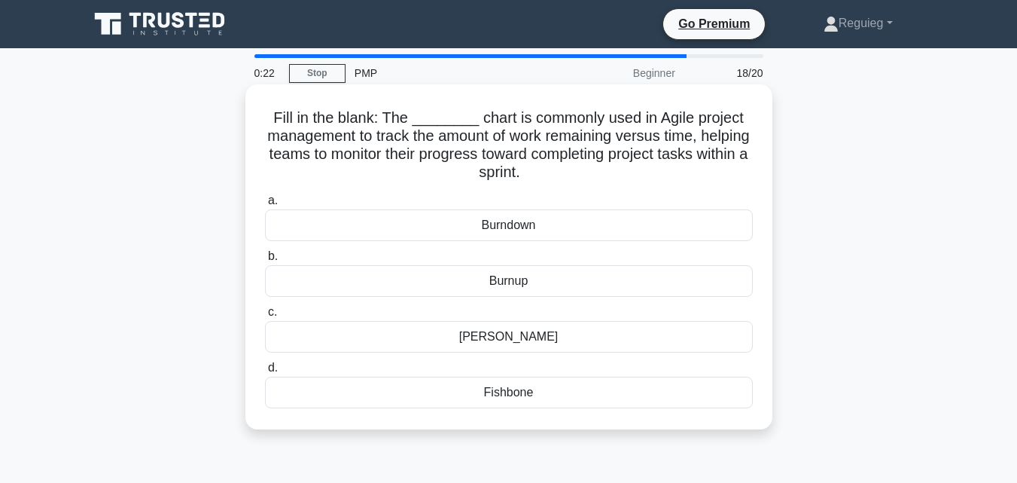
click at [614, 233] on div "Burndown" at bounding box center [509, 225] width 488 height 32
click at [265, 206] on input "a. [GEOGRAPHIC_DATA]" at bounding box center [265, 201] width 0 height 10
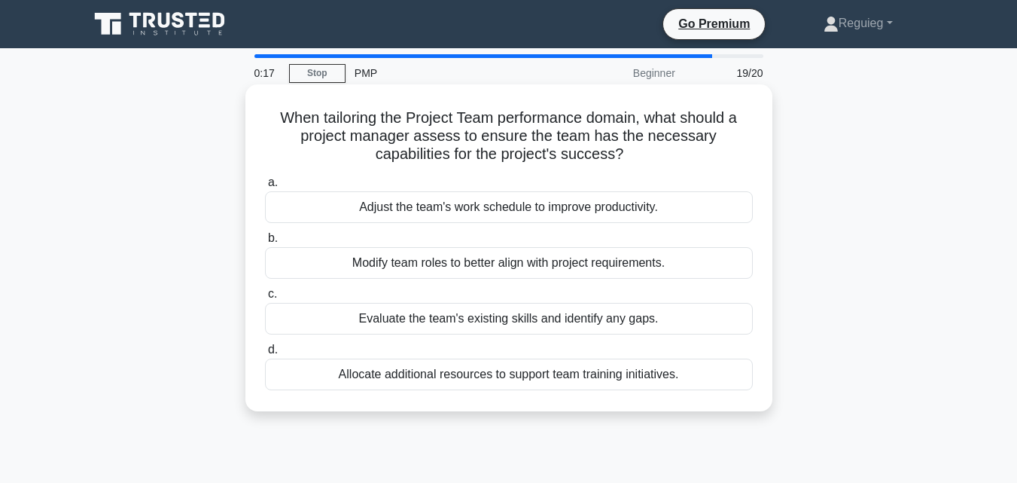
click at [599, 215] on div "Adjust the team's work schedule to improve productivity." at bounding box center [509, 207] width 488 height 32
click at [265, 188] on input "a. Adjust the team's work schedule to improve productivity." at bounding box center [265, 183] width 0 height 10
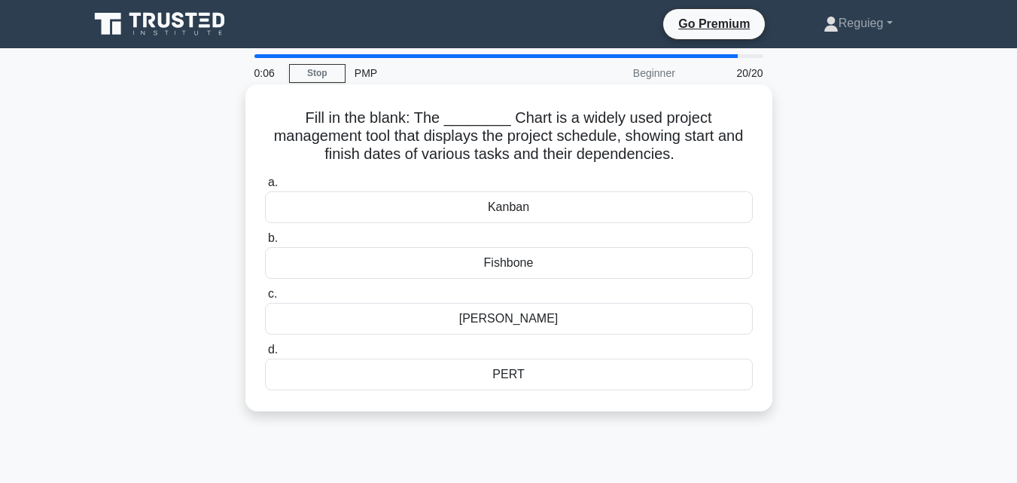
click at [532, 328] on div "[PERSON_NAME]" at bounding box center [509, 319] width 488 height 32
click at [265, 299] on input "[PERSON_NAME]" at bounding box center [265, 294] width 0 height 10
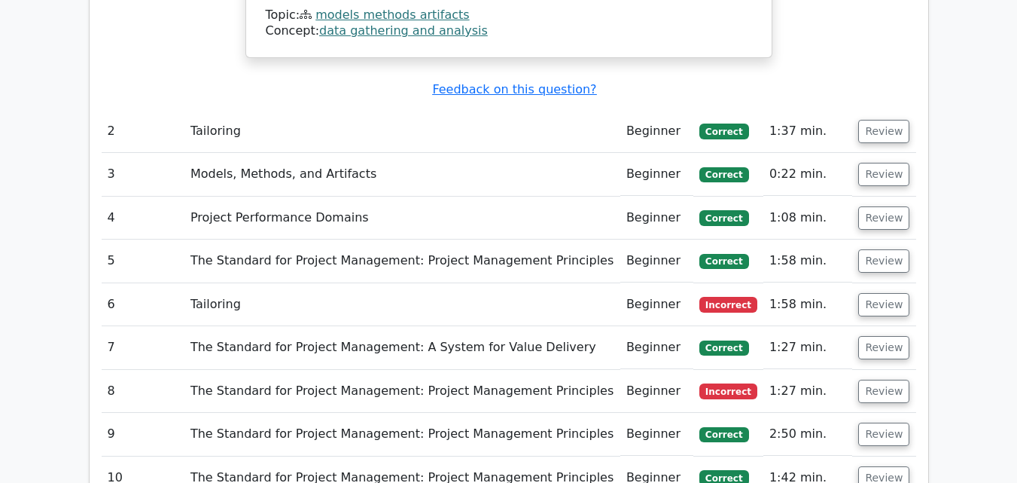
scroll to position [1732, 0]
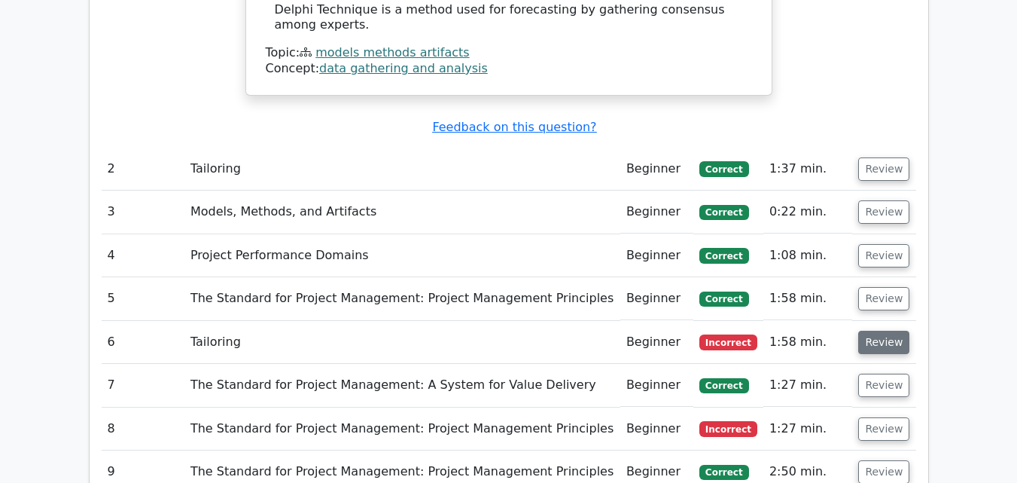
click at [866, 331] on button "Review" at bounding box center [884, 342] width 51 height 23
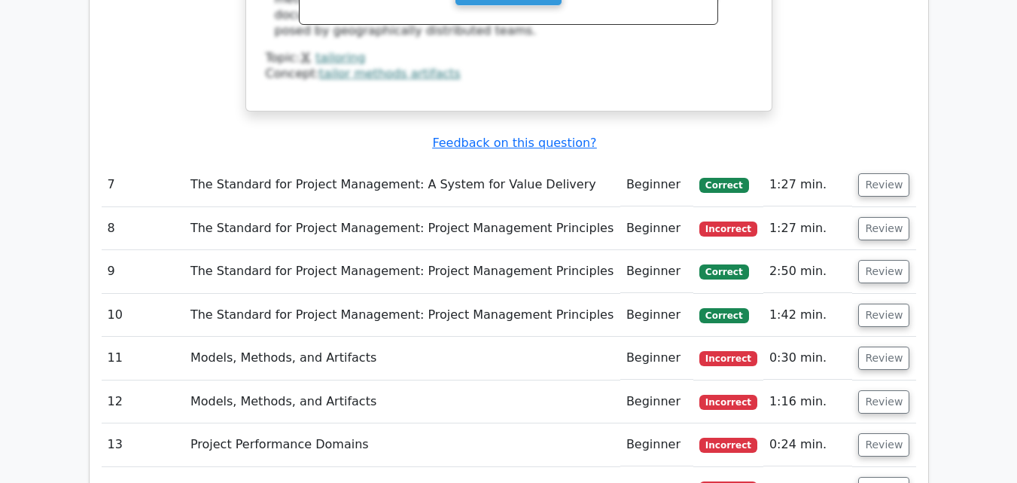
scroll to position [3162, 0]
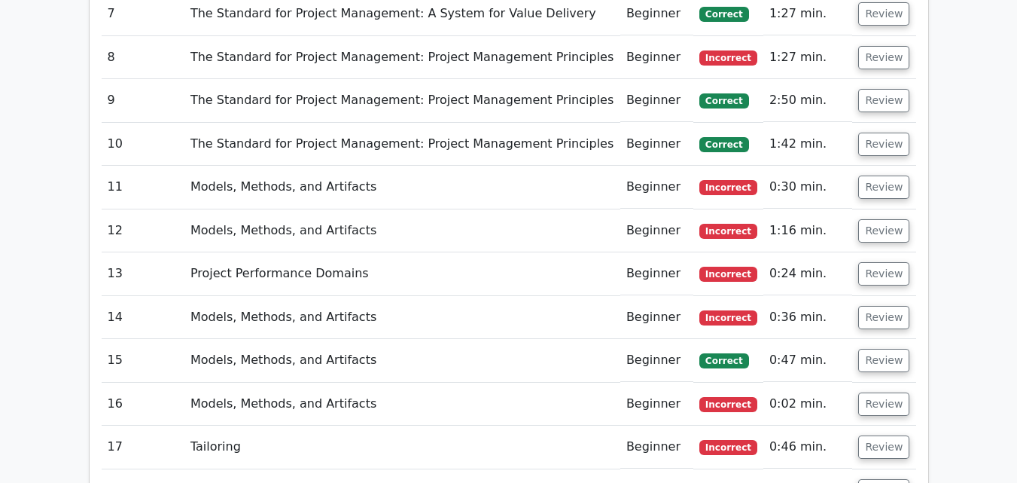
drag, startPoint x: 640, startPoint y: 362, endPoint x: 636, endPoint y: 371, distance: 9.1
click at [639, 426] on td "Beginner" at bounding box center [657, 447] width 73 height 43
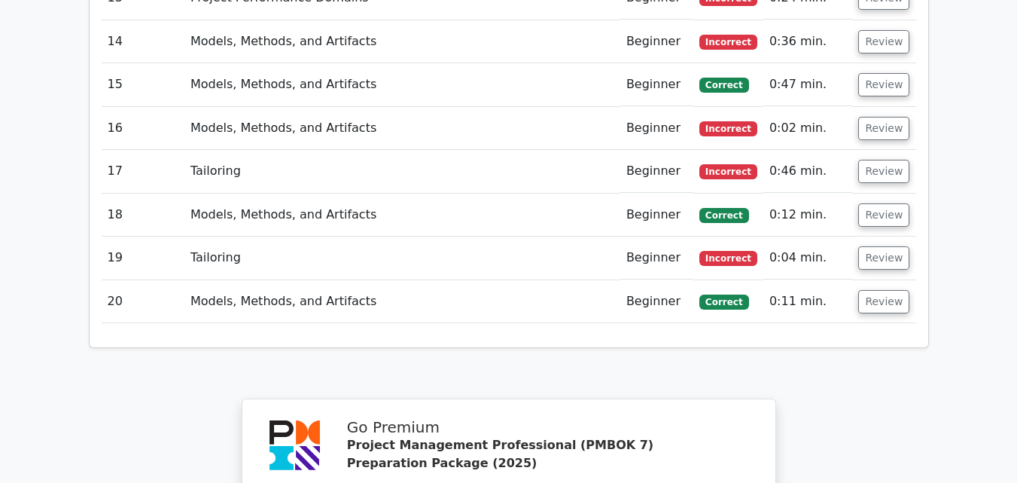
scroll to position [3538, 0]
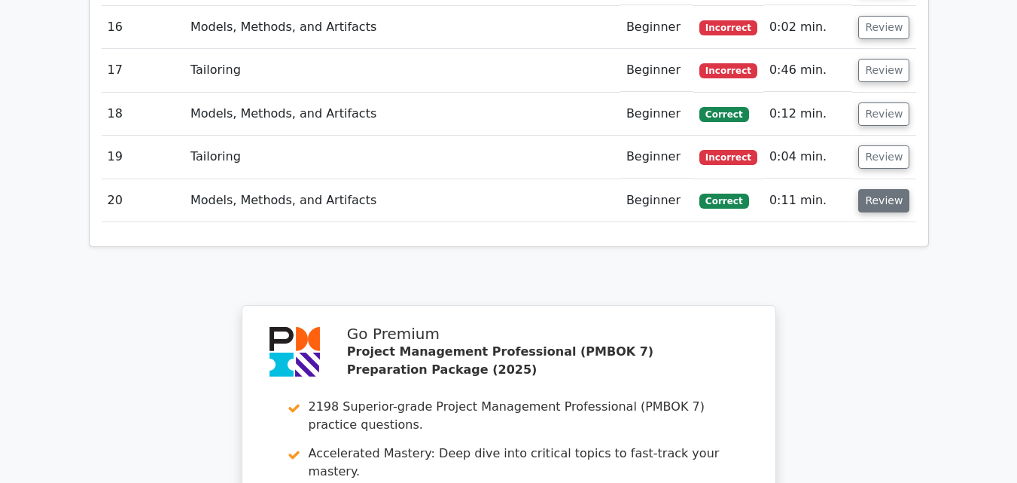
click at [865, 189] on button "Review" at bounding box center [884, 200] width 51 height 23
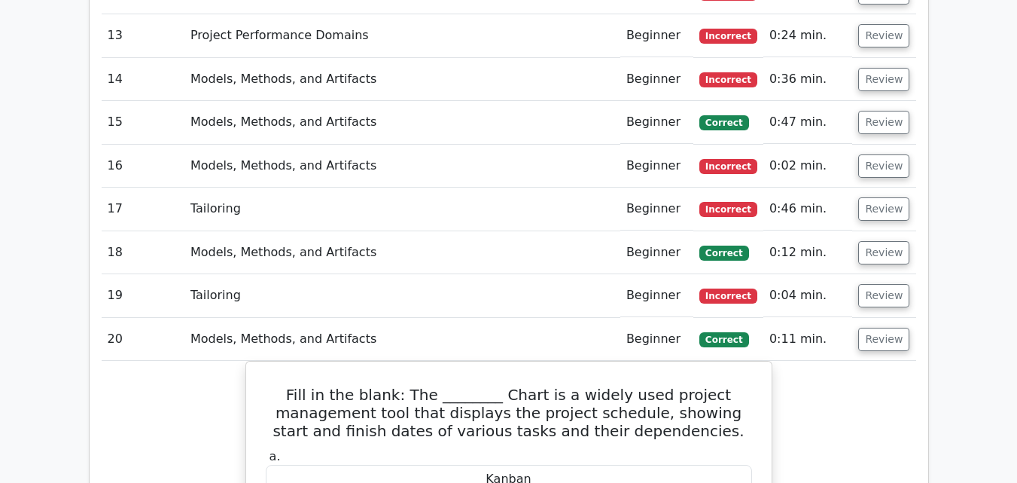
scroll to position [3312, 0]
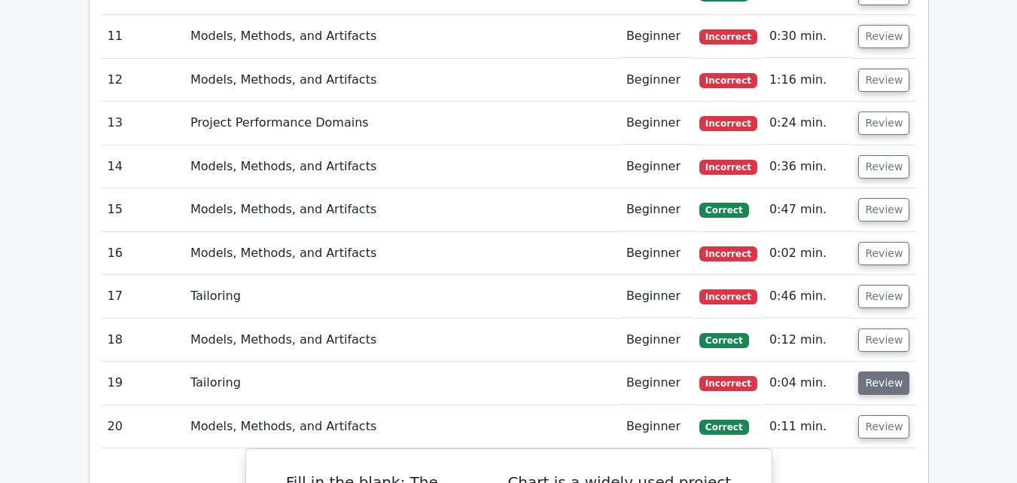
click at [865, 371] on button "Review" at bounding box center [884, 382] width 51 height 23
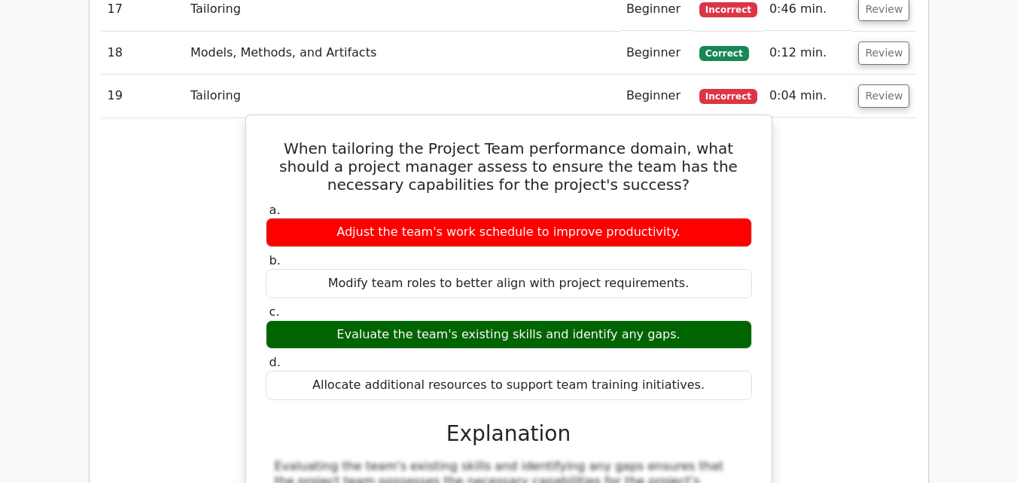
scroll to position [3613, 0]
